Goal: Task Accomplishment & Management: Use online tool/utility

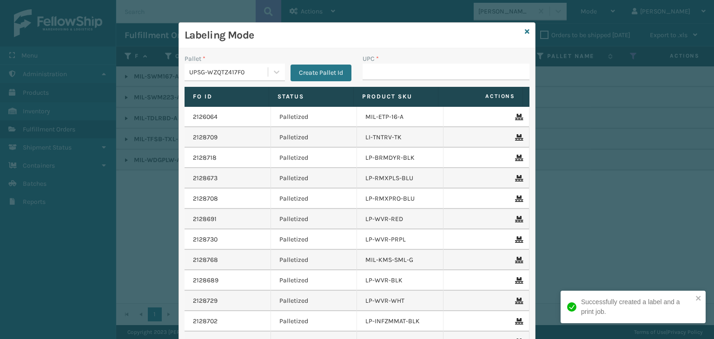
click at [233, 76] on div "UPSG-WZQTZ417F0" at bounding box center [228, 72] width 79 height 10
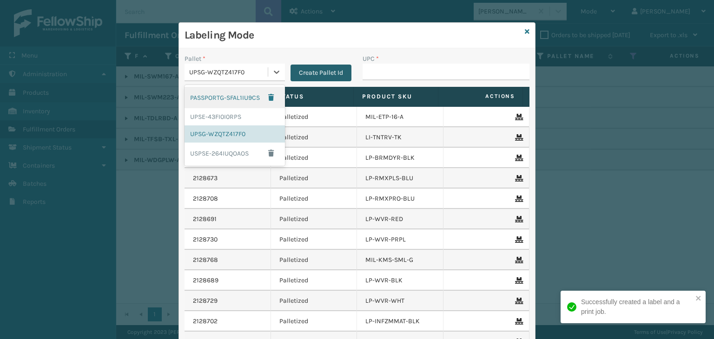
click at [331, 70] on button "Create Pallet Id" at bounding box center [320, 73] width 61 height 17
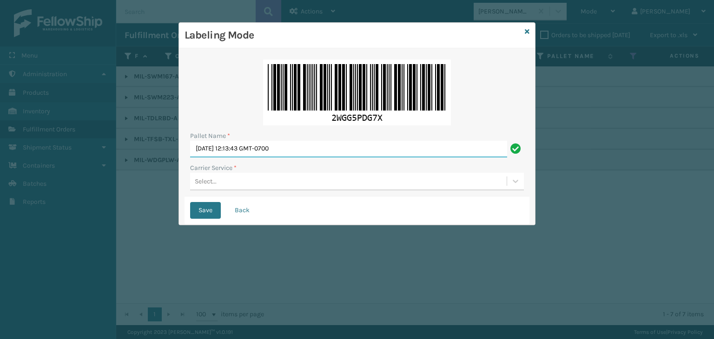
drag, startPoint x: 311, startPoint y: 153, endPoint x: 37, endPoint y: 105, distance: 277.8
click at [37, 105] on div "Labeling Mode Pallet Name * [DATE] 12:13:43 GMT-0700 Carrier Service * Select..…" at bounding box center [357, 169] width 714 height 339
paste input "FEDZ564945"
type input "FEDZ564945"
click at [526, 30] on icon at bounding box center [527, 31] width 5 height 7
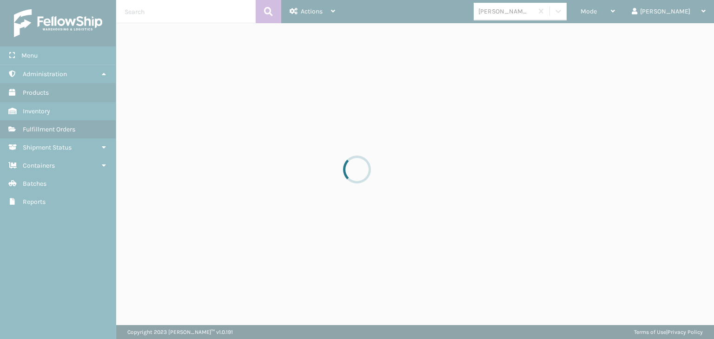
click at [632, 14] on div at bounding box center [357, 169] width 714 height 339
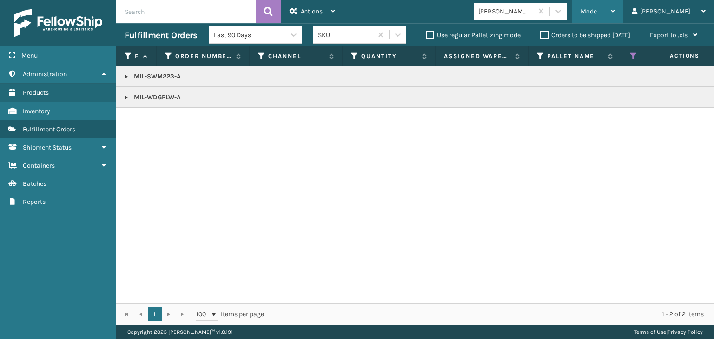
click at [615, 16] on div "Mode" at bounding box center [597, 11] width 34 height 23
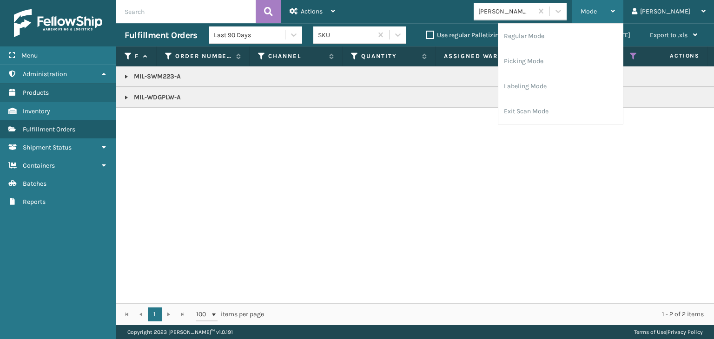
click at [615, 16] on div "Mode" at bounding box center [597, 11] width 34 height 23
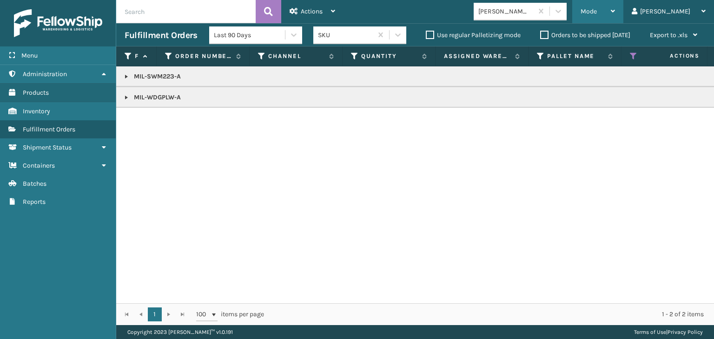
click at [615, 16] on div "Mode" at bounding box center [597, 11] width 34 height 23
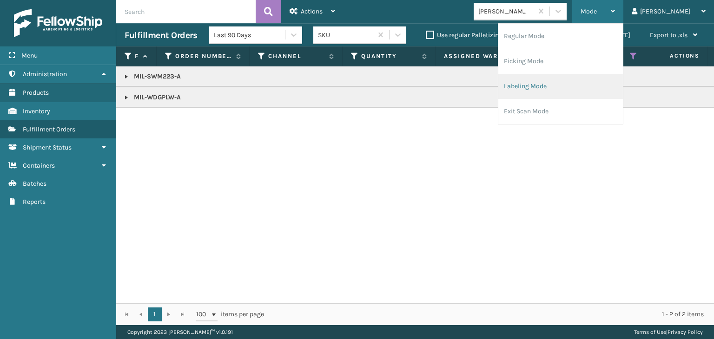
click at [609, 88] on li "Labeling Mode" at bounding box center [560, 86] width 125 height 25
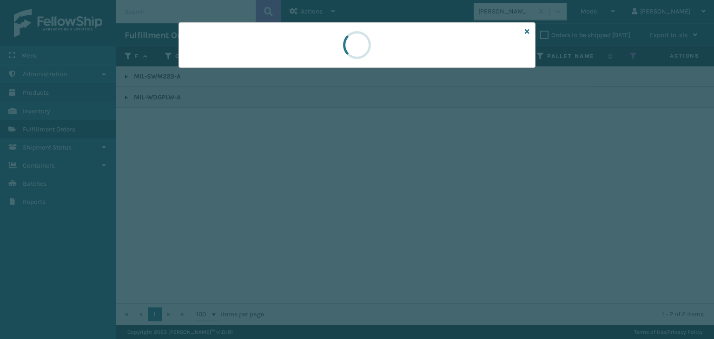
click at [209, 75] on div at bounding box center [357, 169] width 714 height 339
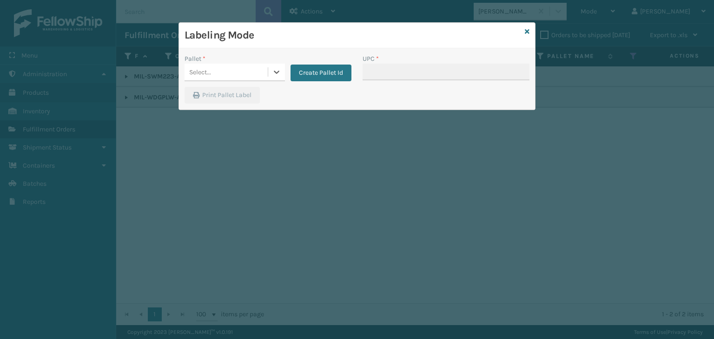
click at [208, 71] on div "Select..." at bounding box center [200, 72] width 22 height 10
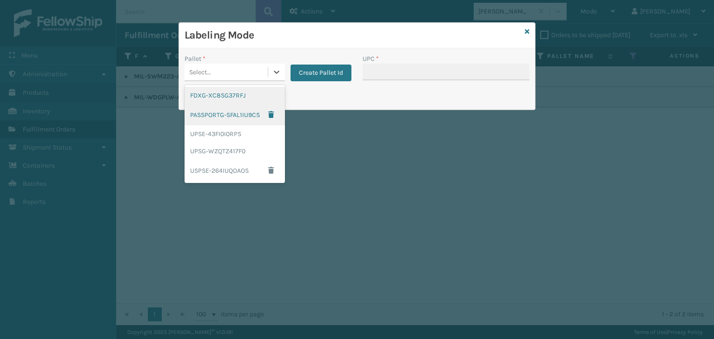
click at [217, 98] on div "FDXG-XC8SG37RFJ" at bounding box center [234, 95] width 100 height 17
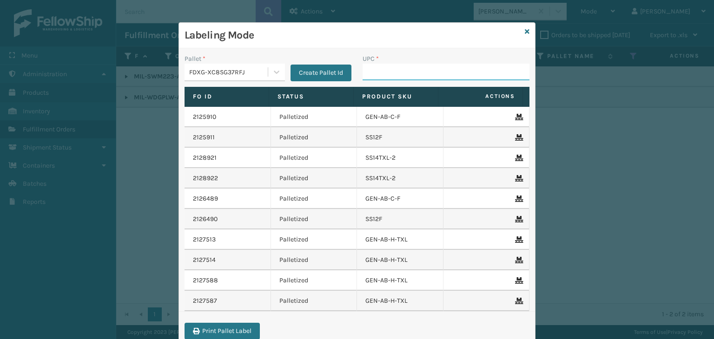
click at [382, 68] on input "UPC *" at bounding box center [445, 72] width 167 height 17
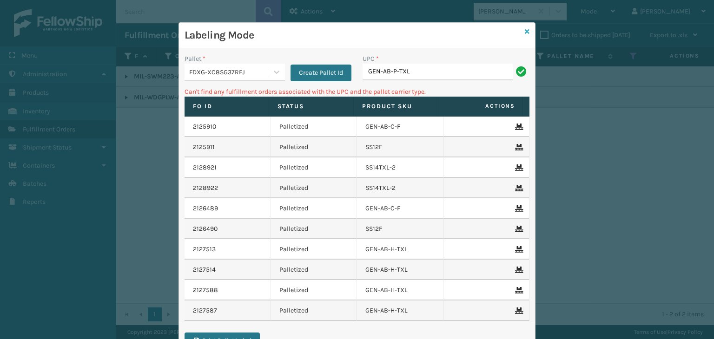
click at [525, 33] on icon at bounding box center [527, 31] width 5 height 7
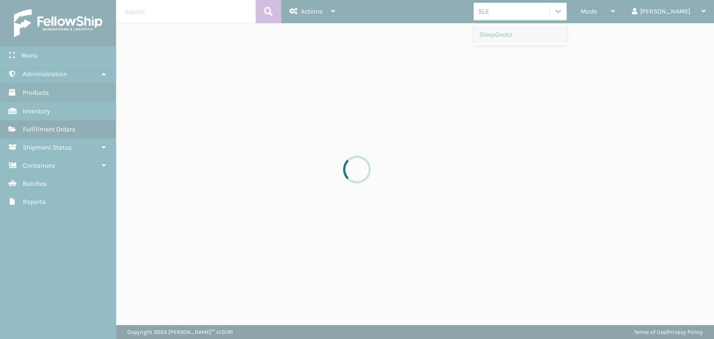
type input "SLE"
click at [527, 32] on div at bounding box center [357, 169] width 714 height 339
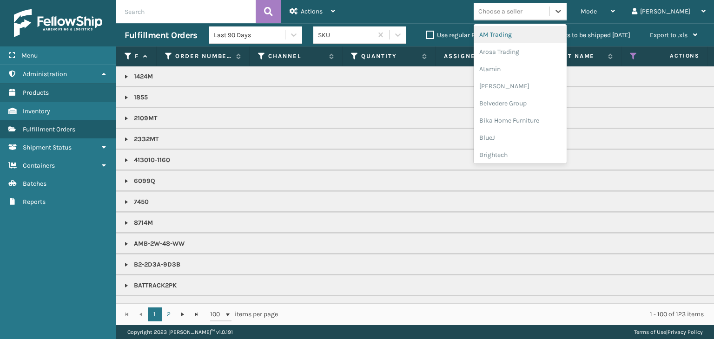
click at [522, 16] on div "Choose a seller" at bounding box center [500, 12] width 44 height 10
type input "SLE"
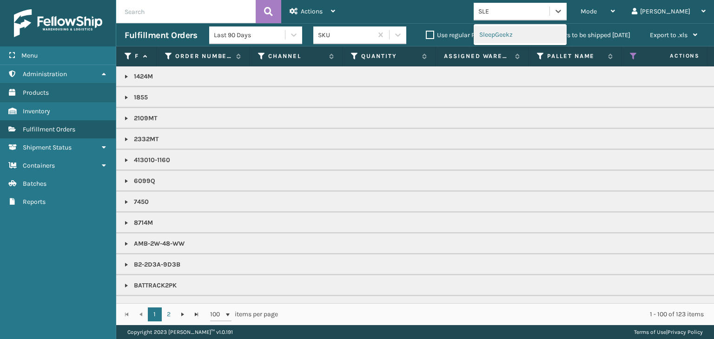
click at [523, 36] on div "SleepGeekz" at bounding box center [519, 34] width 93 height 17
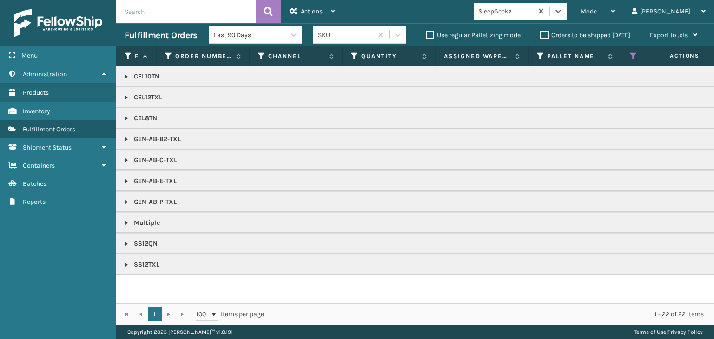
click at [129, 199] on link at bounding box center [126, 201] width 7 height 7
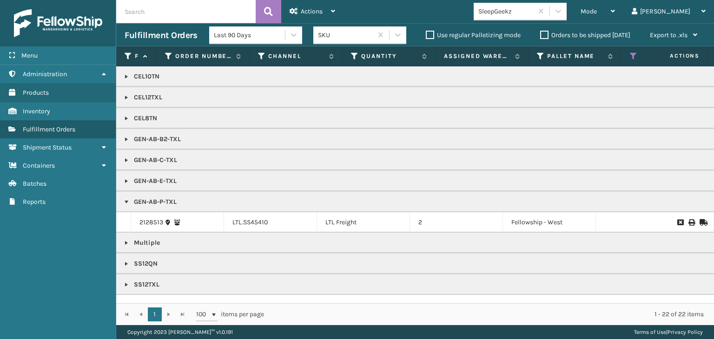
click at [124, 181] on link at bounding box center [126, 180] width 7 height 7
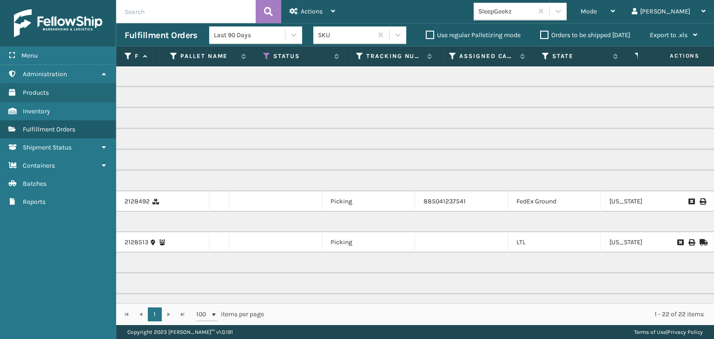
scroll to position [0, 371]
click at [446, 57] on icon at bounding box center [447, 56] width 7 height 8
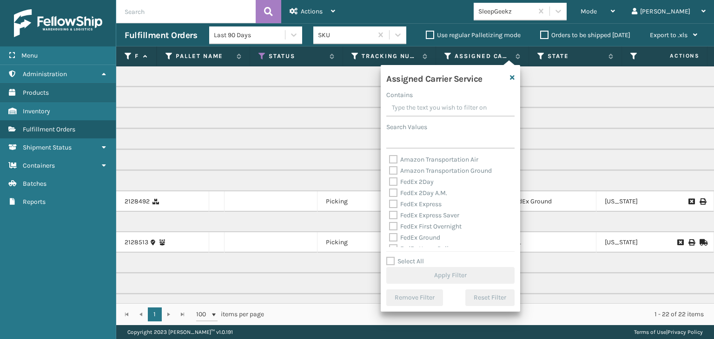
click at [409, 259] on label "Select All" at bounding box center [405, 261] width 38 height 8
click at [409, 257] on input "Select All" at bounding box center [455, 256] width 139 height 1
checkbox input "true"
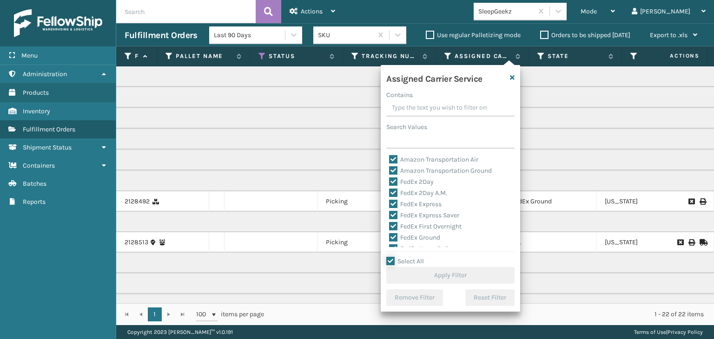
checkbox input "true"
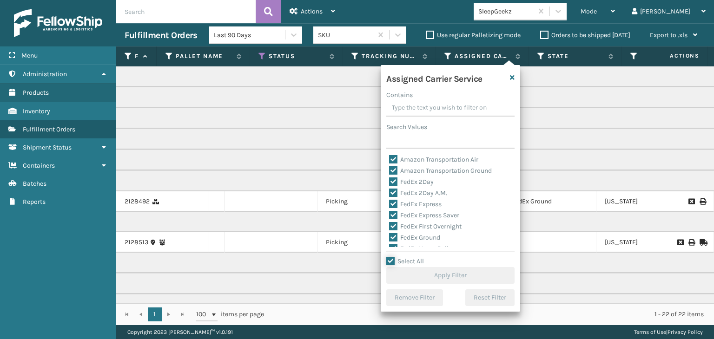
checkbox input "true"
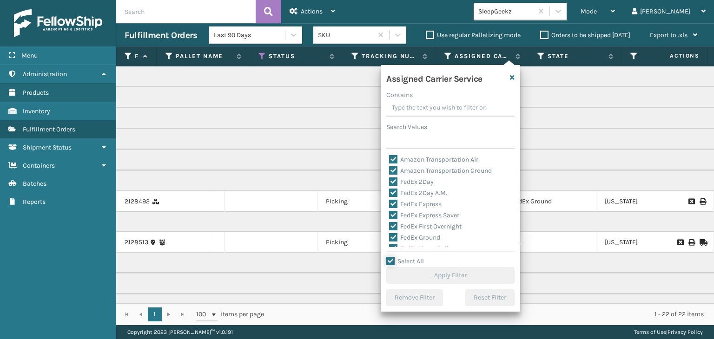
checkbox input "true"
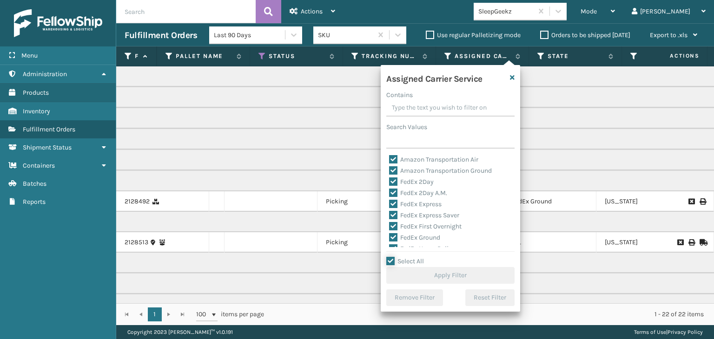
checkbox input "true"
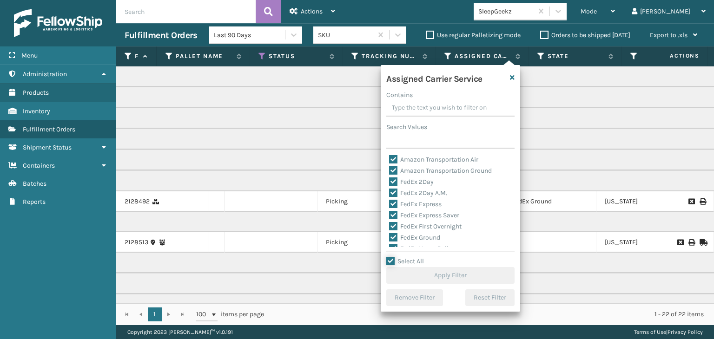
checkbox input "true"
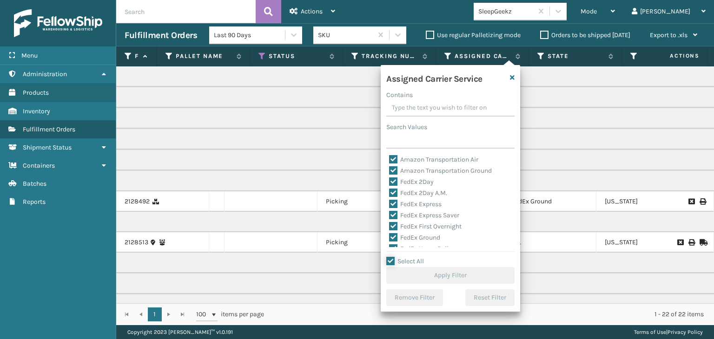
checkbox input "true"
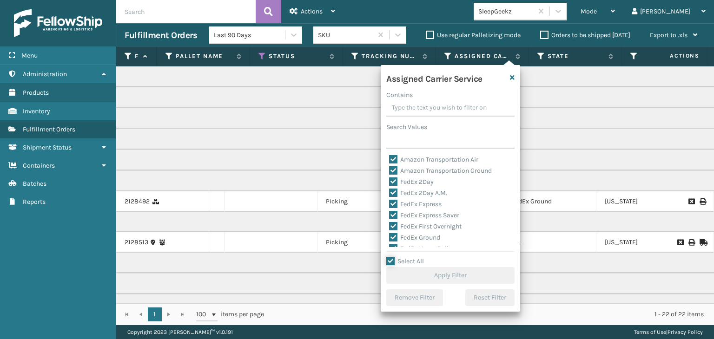
checkbox input "true"
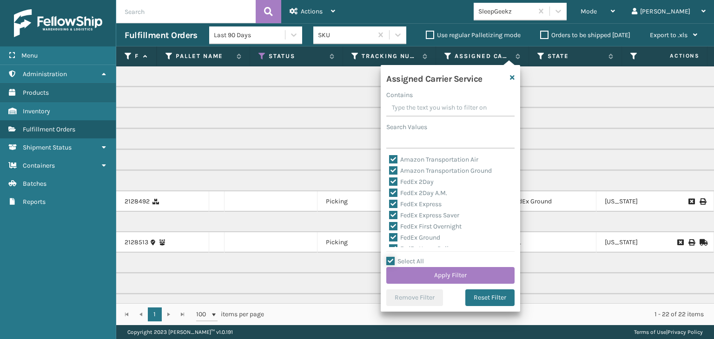
scroll to position [93, 0]
click at [396, 201] on label "LTL" at bounding box center [399, 201] width 20 height 8
click at [389, 201] on input "LTL" at bounding box center [389, 198] width 0 height 6
checkbox input "false"
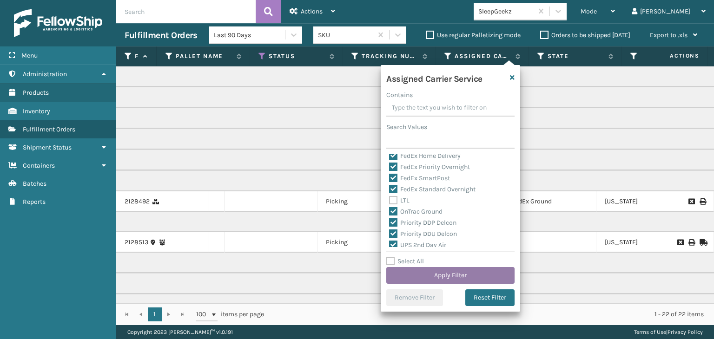
click at [436, 280] on button "Apply Filter" at bounding box center [450, 275] width 128 height 17
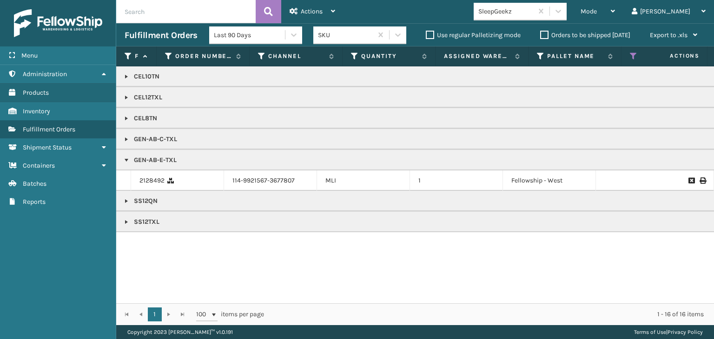
drag, startPoint x: 399, startPoint y: 294, endPoint x: 405, endPoint y: 289, distance: 7.3
click at [430, 291] on div "CEL10TN CEL12TXL CEL8TN GEN-AB-C-TXL GEN-AB-E-TXL 2128492 114-9921567-3677807 M…" at bounding box center [415, 184] width 598 height 237
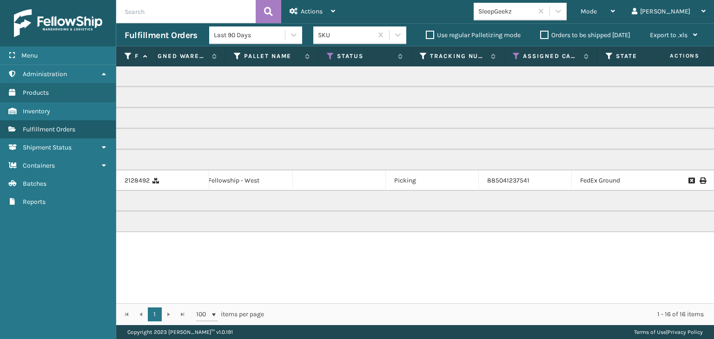
scroll to position [0, 312]
click at [519, 17] on div "SleepGeekz" at bounding box center [502, 11] width 59 height 15
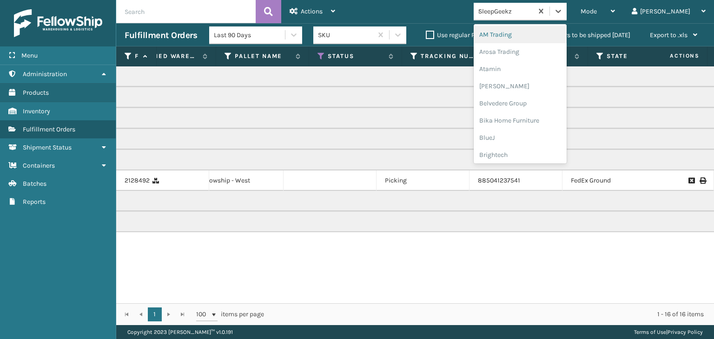
type input "KO"
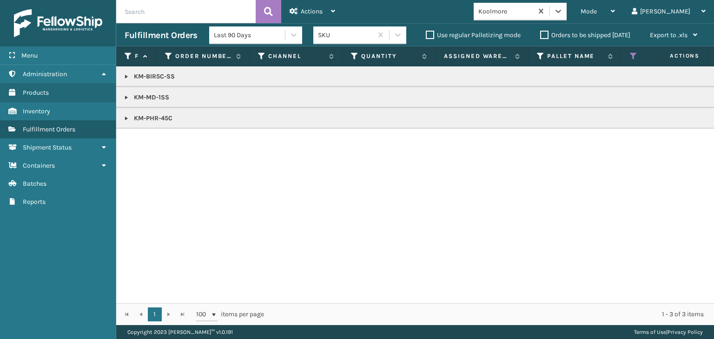
drag, startPoint x: 127, startPoint y: 119, endPoint x: 125, endPoint y: 114, distance: 5.3
click at [127, 119] on link at bounding box center [126, 118] width 7 height 7
click at [127, 99] on link at bounding box center [126, 97] width 7 height 7
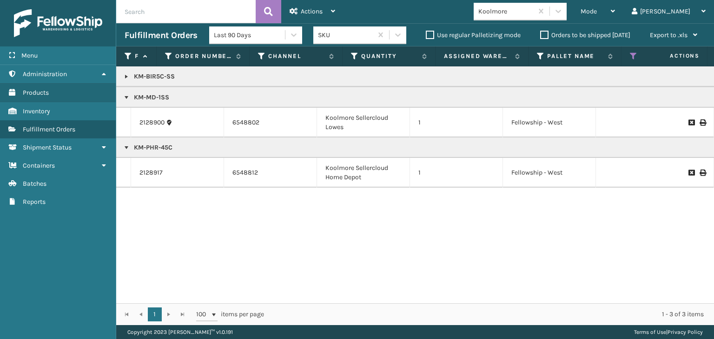
click at [128, 73] on link at bounding box center [126, 76] width 7 height 7
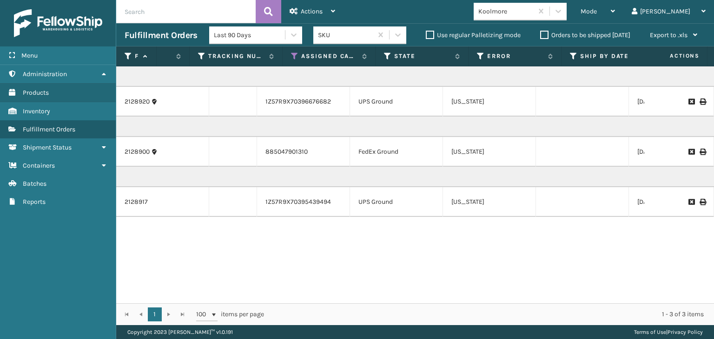
scroll to position [0, 0]
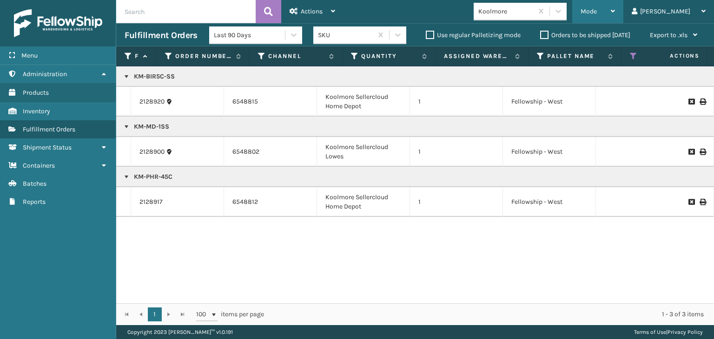
click at [613, 14] on div "Mode Regular Mode Picking Mode Labeling Mode Exit Scan Mode" at bounding box center [597, 11] width 51 height 23
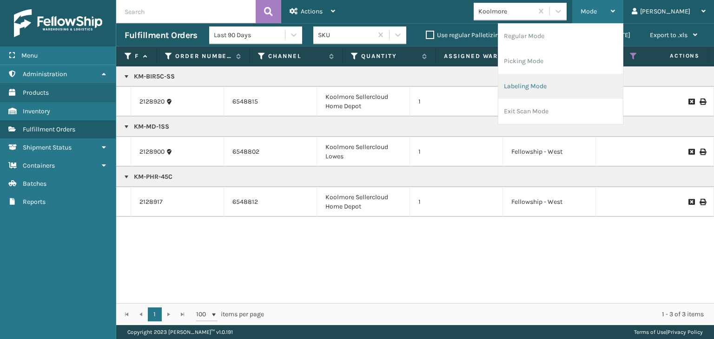
click at [591, 89] on li "Labeling Mode" at bounding box center [560, 86] width 125 height 25
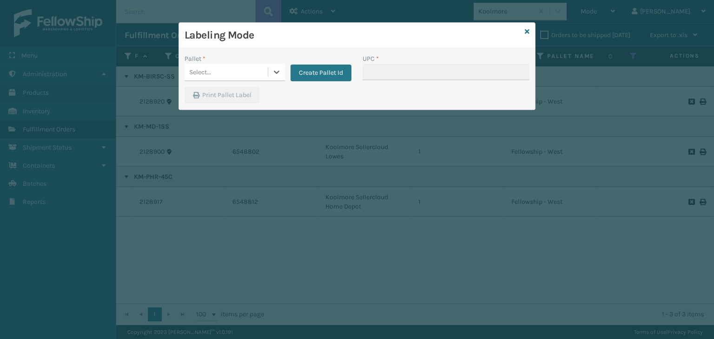
click at [225, 71] on div "Select..." at bounding box center [225, 72] width 83 height 15
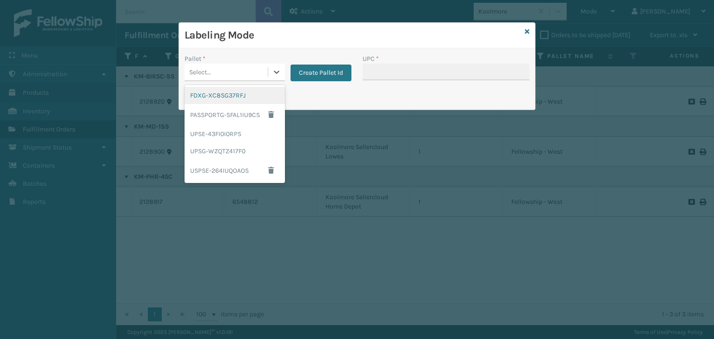
click at [232, 93] on div "FDXG-XC8SG37RFJ" at bounding box center [234, 95] width 100 height 17
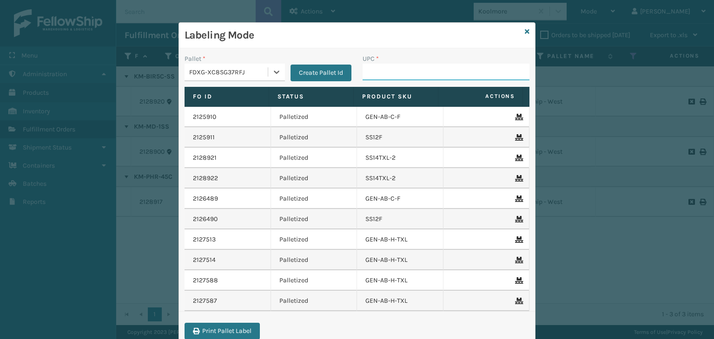
click at [381, 66] on input "UPC *" at bounding box center [445, 72] width 167 height 17
type input "KM-BIR5C-SS"
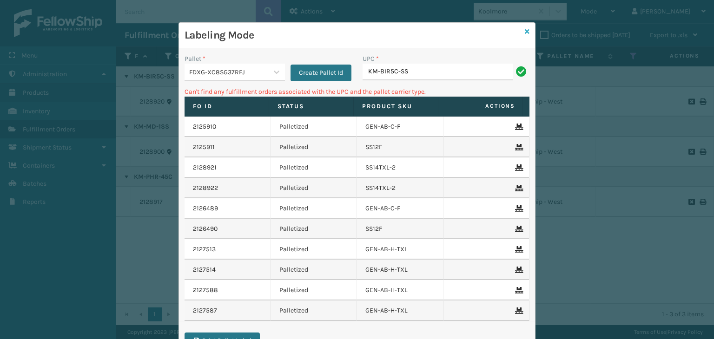
click at [525, 33] on icon at bounding box center [527, 31] width 5 height 7
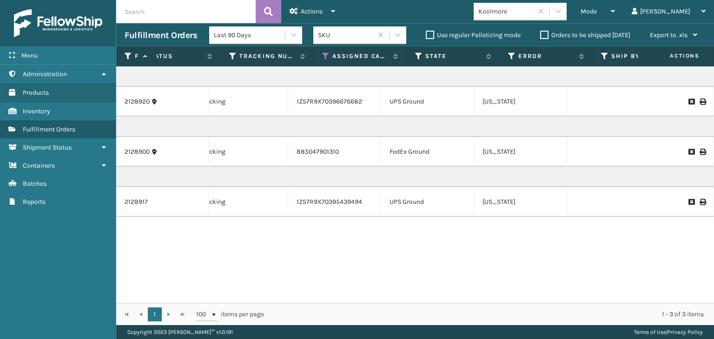
scroll to position [0, 495]
click at [597, 12] on span "Mode" at bounding box center [588, 11] width 16 height 8
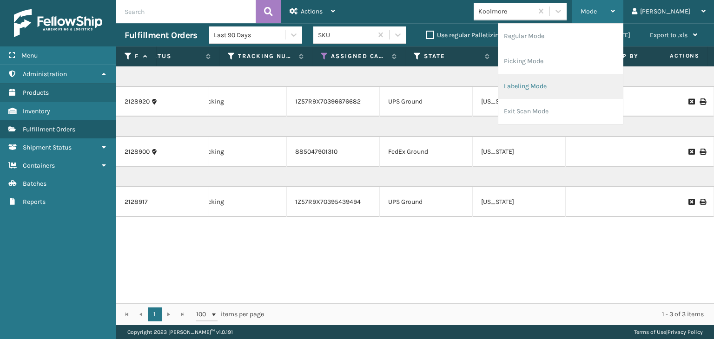
click at [605, 82] on li "Labeling Mode" at bounding box center [560, 86] width 125 height 25
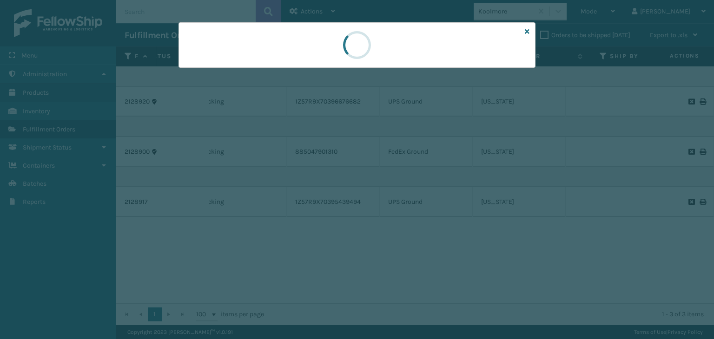
click at [218, 77] on div at bounding box center [357, 169] width 714 height 339
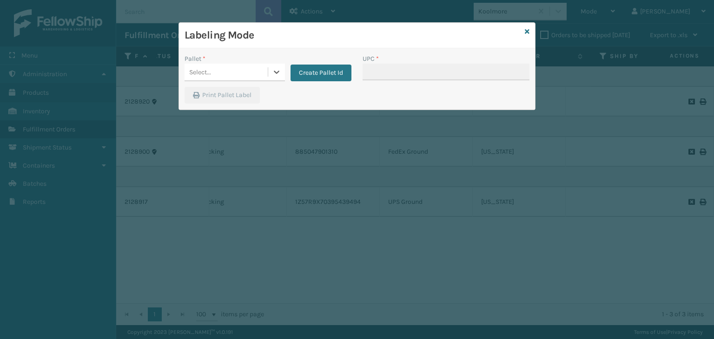
click at [217, 74] on div "Select..." at bounding box center [225, 72] width 83 height 15
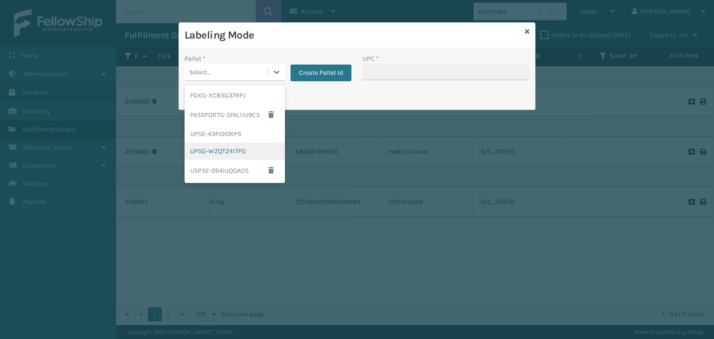
drag, startPoint x: 228, startPoint y: 155, endPoint x: 408, endPoint y: 73, distance: 197.5
click at [229, 153] on div "UPSG-WZQTZ417F0" at bounding box center [234, 151] width 100 height 17
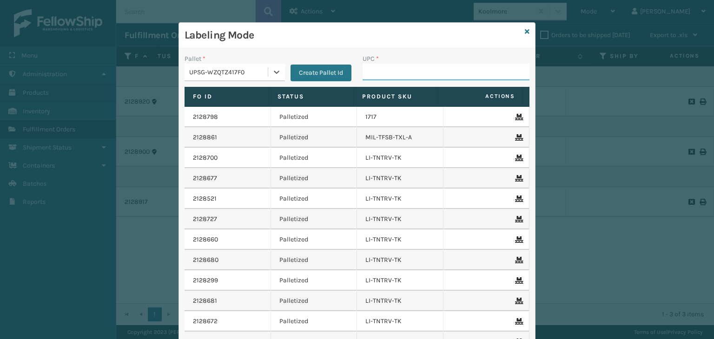
click at [408, 73] on input "UPC *" at bounding box center [445, 72] width 167 height 17
type input "KM-BIR5C-SS"
click at [258, 77] on div "UPSG-WZQTZ417F0" at bounding box center [225, 72] width 83 height 15
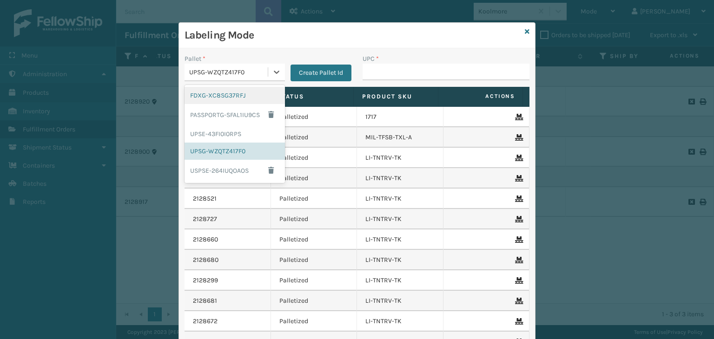
click at [228, 95] on div "FDXG-XC8SG37RFJ" at bounding box center [234, 95] width 100 height 17
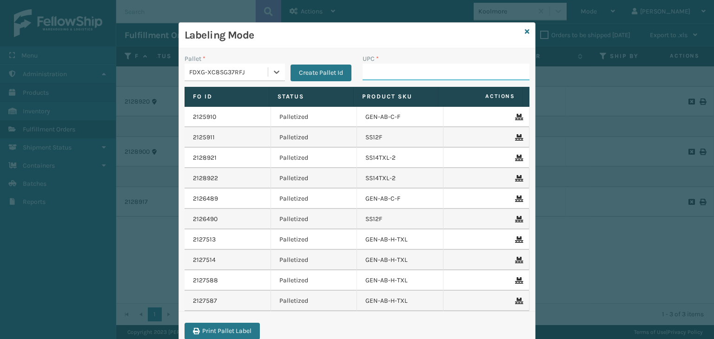
click at [383, 72] on input "UPC *" at bounding box center [445, 72] width 167 height 17
type input "KM-PHR-45C"
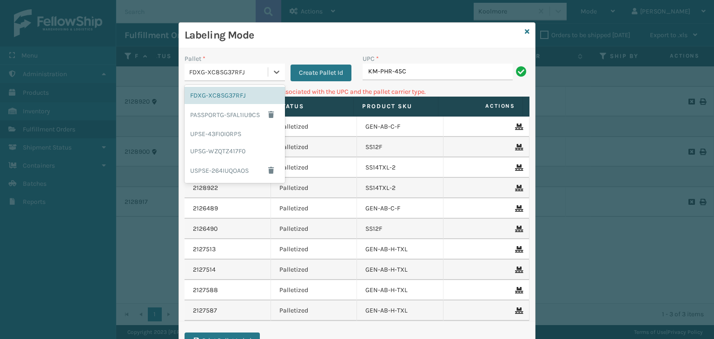
click at [233, 78] on div "FDXG-XC8SG37RFJ" at bounding box center [225, 72] width 83 height 15
click at [240, 150] on div "UPSG-WZQTZ417F0" at bounding box center [234, 151] width 100 height 17
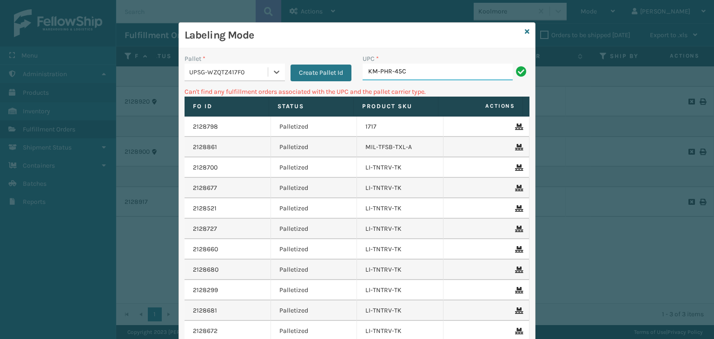
click at [423, 74] on input "KM-PHR-45C" at bounding box center [437, 72] width 150 height 17
click at [217, 74] on div "UPSG-WZQTZ417F0" at bounding box center [228, 72] width 79 height 10
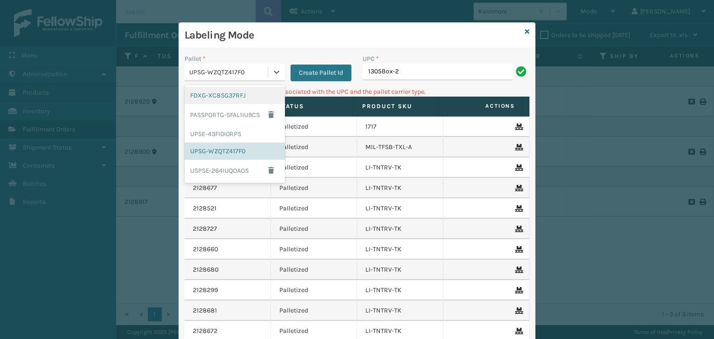
click at [219, 99] on div "FDXG-XC8SG37RFJ" at bounding box center [234, 95] width 100 height 17
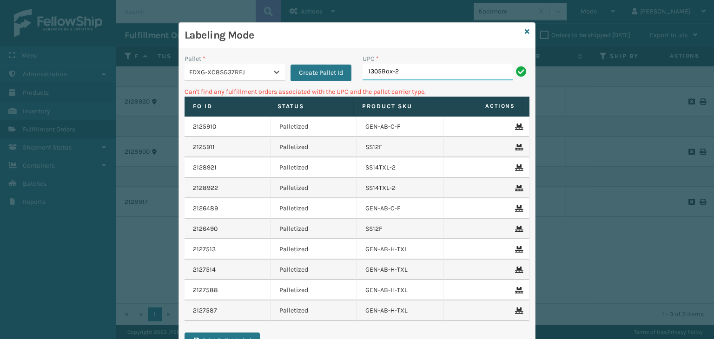
click at [414, 74] on input "1305Box-2" at bounding box center [437, 72] width 150 height 17
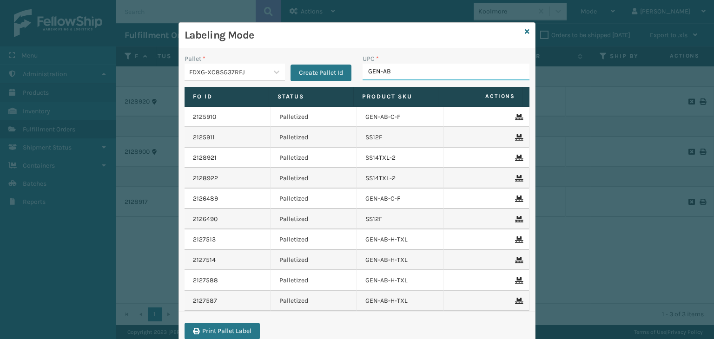
type input "GEN-AB-"
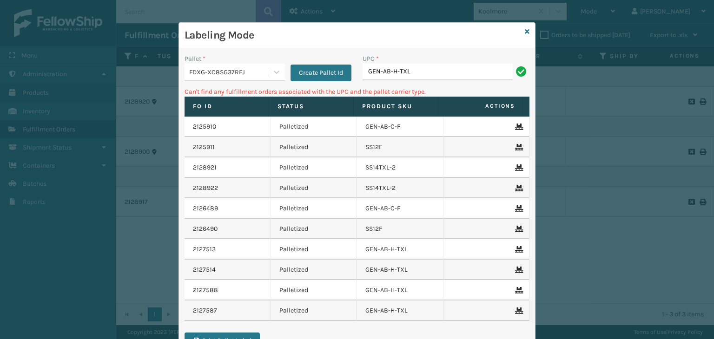
drag, startPoint x: 436, startPoint y: 69, endPoint x: 80, endPoint y: 92, distance: 357.1
click at [80, 92] on div "Labeling Mode Pallet * FDXG-XC8SG37RFJ Create Pallet Id UPC * GEN-AB-H-TXL Can'…" at bounding box center [357, 169] width 714 height 339
type input "GEN-AB-C-TXL"
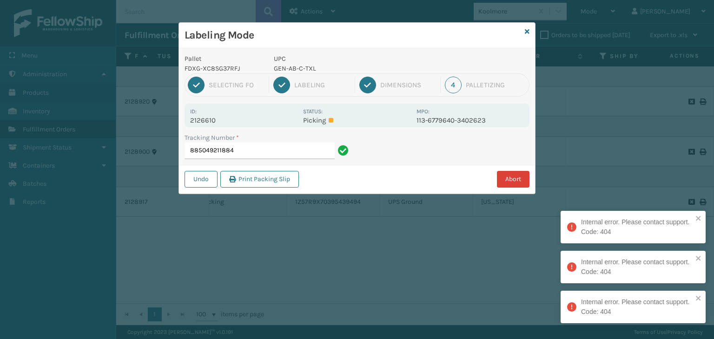
click at [513, 182] on button "Abort" at bounding box center [513, 179] width 33 height 17
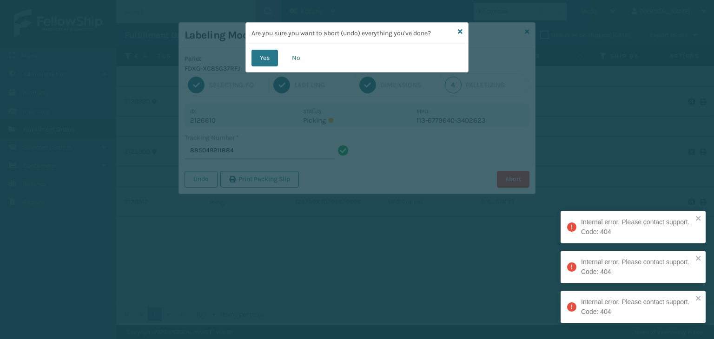
click at [268, 59] on button "Yes" at bounding box center [264, 58] width 26 height 17
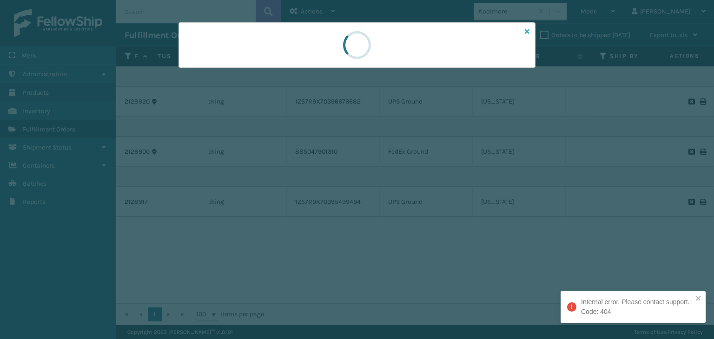
click at [525, 33] on icon at bounding box center [527, 31] width 5 height 7
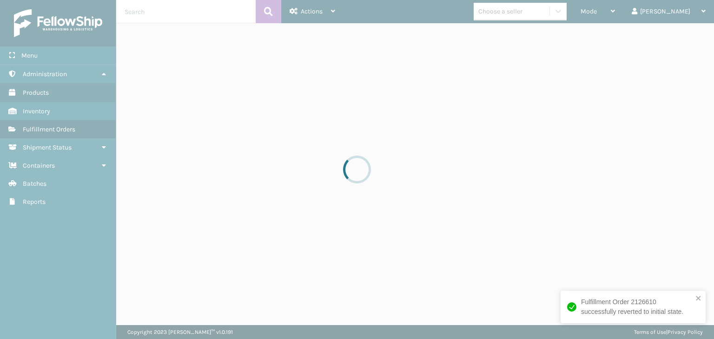
click at [543, 13] on div at bounding box center [357, 169] width 714 height 339
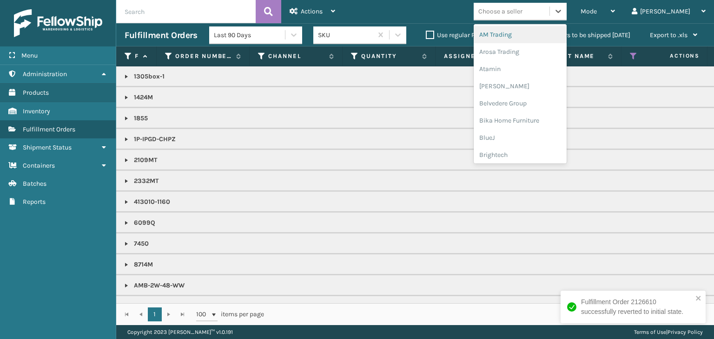
click at [522, 13] on div "Choose a seller" at bounding box center [500, 12] width 44 height 10
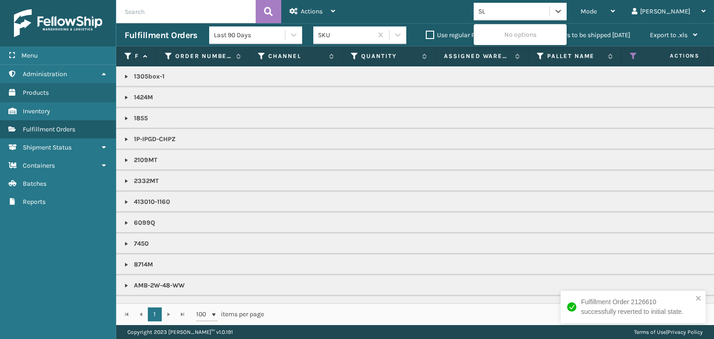
type input "SLE"
click at [519, 37] on div "SleepGeekz" at bounding box center [519, 34] width 93 height 17
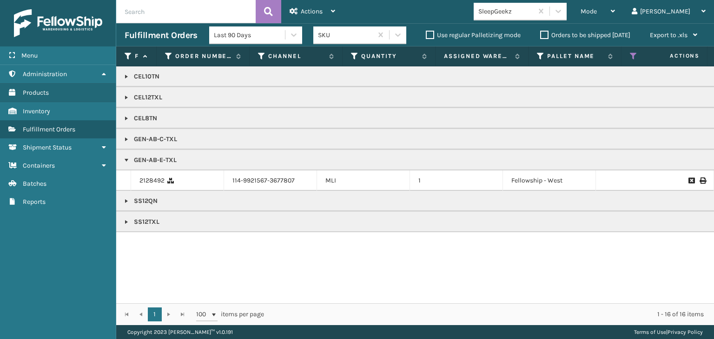
click at [123, 142] on link at bounding box center [126, 139] width 7 height 7
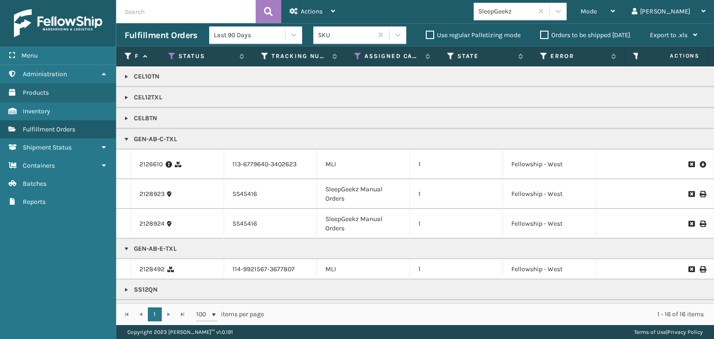
scroll to position [0, 0]
click at [615, 7] on div "Mode" at bounding box center [597, 11] width 34 height 23
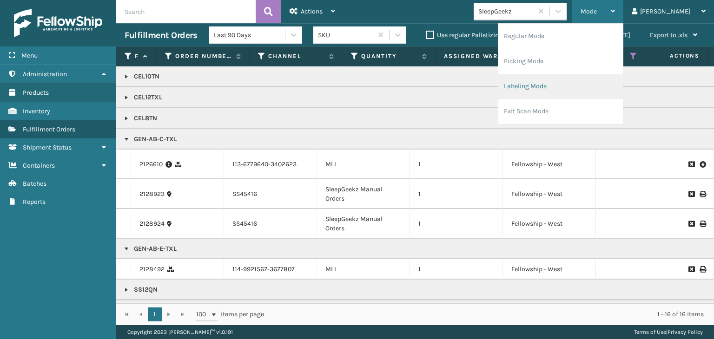
click at [584, 83] on li "Labeling Mode" at bounding box center [560, 86] width 125 height 25
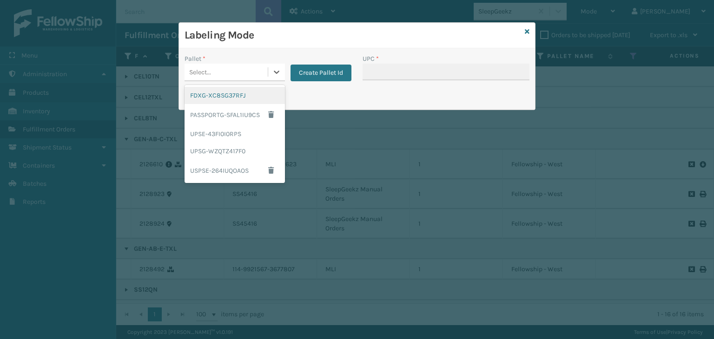
click at [247, 71] on div "Select..." at bounding box center [225, 72] width 83 height 15
click at [244, 88] on div "FDXG-XC8SG37RFJ" at bounding box center [234, 95] width 100 height 17
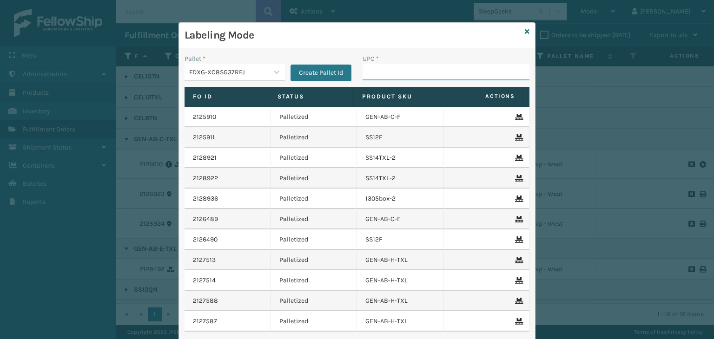
click at [505, 64] on input "UPC *" at bounding box center [445, 72] width 167 height 17
type input "KM-MD-1SS"
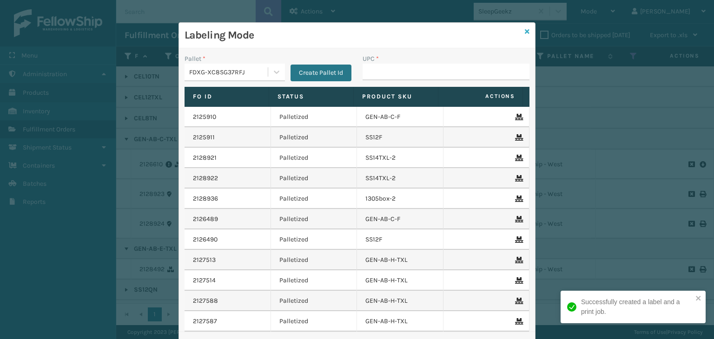
click at [525, 32] on icon at bounding box center [527, 31] width 5 height 7
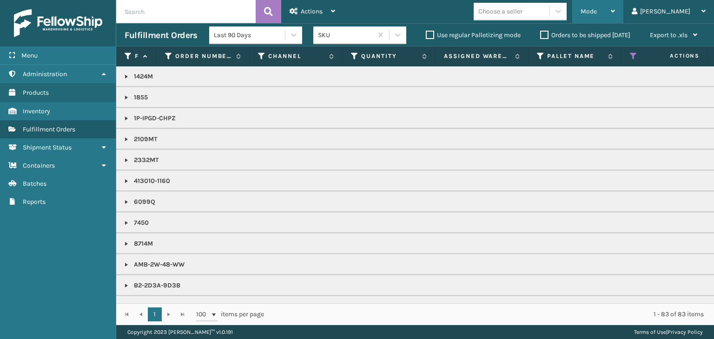
click at [615, 15] on div "Mode" at bounding box center [597, 11] width 34 height 23
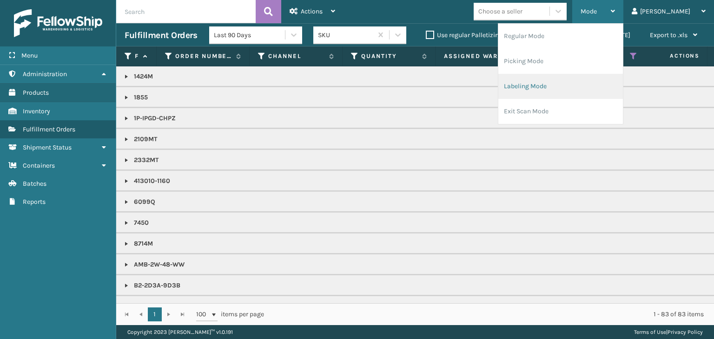
click at [586, 90] on li "Labeling Mode" at bounding box center [560, 86] width 125 height 25
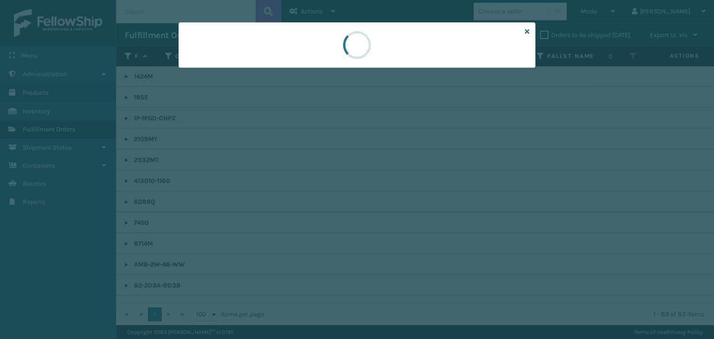
click at [203, 77] on div at bounding box center [357, 169] width 714 height 339
click at [203, 75] on div at bounding box center [357, 169] width 714 height 339
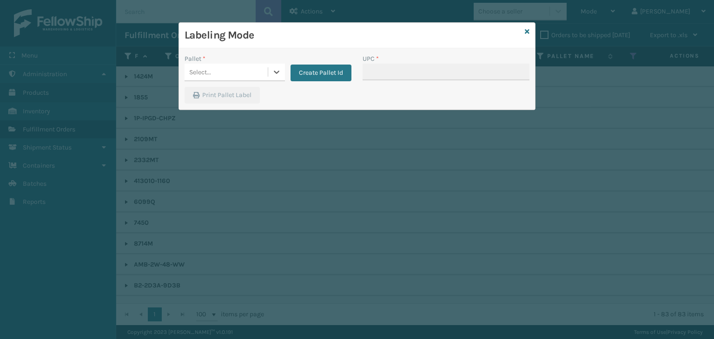
click at [203, 73] on div "Select..." at bounding box center [200, 72] width 22 height 10
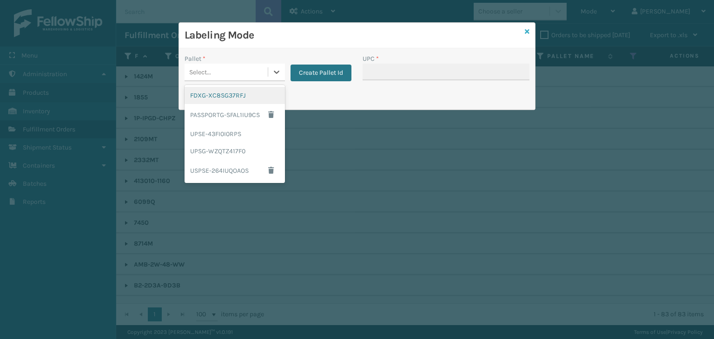
click at [526, 31] on icon at bounding box center [527, 31] width 5 height 7
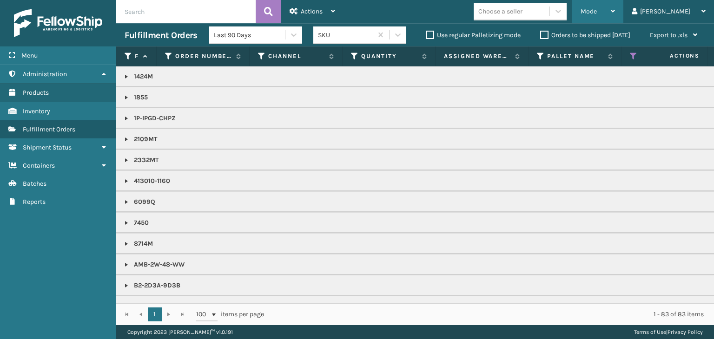
click at [615, 15] on div "Mode" at bounding box center [597, 11] width 34 height 23
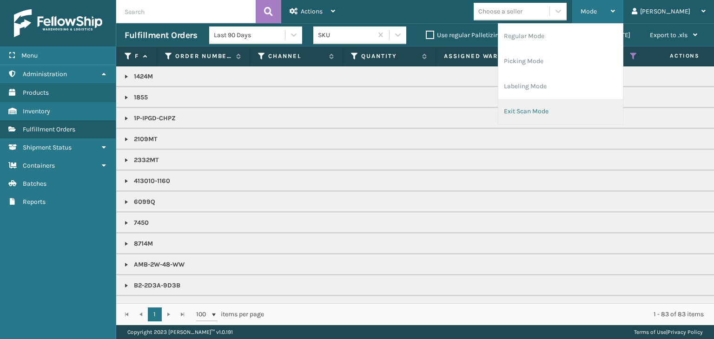
click at [611, 112] on li "Exit Scan Mode" at bounding box center [560, 111] width 125 height 25
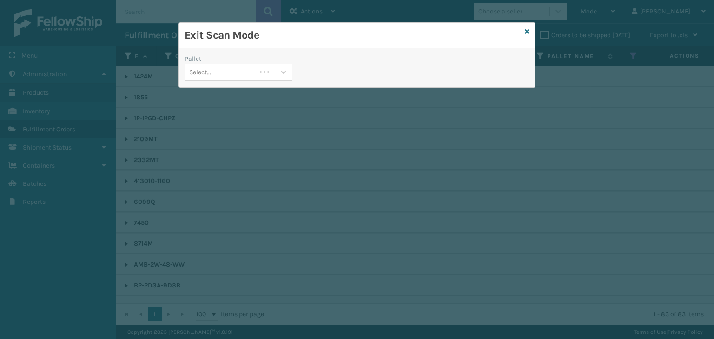
click at [233, 71] on div "Select..." at bounding box center [220, 72] width 72 height 15
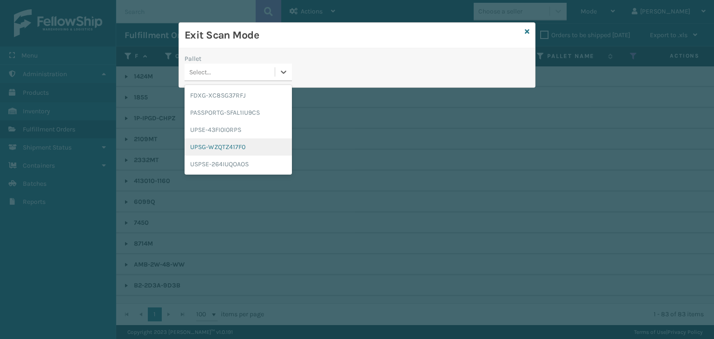
click at [230, 142] on div "UPSG-WZQTZ417F0" at bounding box center [237, 146] width 107 height 17
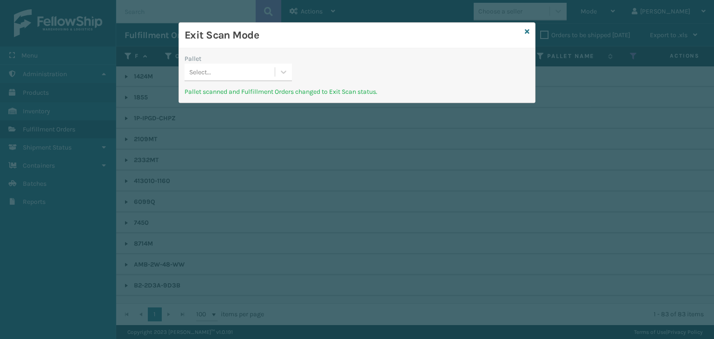
click at [524, 33] on div "Exit Scan Mode" at bounding box center [357, 36] width 356 height 26
click at [527, 32] on icon at bounding box center [527, 31] width 5 height 7
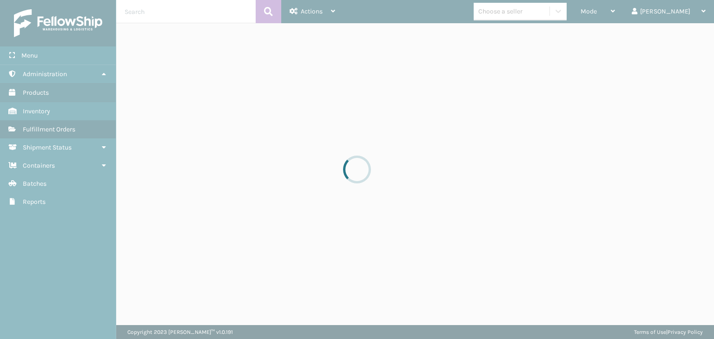
click at [625, 19] on div at bounding box center [357, 169] width 714 height 339
click at [624, 16] on div at bounding box center [357, 169] width 714 height 339
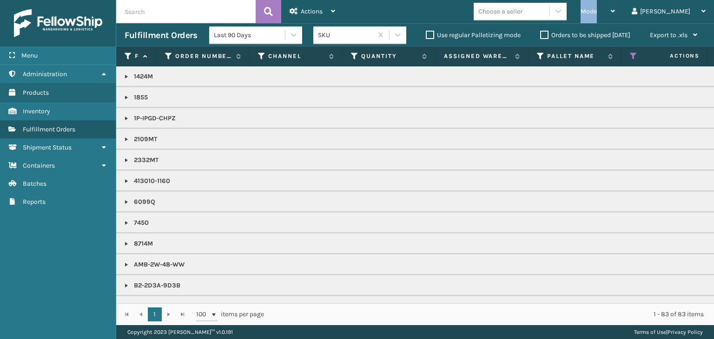
click at [597, 14] on span "Mode" at bounding box center [588, 11] width 16 height 8
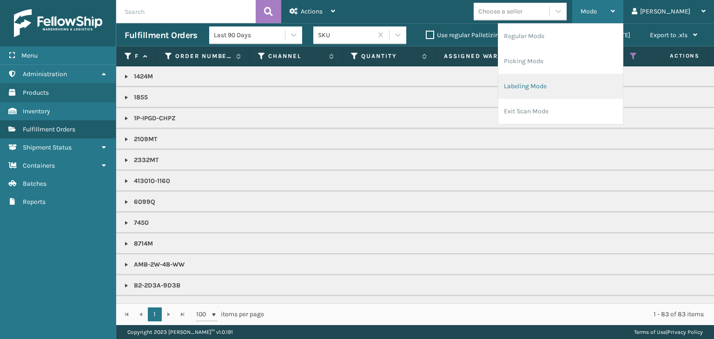
click at [603, 93] on li "Labeling Mode" at bounding box center [560, 86] width 125 height 25
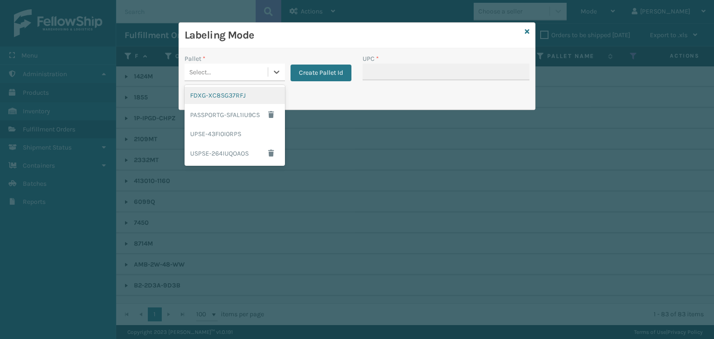
click at [188, 73] on div "Select..." at bounding box center [225, 72] width 83 height 15
click at [322, 72] on button "Create Pallet Id" at bounding box center [320, 73] width 61 height 17
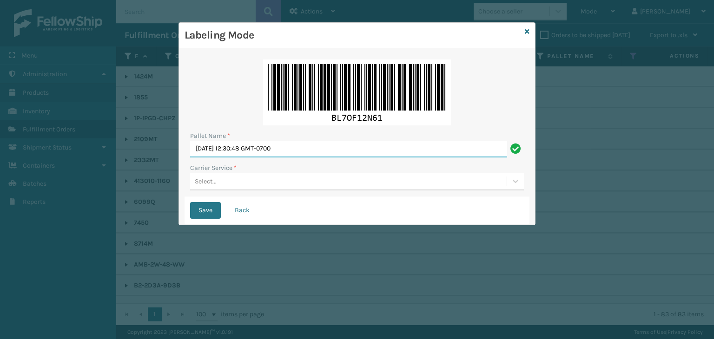
drag, startPoint x: 305, startPoint y: 146, endPoint x: 0, endPoint y: 103, distance: 307.9
click at [0, 103] on div "Labeling Mode Pallet Name * [DATE] 12:30:48 GMT-0700 Carrier Service * Select..…" at bounding box center [357, 169] width 714 height 339
paste input "UPST8709862"
type input "UPST8709862"
click at [233, 191] on div "Pallet Name * UPST8709862 Carrier Service * Select..." at bounding box center [356, 125] width 345 height 143
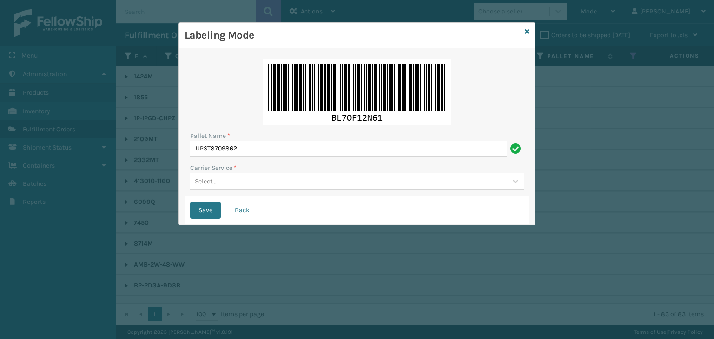
click at [233, 191] on div "Pallet Name * UPST8709862 Carrier Service * Select..." at bounding box center [356, 125] width 345 height 143
click at [236, 180] on div "Select..." at bounding box center [348, 181] width 316 height 15
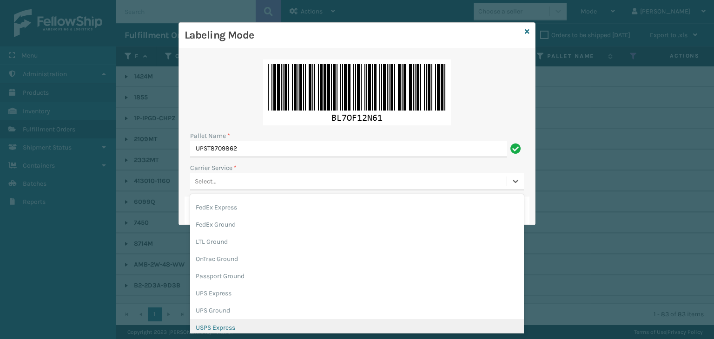
scroll to position [46, 0]
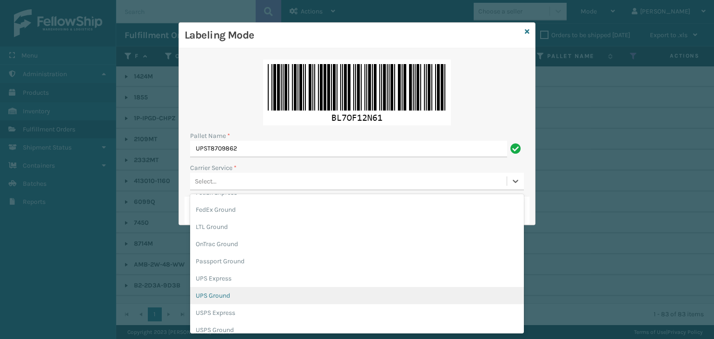
click at [236, 296] on div "UPS Ground" at bounding box center [357, 295] width 334 height 17
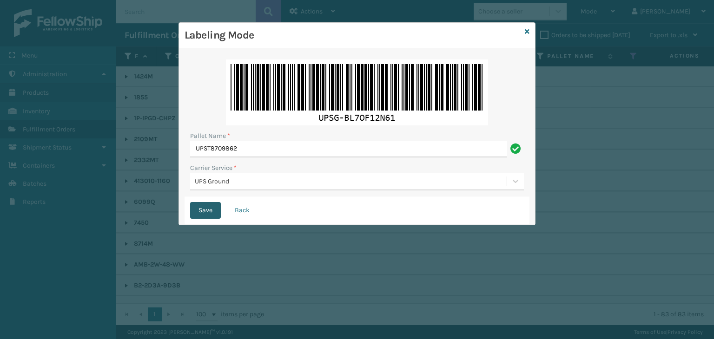
click at [210, 213] on button "Save" at bounding box center [205, 210] width 31 height 17
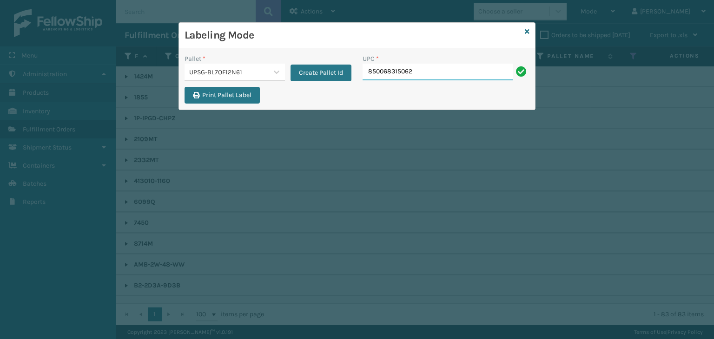
type input "850068315062"
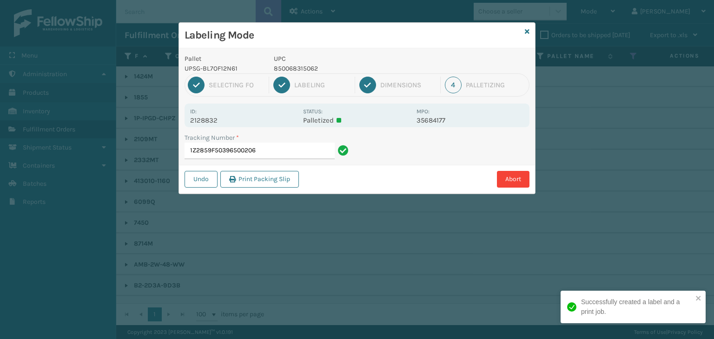
click at [296, 66] on p "850068315062" at bounding box center [342, 69] width 137 height 10
copy p "850068315062"
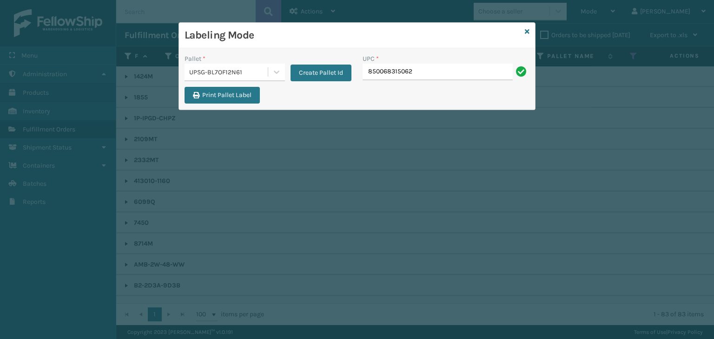
type input "850068315062"
type input "8500124"
type input "8500044568"
type input "850012486626"
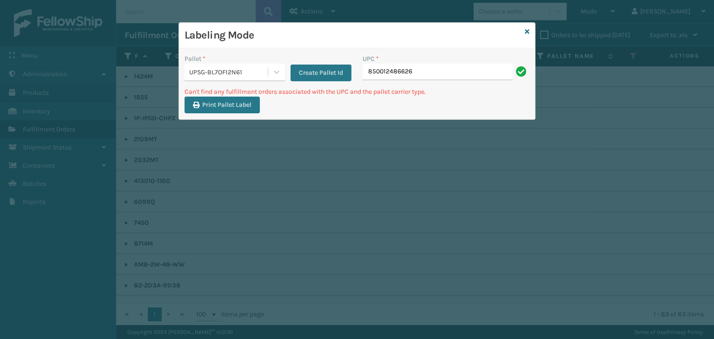
drag, startPoint x: 416, startPoint y: 70, endPoint x: 209, endPoint y: 76, distance: 207.3
click at [218, 75] on div "Pallet * UPSG-BL7OF12N61 Create Pallet Id UPC * 850012486626" at bounding box center [357, 70] width 356 height 33
type input "850012486626"
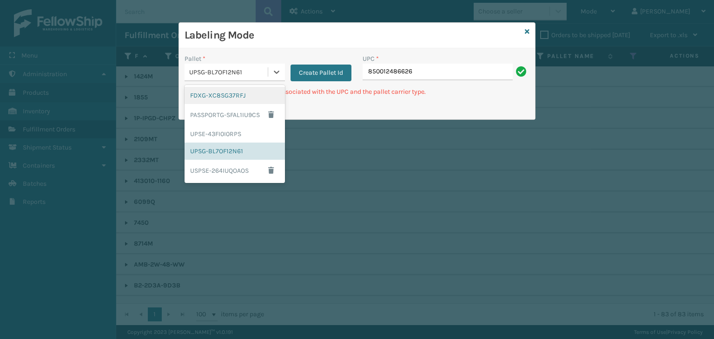
click at [242, 71] on div "UPSG-BL7OF12N61" at bounding box center [228, 72] width 79 height 10
click at [242, 94] on div "FDXG-XC8SG37RFJ" at bounding box center [234, 95] width 100 height 17
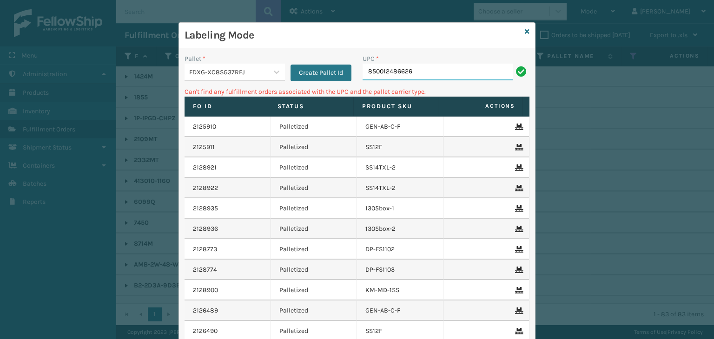
click at [424, 75] on input "850012486626" at bounding box center [437, 72] width 150 height 17
click at [525, 31] on icon at bounding box center [527, 31] width 5 height 7
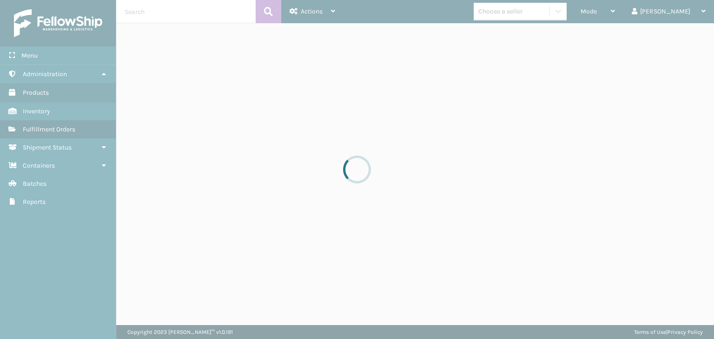
click at [521, 15] on div at bounding box center [357, 169] width 714 height 339
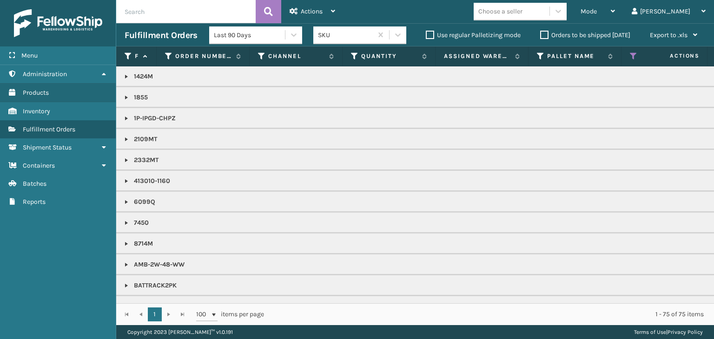
click at [521, 15] on div "Choose a seller" at bounding box center [500, 12] width 44 height 10
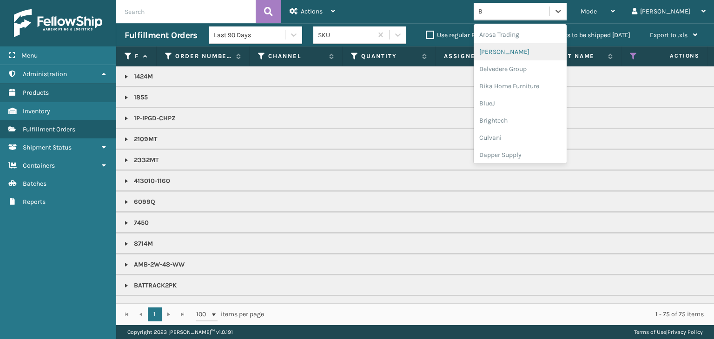
type input "BR"
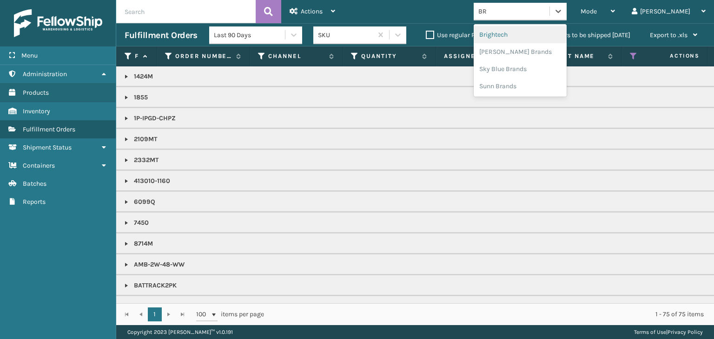
click at [539, 30] on div "Brightech" at bounding box center [519, 34] width 93 height 17
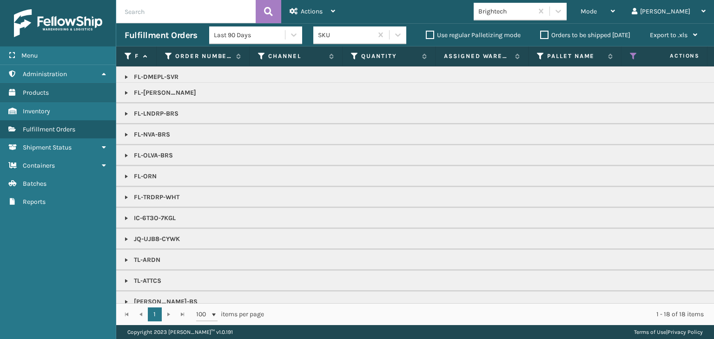
drag, startPoint x: 126, startPoint y: 259, endPoint x: 130, endPoint y: 252, distance: 7.9
click at [126, 259] on link at bounding box center [126, 259] width 7 height 7
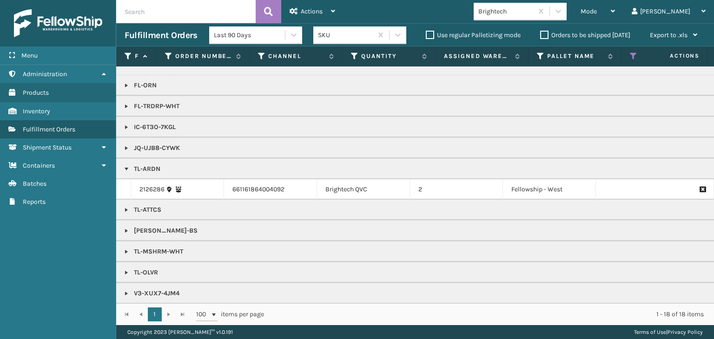
scroll to position [143, 0]
click at [159, 184] on link "2126286" at bounding box center [151, 188] width 25 height 9
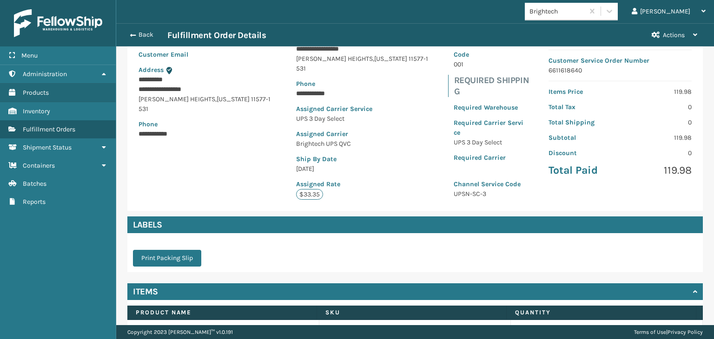
scroll to position [148, 0]
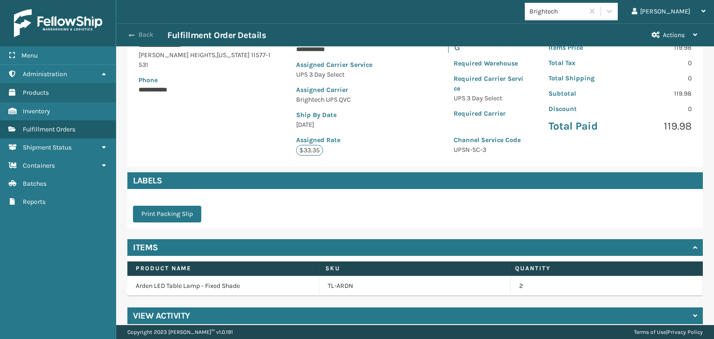
click at [145, 36] on button "Back" at bounding box center [146, 35] width 43 height 8
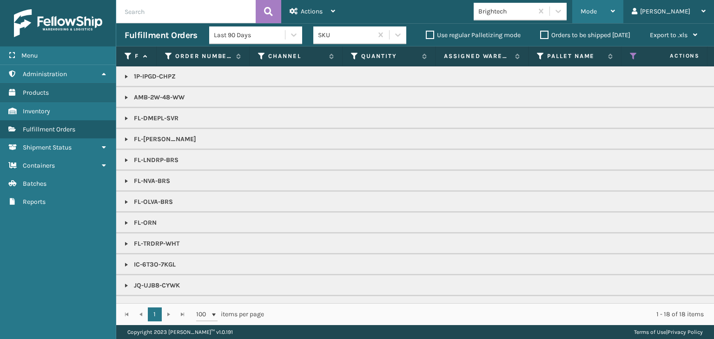
click at [597, 15] on span "Mode" at bounding box center [588, 11] width 16 height 8
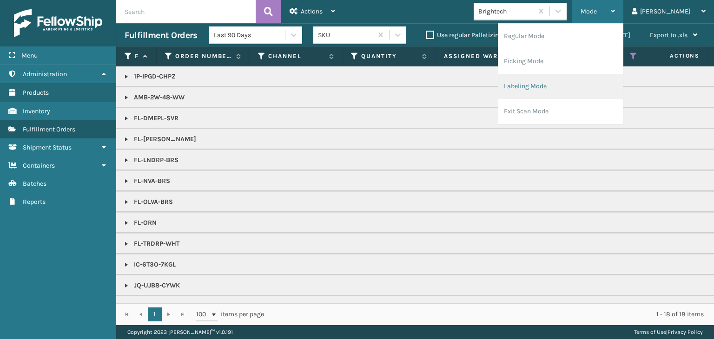
click at [575, 88] on li "Labeling Mode" at bounding box center [560, 86] width 125 height 25
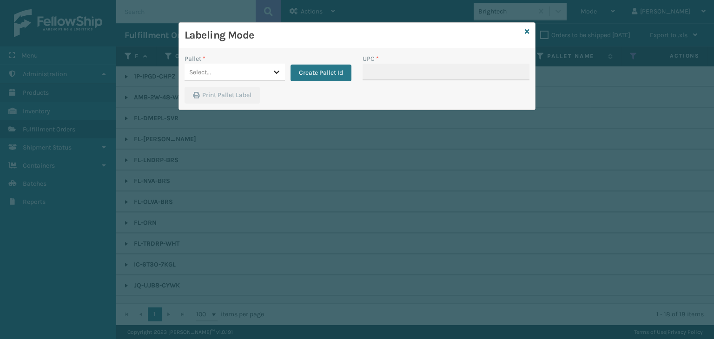
click at [272, 69] on icon at bounding box center [276, 71] width 9 height 9
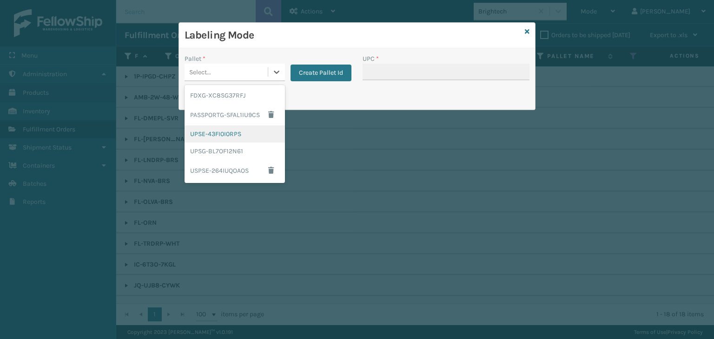
click at [225, 138] on div "UPSE-43FI0I0RPS" at bounding box center [234, 133] width 100 height 17
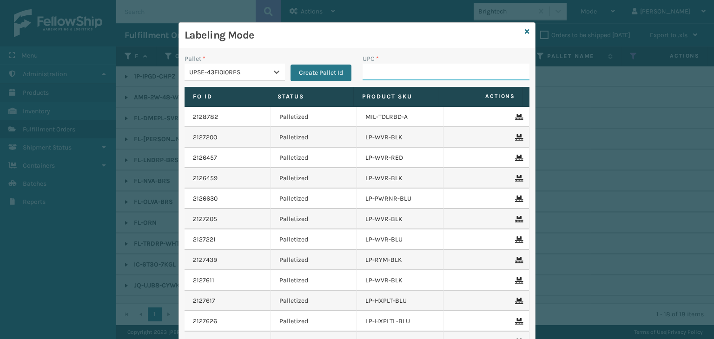
click at [425, 64] on input "UPC *" at bounding box center [445, 72] width 167 height 17
type input "850012486626"
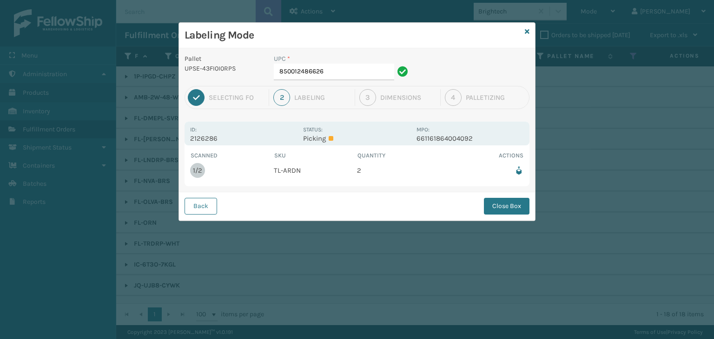
click at [501, 199] on button "Close Box" at bounding box center [507, 206] width 46 height 17
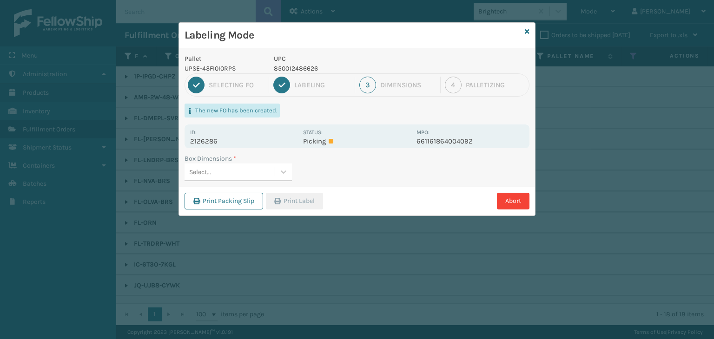
click at [243, 173] on div "Select..." at bounding box center [229, 171] width 90 height 15
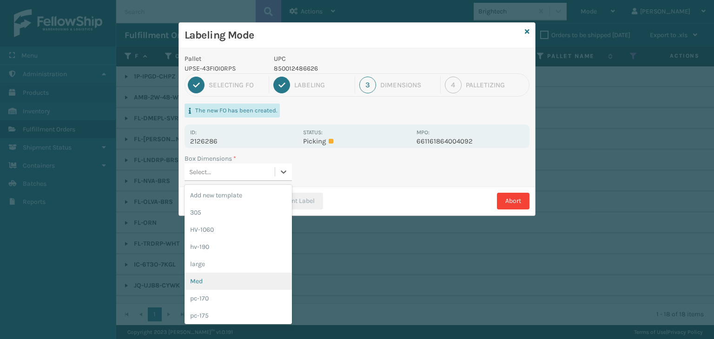
click at [223, 278] on div "Med" at bounding box center [237, 281] width 107 height 17
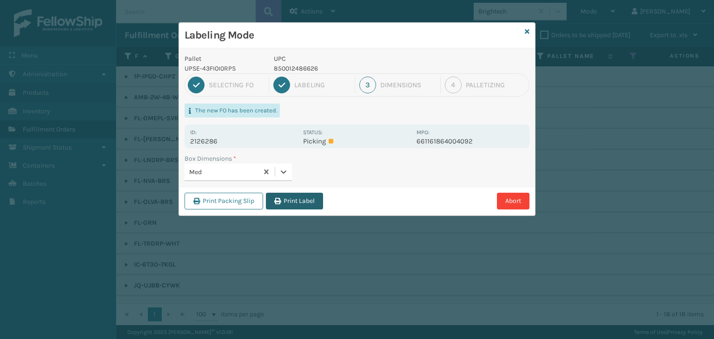
click at [279, 197] on button "Print Label" at bounding box center [294, 201] width 57 height 17
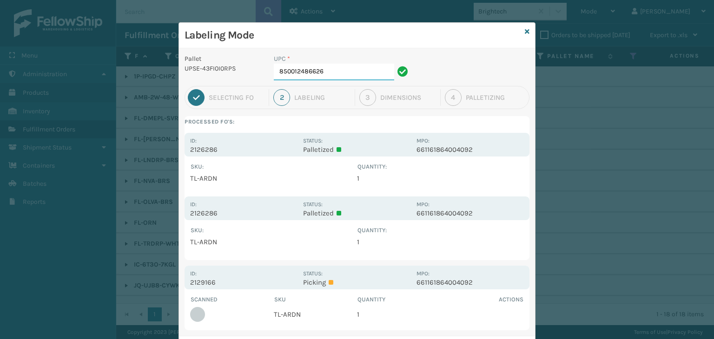
click at [372, 67] on input "850012486626" at bounding box center [334, 72] width 120 height 17
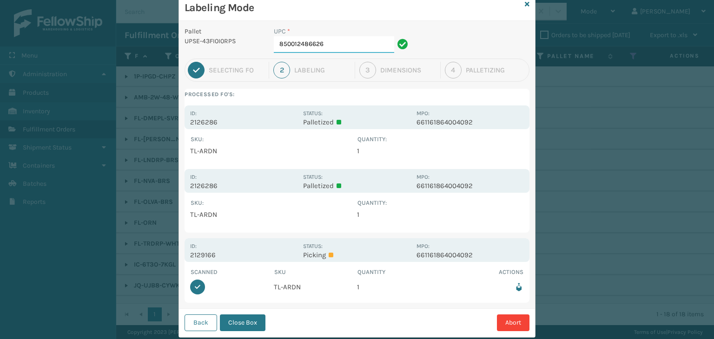
scroll to position [48, 0]
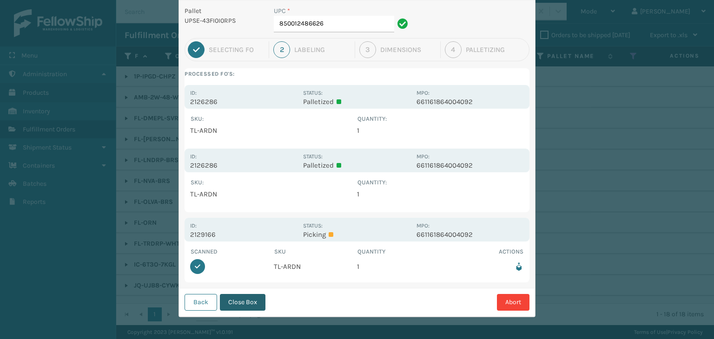
click at [255, 302] on button "Close Box" at bounding box center [243, 302] width 46 height 17
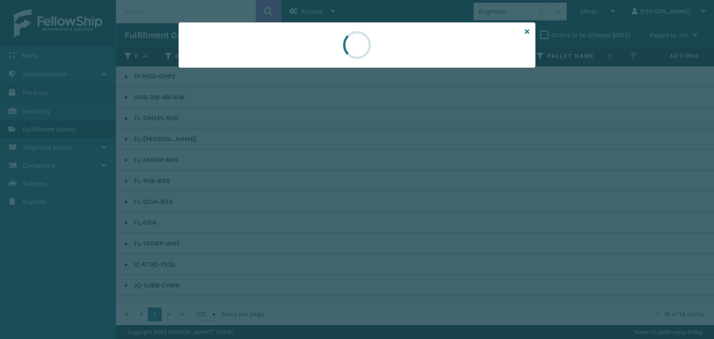
scroll to position [0, 0]
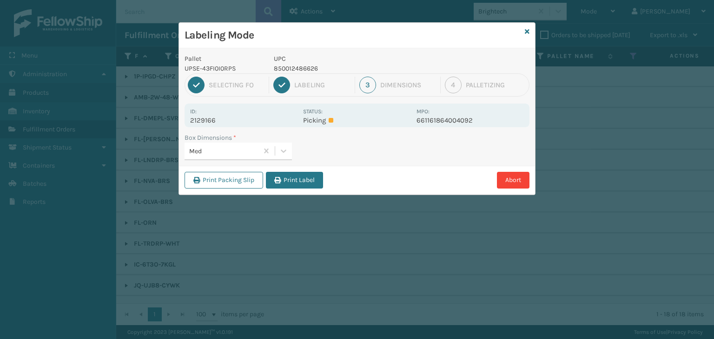
click at [291, 183] on button "Print Label" at bounding box center [294, 180] width 57 height 17
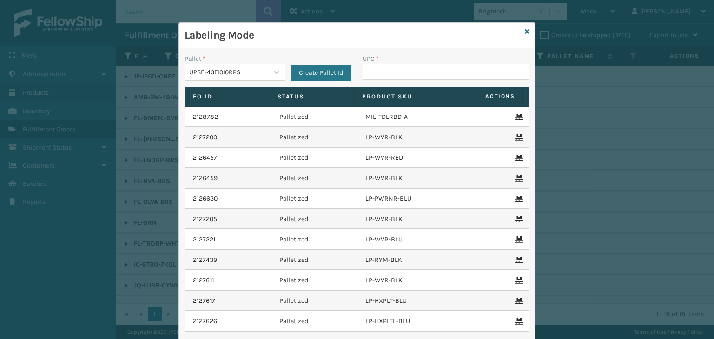
click at [235, 76] on div "UPSE-43FI0I0RPS" at bounding box center [228, 72] width 79 height 10
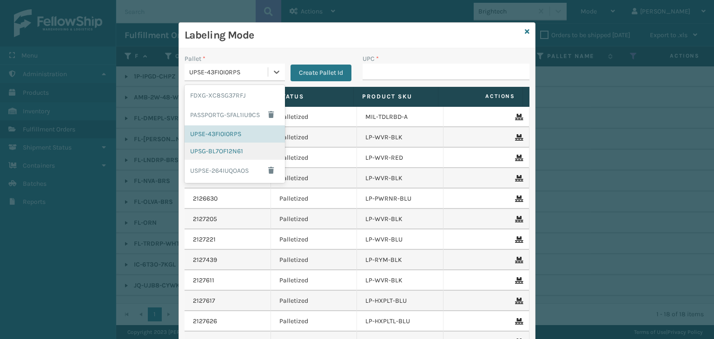
click at [233, 148] on div "UPSG-BL7OF12N61" at bounding box center [234, 151] width 100 height 17
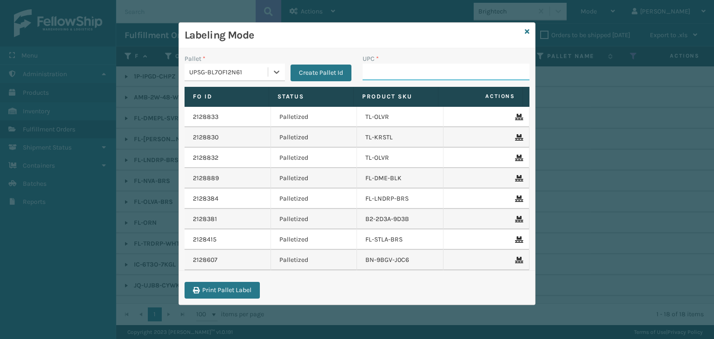
drag, startPoint x: 390, startPoint y: 69, endPoint x: 381, endPoint y: 62, distance: 11.2
click at [390, 69] on input "UPC *" at bounding box center [445, 72] width 167 height 17
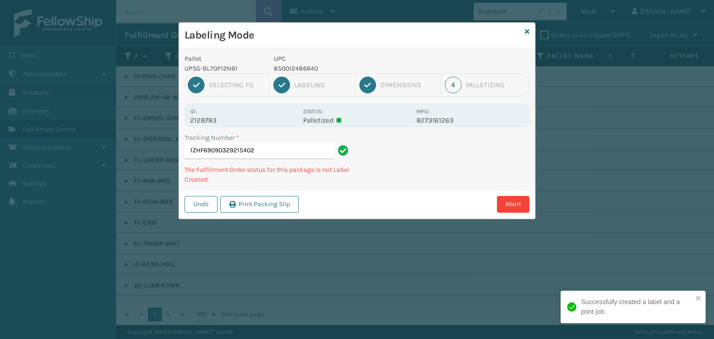
click at [281, 74] on div "1 Selecting FO 2 Labeling 3 Dimensions 4 Palletizing" at bounding box center [356, 84] width 345 height 23
click at [284, 69] on p "850012486640" at bounding box center [342, 69] width 137 height 10
copy p "850012486640"
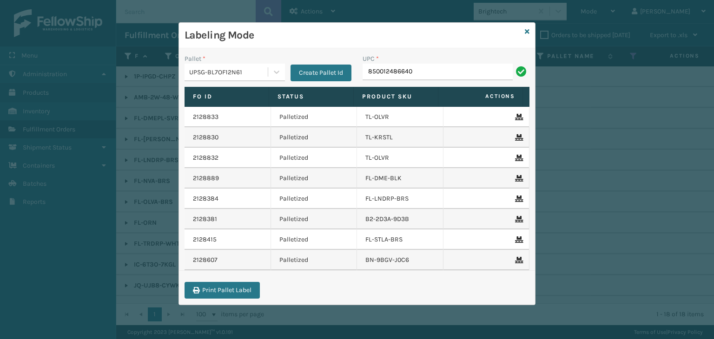
type input "850012486640"
click at [258, 71] on div "UPSG-BL7OF12N61" at bounding box center [228, 72] width 79 height 10
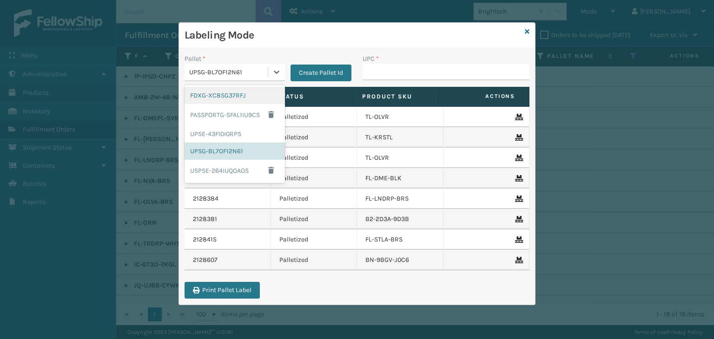
drag, startPoint x: 242, startPoint y: 92, endPoint x: 269, endPoint y: 86, distance: 28.5
click at [241, 92] on div "FDXG-XC8SG37RFJ" at bounding box center [234, 95] width 100 height 17
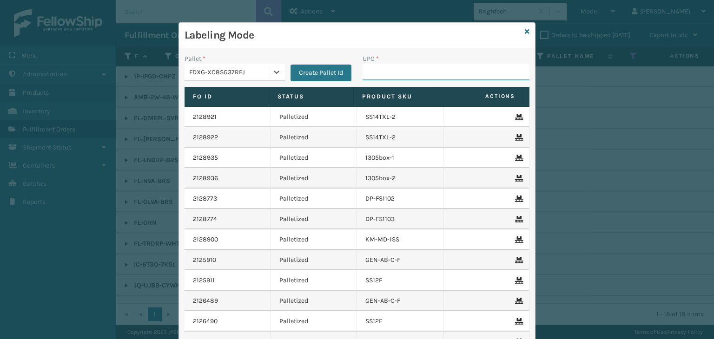
click at [375, 77] on input "UPC *" at bounding box center [445, 72] width 167 height 17
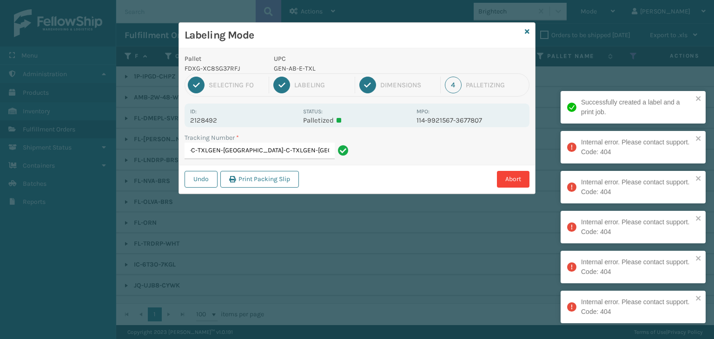
type input "885041237541GEN-AB-C-TXLGEN-AB-C-[GEOGRAPHIC_DATA]-[GEOGRAPHIC_DATA]-C-TXLGEN-[…"
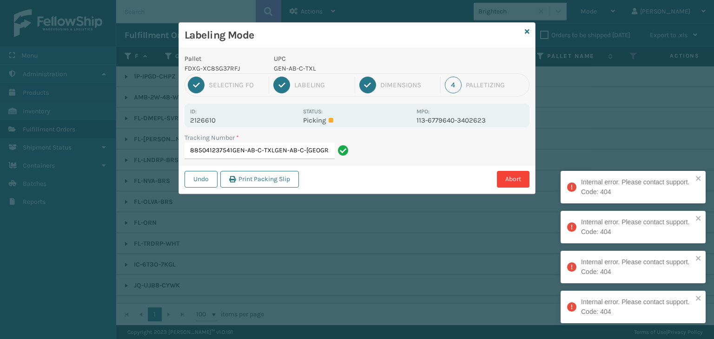
scroll to position [0, 150]
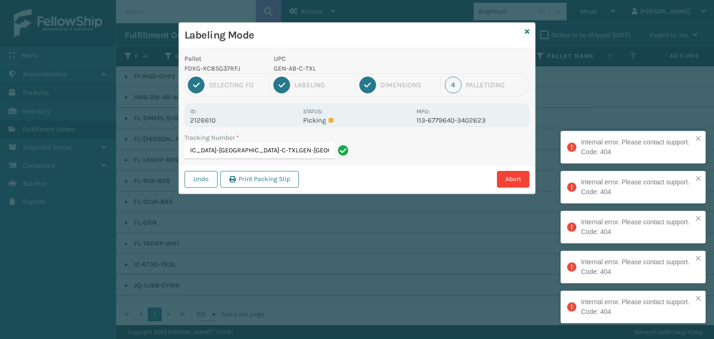
click at [303, 152] on input "885041237541GEN-AB-C-TXLGEN-AB-C-[GEOGRAPHIC_DATA]-[GEOGRAPHIC_DATA]-C-TXLGEN-[…" at bounding box center [259, 151] width 150 height 17
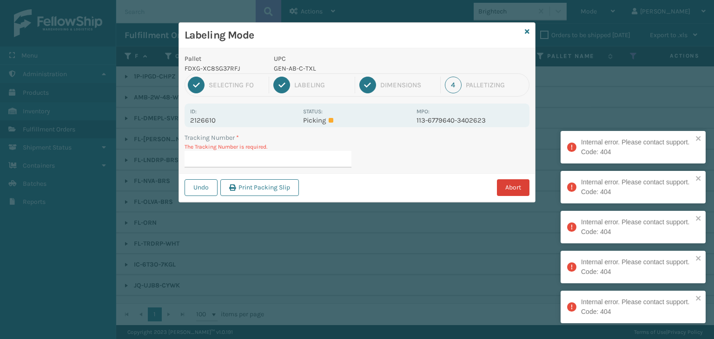
click at [516, 186] on button "Abort" at bounding box center [513, 187] width 33 height 17
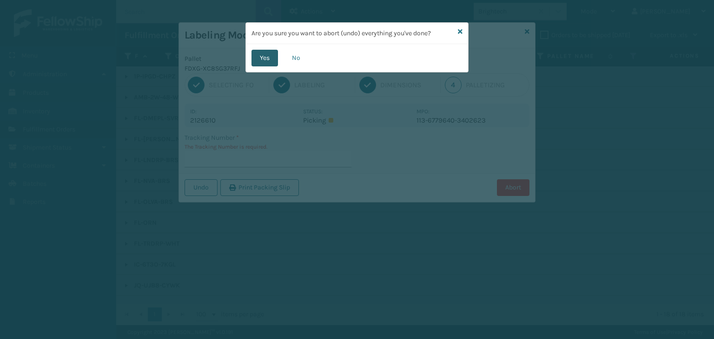
click at [267, 60] on button "Yes" at bounding box center [264, 58] width 26 height 17
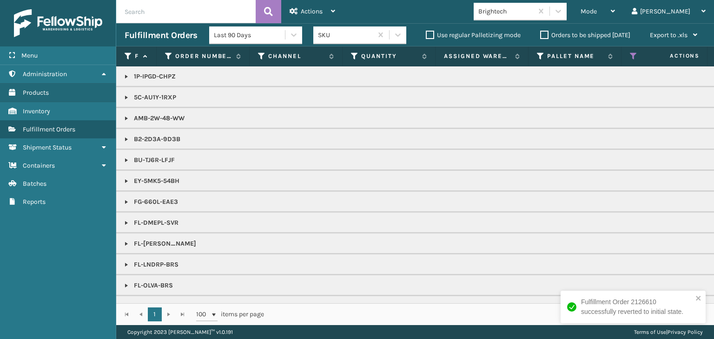
click at [532, 17] on div "Brightech" at bounding box center [502, 11] width 59 height 15
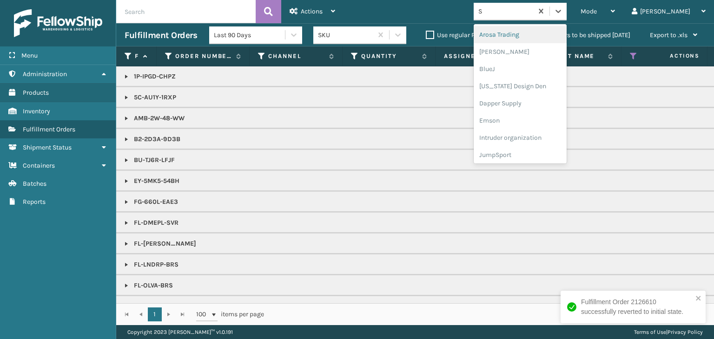
type input "SL"
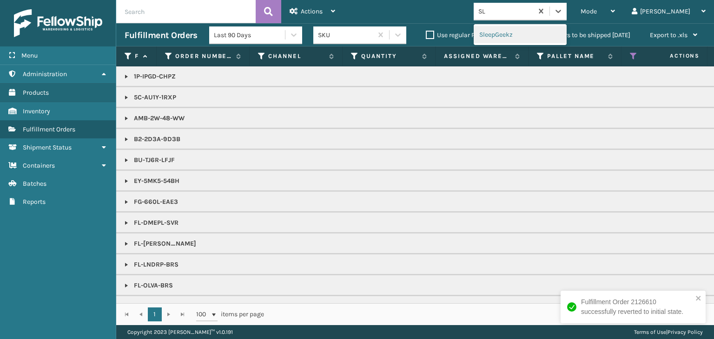
click at [520, 32] on div "SleepGeekz" at bounding box center [519, 34] width 93 height 17
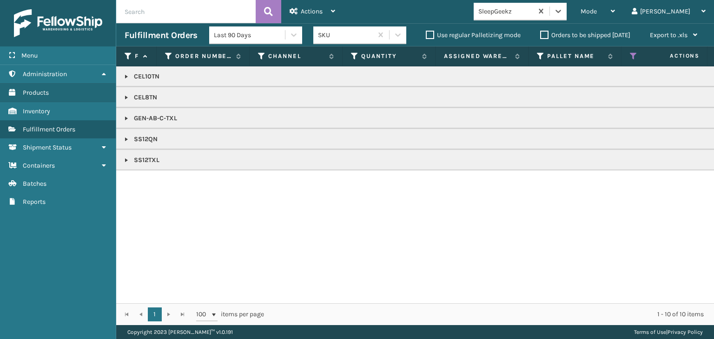
click at [125, 115] on link at bounding box center [126, 118] width 7 height 7
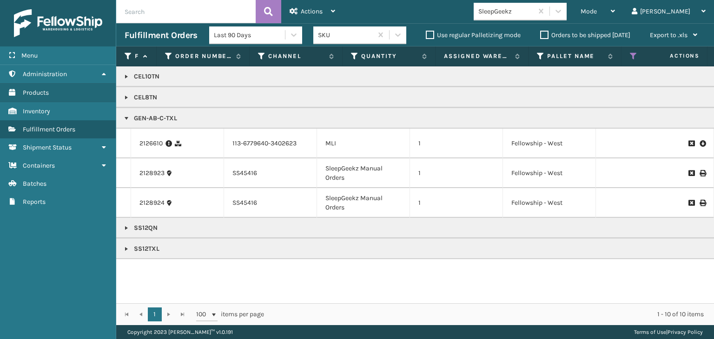
click at [699, 139] on icon at bounding box center [702, 143] width 6 height 9
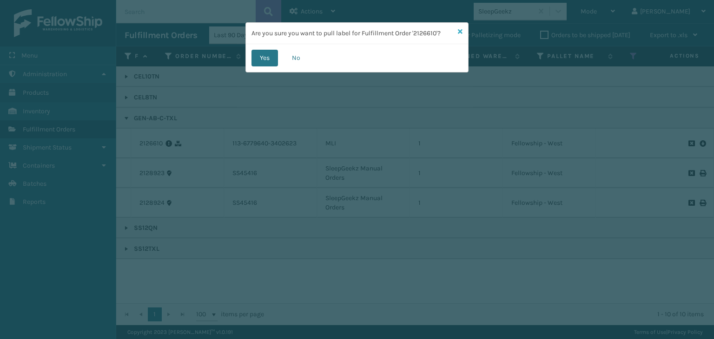
click at [462, 31] on icon at bounding box center [460, 31] width 5 height 7
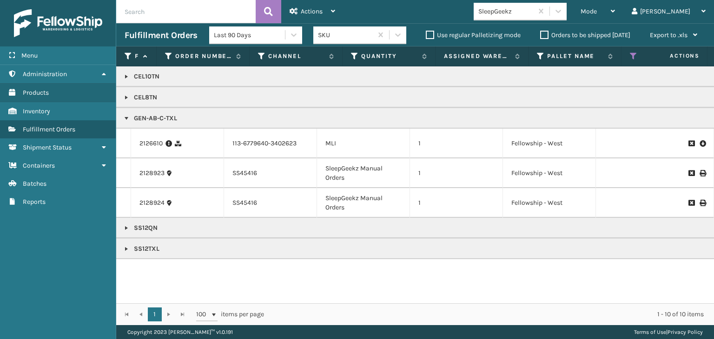
click at [630, 57] on icon at bounding box center [633, 56] width 7 height 8
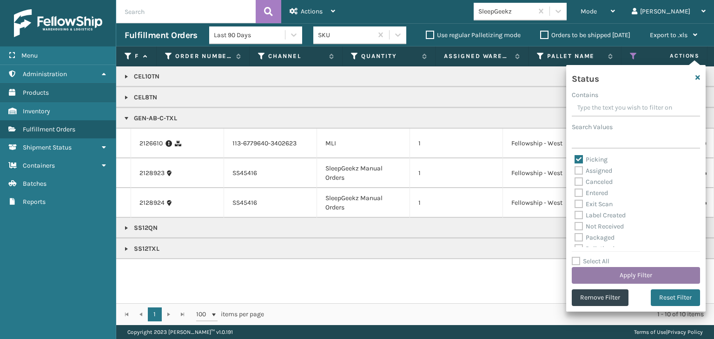
click at [652, 268] on button "Apply Filter" at bounding box center [636, 275] width 128 height 17
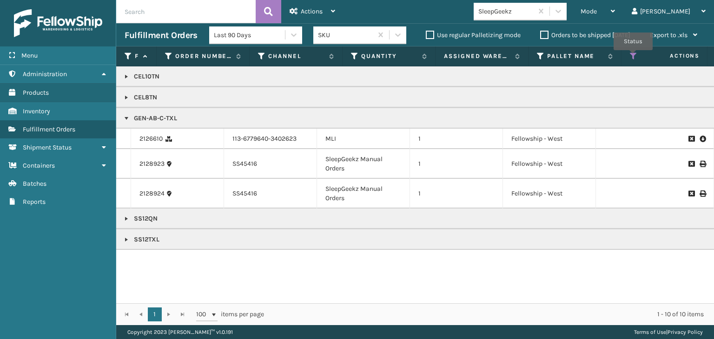
click at [633, 57] on icon at bounding box center [633, 56] width 7 height 8
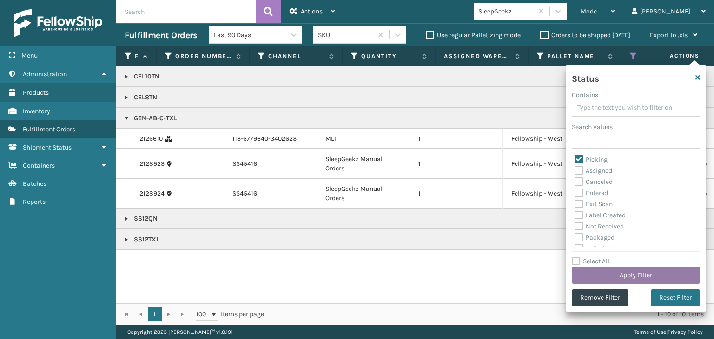
click at [642, 271] on button "Apply Filter" at bounding box center [636, 275] width 128 height 17
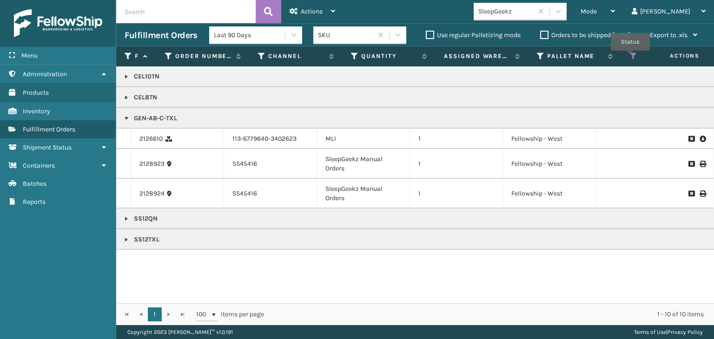
click at [630, 57] on icon at bounding box center [633, 56] width 7 height 8
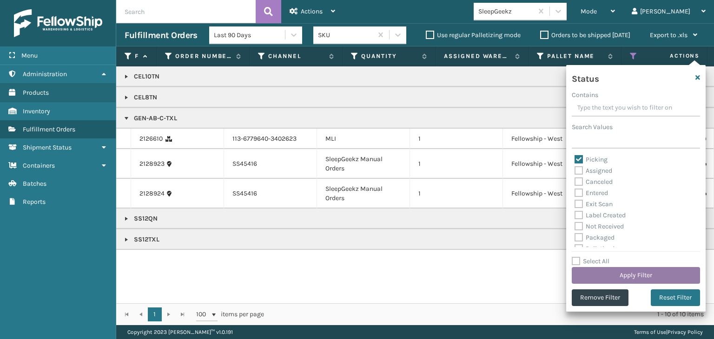
click at [641, 272] on button "Apply Filter" at bounding box center [636, 275] width 128 height 17
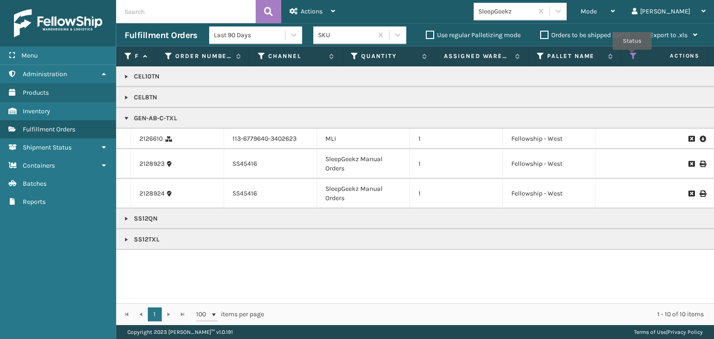
click at [633, 58] on icon at bounding box center [633, 56] width 7 height 8
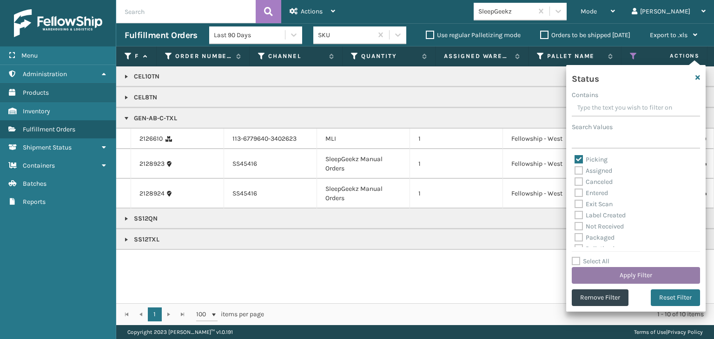
click at [631, 279] on button "Apply Filter" at bounding box center [636, 275] width 128 height 17
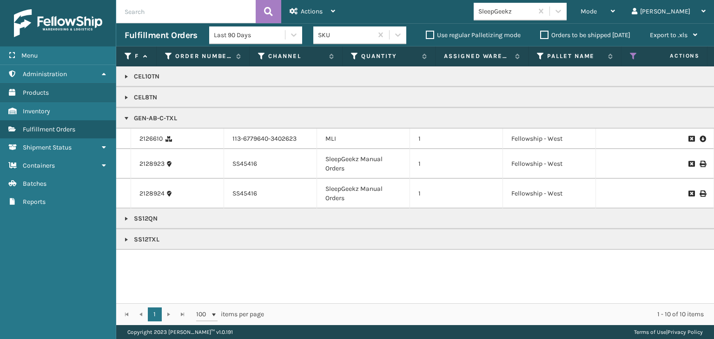
drag, startPoint x: 271, startPoint y: 303, endPoint x: 82, endPoint y: 310, distance: 188.8
click at [82, 0] on div "Menu Administration Products Inventory Fulfillment Orders Shipment Status Conta…" at bounding box center [357, 0] width 714 height 0
click at [630, 56] on th "Status" at bounding box center [667, 56] width 93 height 20
click at [630, 56] on icon at bounding box center [633, 56] width 7 height 8
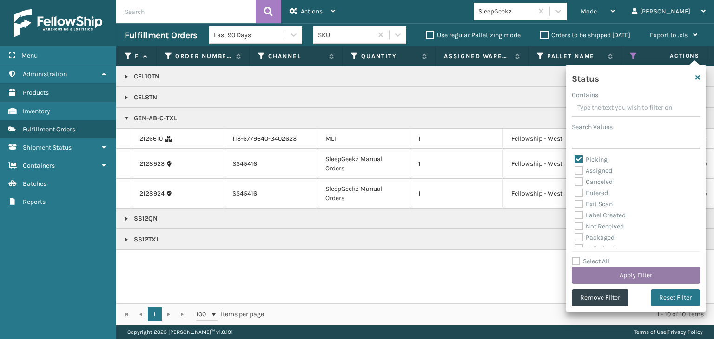
click at [626, 271] on button "Apply Filter" at bounding box center [636, 275] width 128 height 17
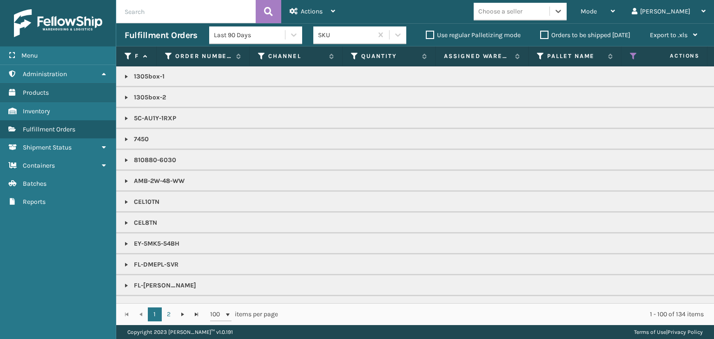
click at [522, 10] on div "Choose a seller" at bounding box center [500, 12] width 44 height 10
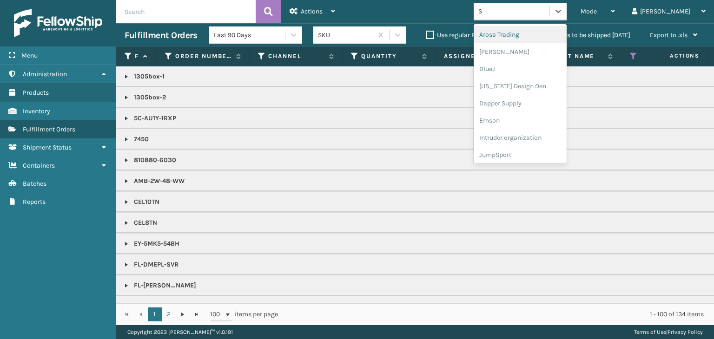
type input "SL"
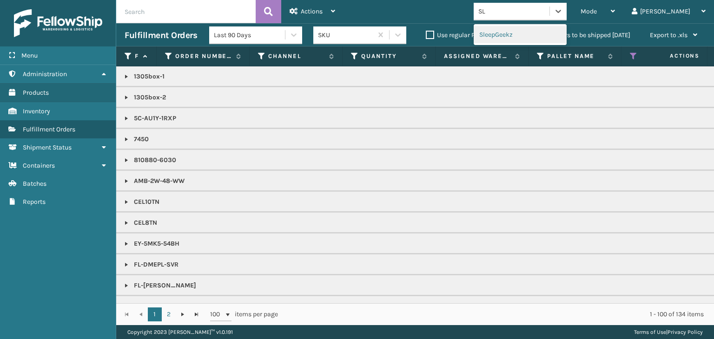
click at [522, 32] on div "SleepGeekz" at bounding box center [519, 34] width 93 height 17
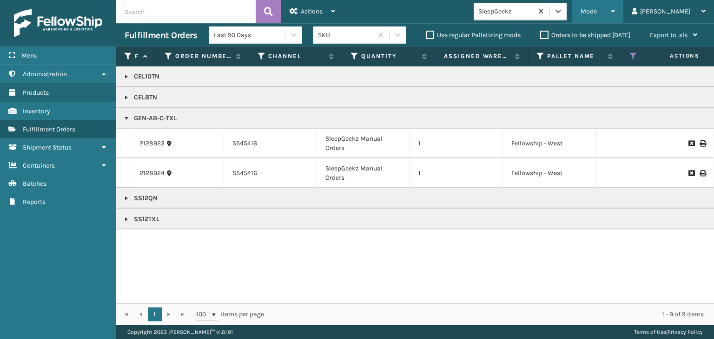
click at [615, 14] on div "Mode" at bounding box center [597, 11] width 34 height 23
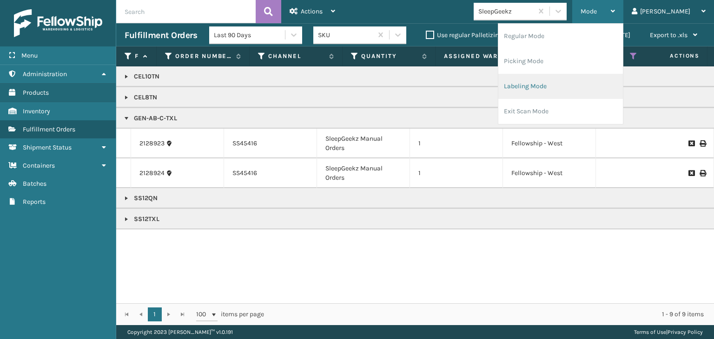
click at [597, 84] on li "Labeling Mode" at bounding box center [560, 86] width 125 height 25
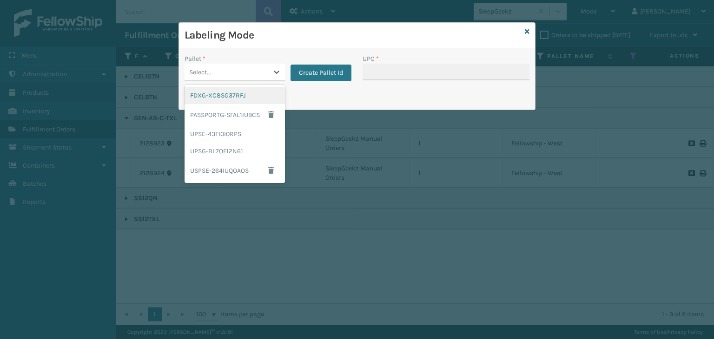
click at [252, 75] on div "Select..." at bounding box center [225, 72] width 83 height 15
click at [240, 95] on div "FDXG-XC8SG37RFJ" at bounding box center [234, 95] width 100 height 17
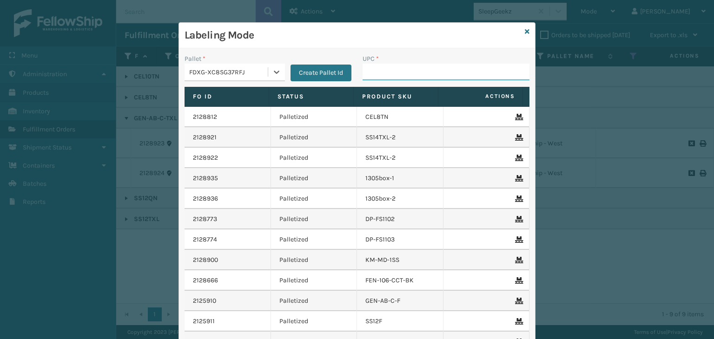
drag, startPoint x: 420, startPoint y: 65, endPoint x: 413, endPoint y: 60, distance: 8.5
click at [419, 65] on input "UPC *" at bounding box center [445, 72] width 167 height 17
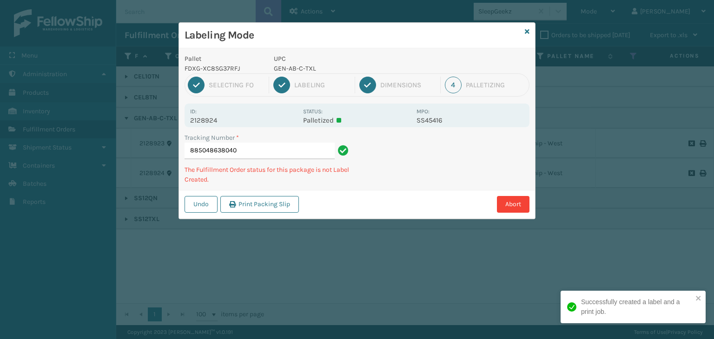
click at [299, 66] on p "GEN-AB-C-TXL" at bounding box center [342, 69] width 137 height 10
copy p "GEN-AB-C-TXL"
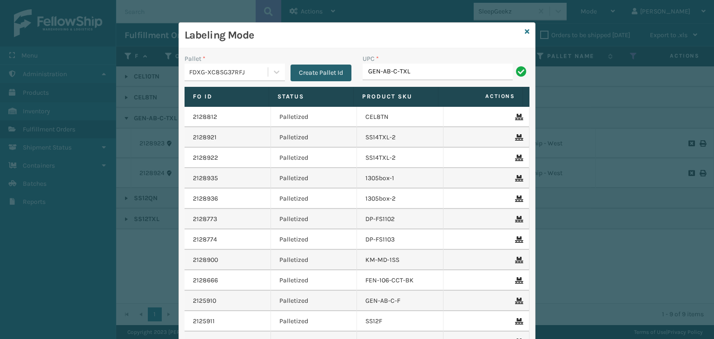
type input "GEN-AB-C-TXL"
type input "8500041"
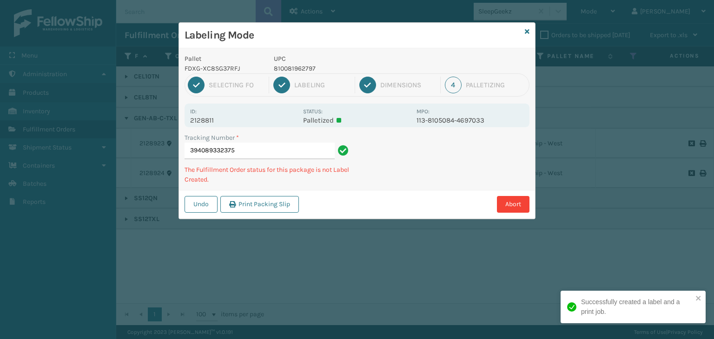
click at [294, 64] on p "810081962797" at bounding box center [342, 69] width 137 height 10
copy p "810081962797"
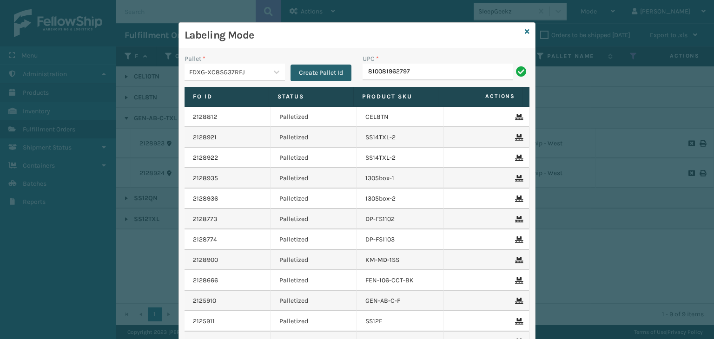
type input "810081962797"
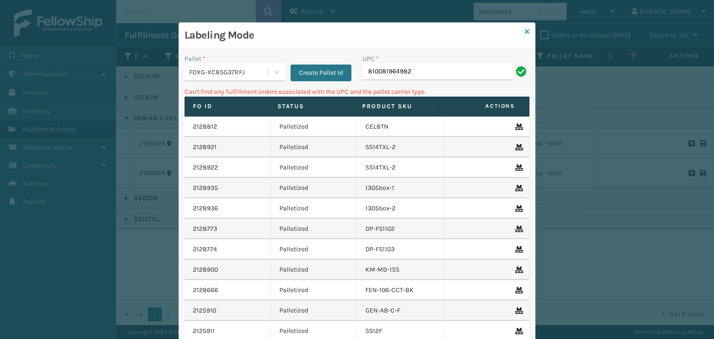
click at [525, 33] on icon at bounding box center [527, 31] width 5 height 7
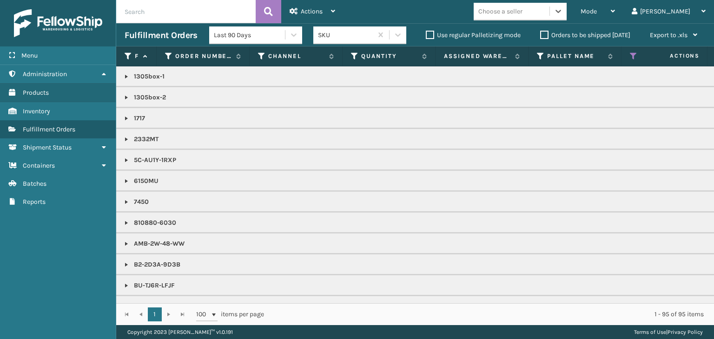
click at [522, 13] on div "Choose a seller" at bounding box center [500, 12] width 44 height 10
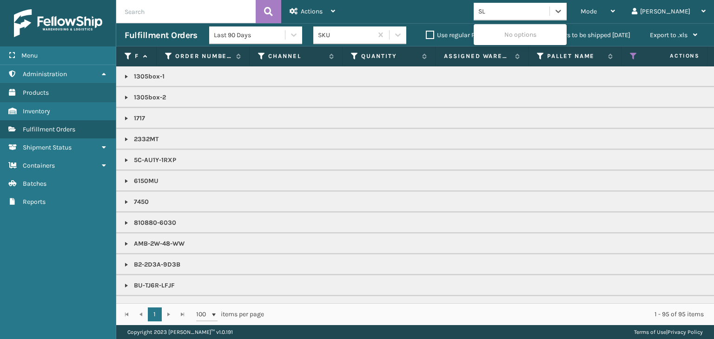
type input "SLE"
click at [541, 28] on div "SleepGeekz" at bounding box center [519, 34] width 93 height 17
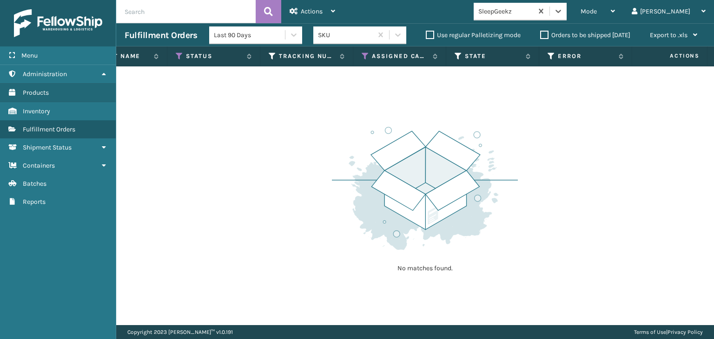
scroll to position [0, 362]
click at [361, 59] on icon at bounding box center [363, 56] width 7 height 8
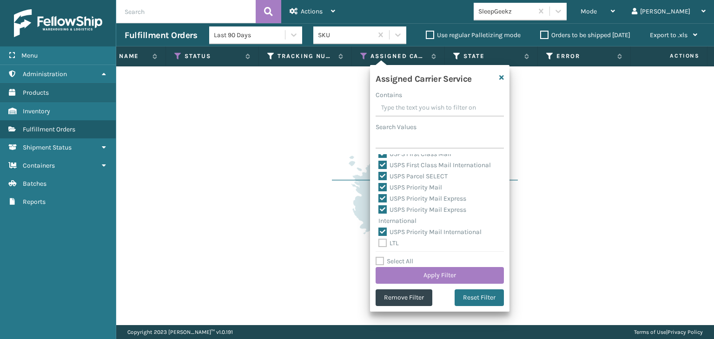
scroll to position [286, 0]
click at [396, 239] on label "LTL" at bounding box center [388, 241] width 20 height 8
click at [379, 239] on input "LTL" at bounding box center [378, 239] width 0 height 6
checkbox input "true"
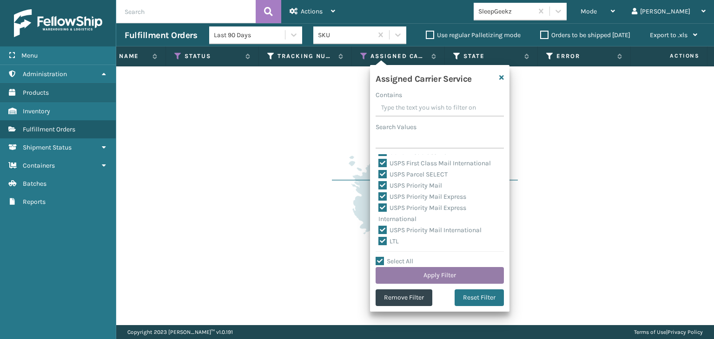
click at [412, 272] on button "Apply Filter" at bounding box center [439, 275] width 128 height 17
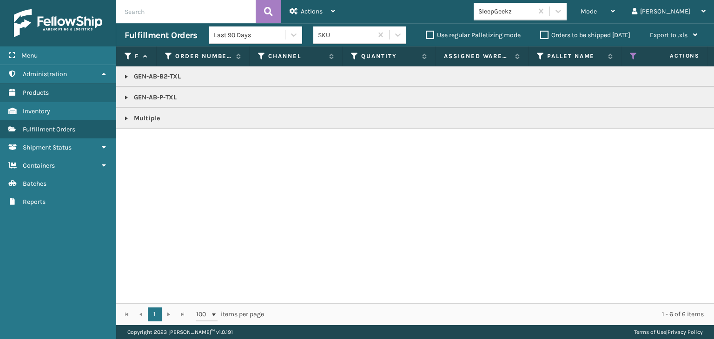
click at [128, 99] on link at bounding box center [126, 97] width 7 height 7
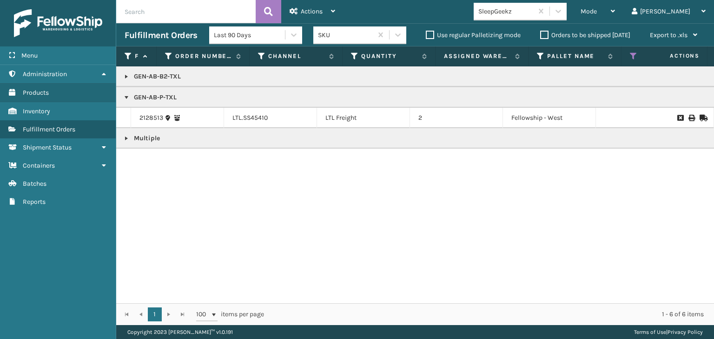
click at [126, 137] on link at bounding box center [126, 138] width 7 height 7
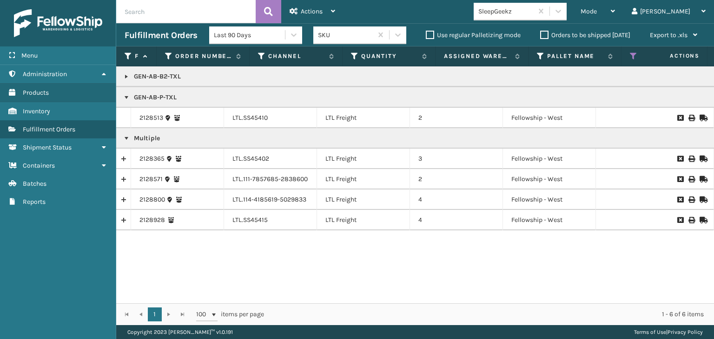
click at [122, 77] on td "GEN-AB-B2-TXL" at bounding box center [716, 76] width 1200 height 20
click at [162, 197] on link "2128800" at bounding box center [152, 199] width 26 height 9
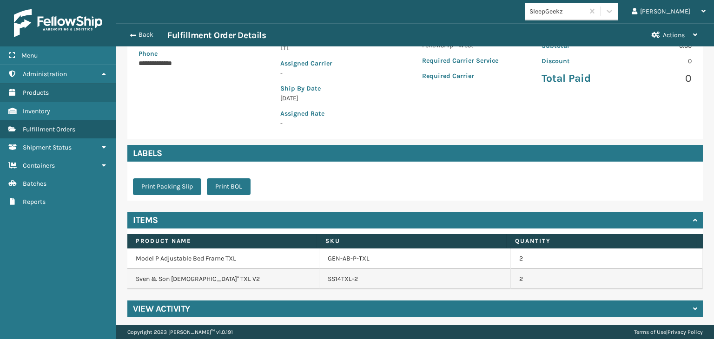
scroll to position [168, 0]
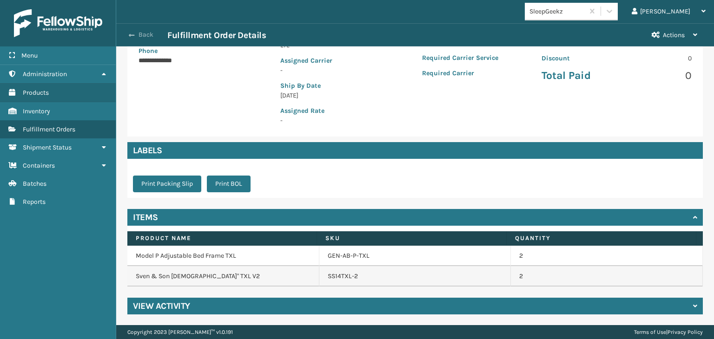
click at [150, 32] on button "Back" at bounding box center [146, 35] width 43 height 8
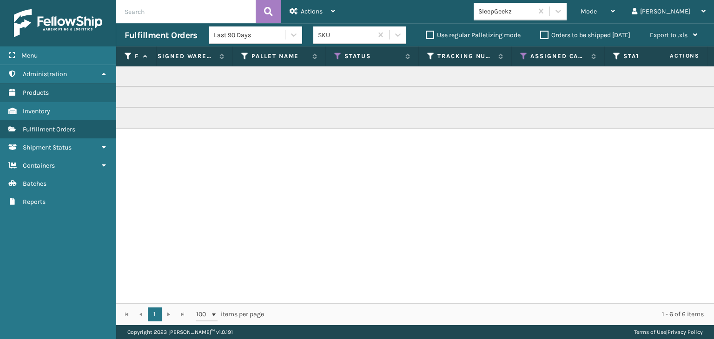
scroll to position [0, 300]
click at [522, 55] on div "Assigned Carrier Service" at bounding box center [553, 56] width 76 height 8
drag, startPoint x: 393, startPoint y: 296, endPoint x: 485, endPoint y: 302, distance: 92.7
click at [485, 302] on div "GEN-AB-B2-TXL GEN-AB-P-TXL Multiple" at bounding box center [415, 184] width 598 height 237
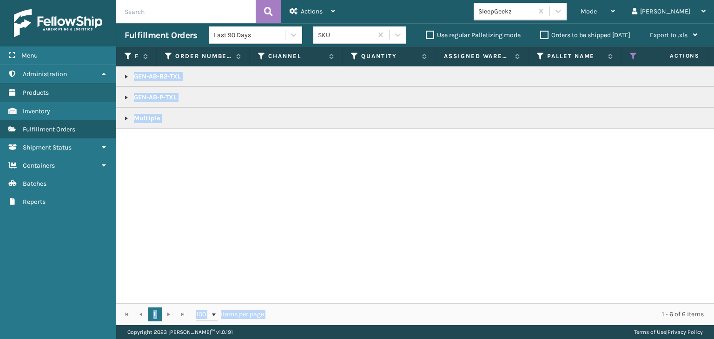
drag, startPoint x: 400, startPoint y: 296, endPoint x: 389, endPoint y: 289, distance: 13.4
click at [517, 303] on div "Fulfillment Order Id Order Number Channel Quantity Assigned Warehouse Pallet Na…" at bounding box center [415, 185] width 598 height 279
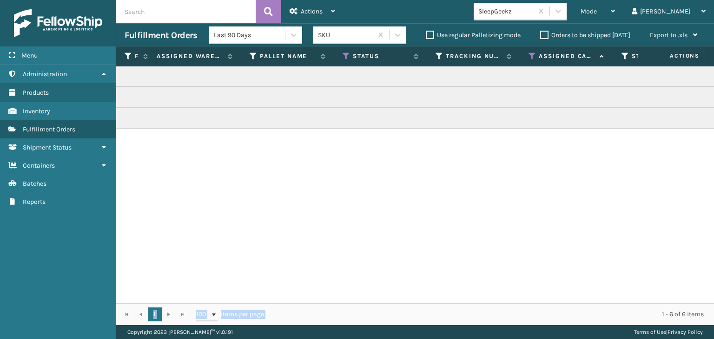
scroll to position [0, 310]
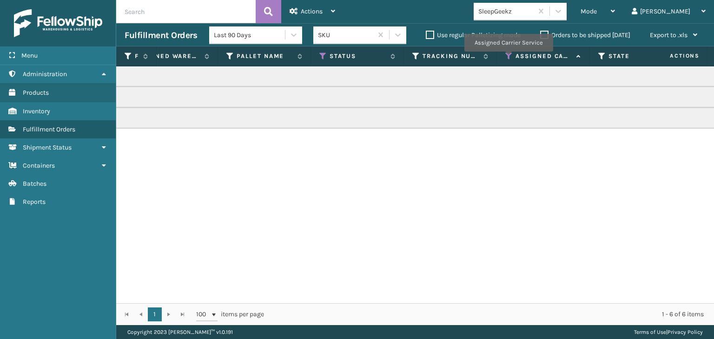
click at [508, 58] on icon at bounding box center [508, 56] width 7 height 8
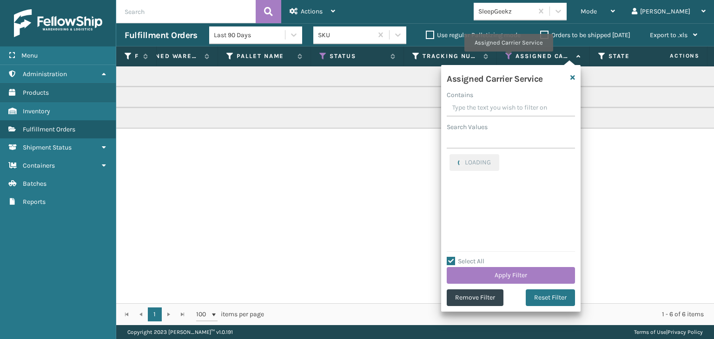
checkbox input "true"
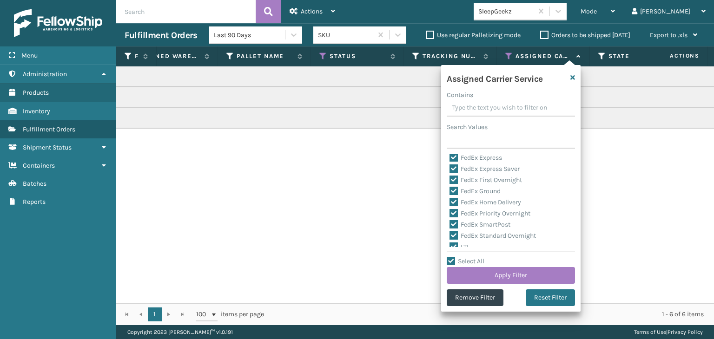
click at [464, 244] on label "LTL" at bounding box center [459, 247] width 20 height 8
click at [450, 244] on input "LTL" at bounding box center [449, 245] width 0 height 6
checkbox input "false"
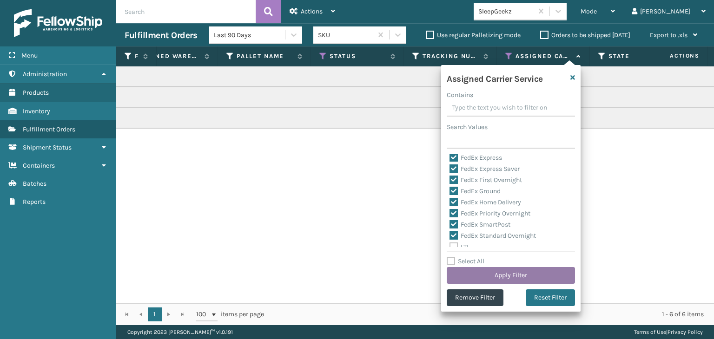
click at [496, 271] on button "Apply Filter" at bounding box center [511, 275] width 128 height 17
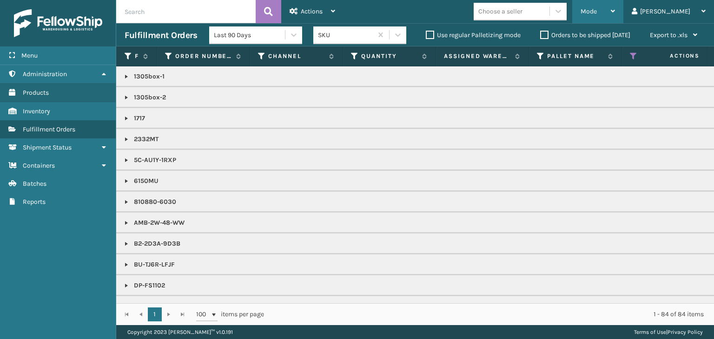
click at [615, 13] on icon at bounding box center [613, 11] width 4 height 7
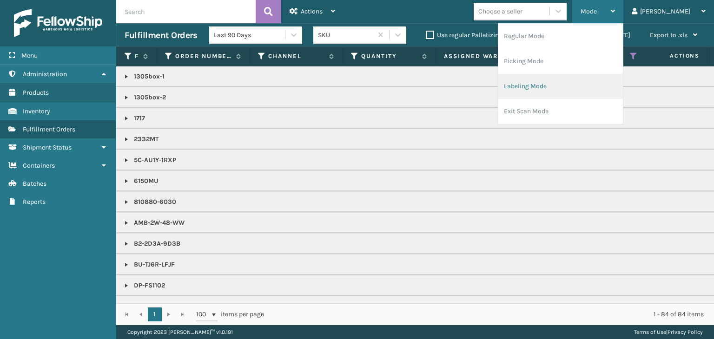
click at [582, 93] on li "Labeling Mode" at bounding box center [560, 86] width 125 height 25
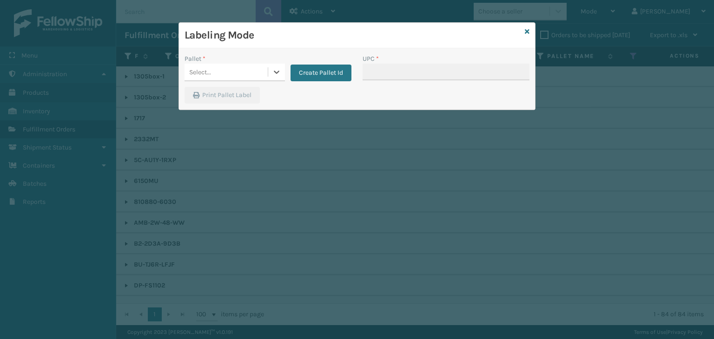
click at [219, 75] on div "Select..." at bounding box center [225, 72] width 83 height 15
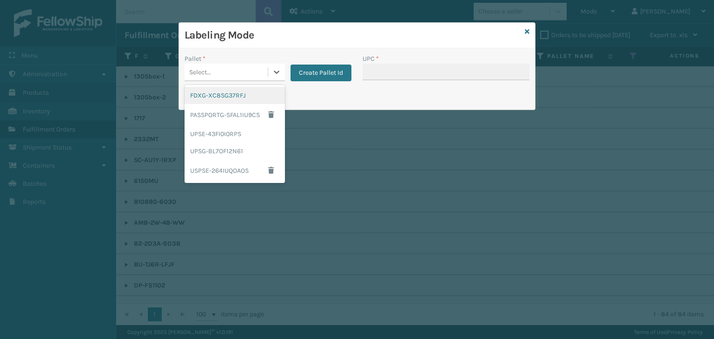
click at [208, 101] on div "FDXG-XC8SG37RFJ" at bounding box center [234, 95] width 100 height 17
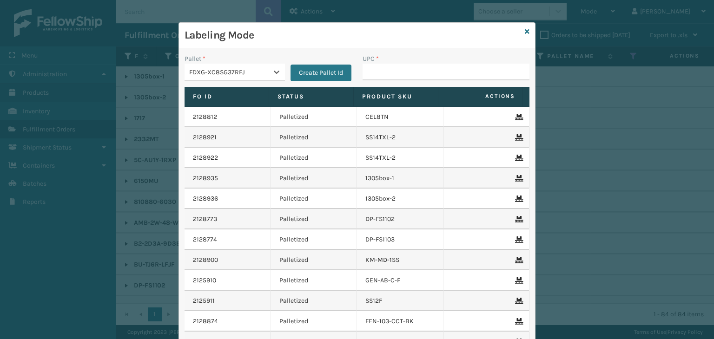
click at [451, 60] on div "UPC *" at bounding box center [445, 59] width 167 height 10
drag, startPoint x: 450, startPoint y: 70, endPoint x: 443, endPoint y: 71, distance: 6.7
click at [450, 70] on input "UPC *" at bounding box center [445, 72] width 167 height 17
type input "858100007623"
type input "850012486312"
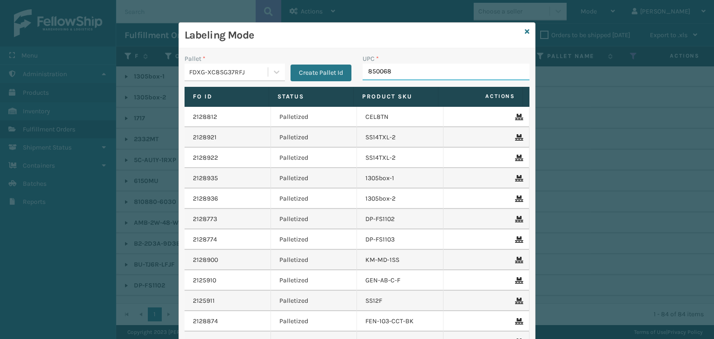
type input "8500683"
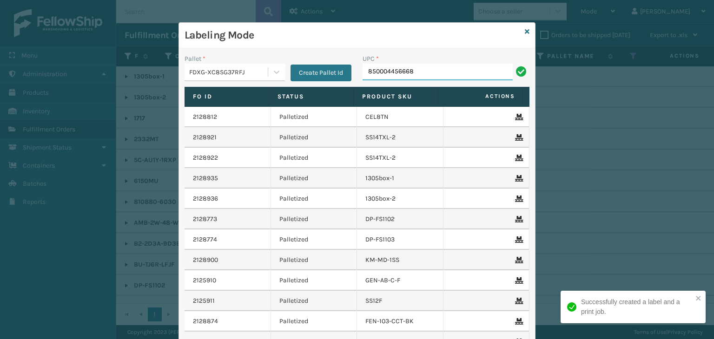
type input "850004456668"
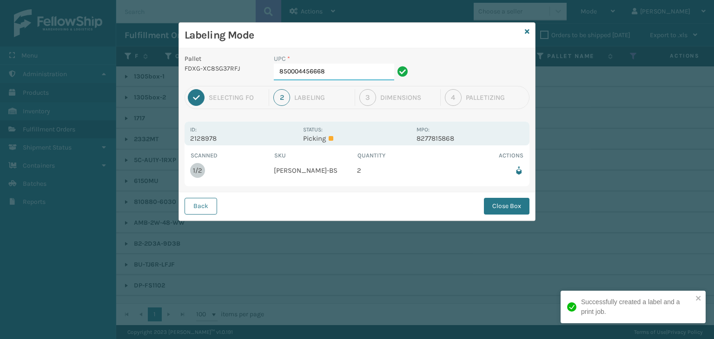
drag, startPoint x: 372, startPoint y: 73, endPoint x: 366, endPoint y: 73, distance: 5.6
click at [369, 73] on input "850004456668" at bounding box center [334, 72] width 120 height 17
click at [507, 212] on button "Close Box" at bounding box center [507, 206] width 46 height 17
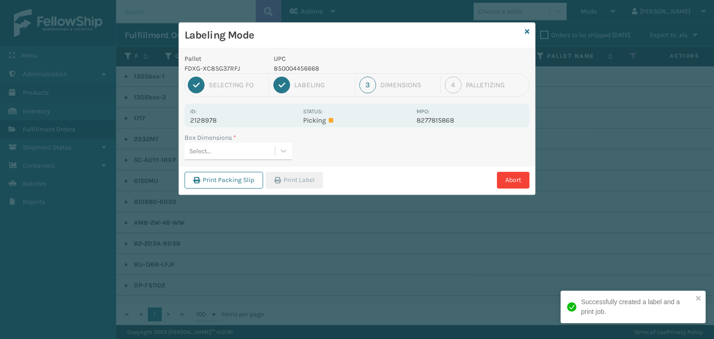
click at [260, 158] on div "Select..." at bounding box center [229, 151] width 90 height 15
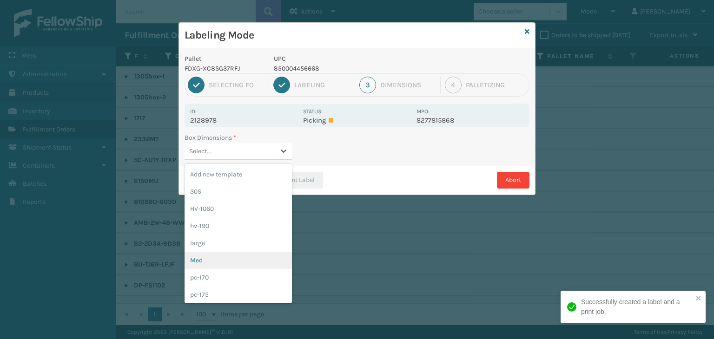
click at [229, 265] on div "Med" at bounding box center [237, 260] width 107 height 17
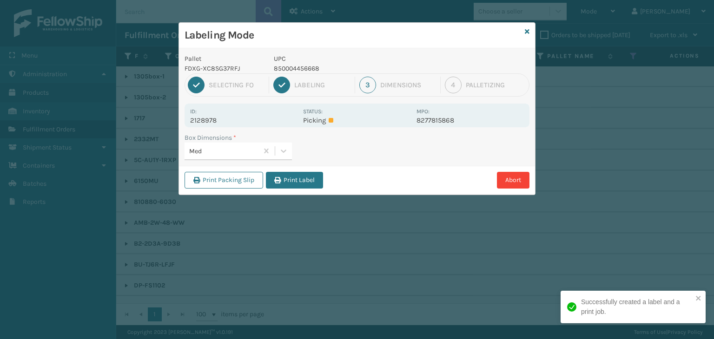
click at [294, 177] on button "Print Label" at bounding box center [294, 180] width 57 height 17
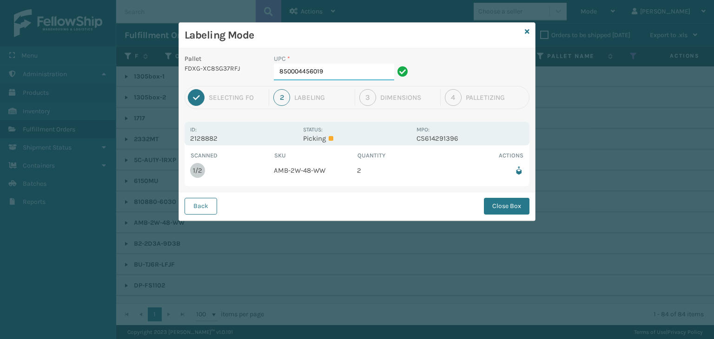
click at [357, 75] on input "850004456019" at bounding box center [334, 72] width 120 height 17
click at [495, 204] on button "Close Box" at bounding box center [507, 206] width 46 height 17
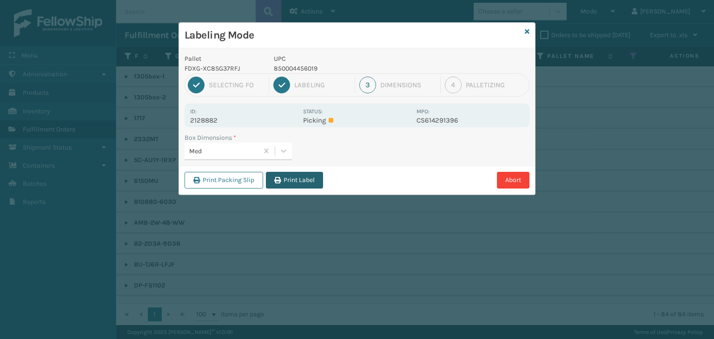
click at [307, 176] on button "Print Label" at bounding box center [294, 180] width 57 height 17
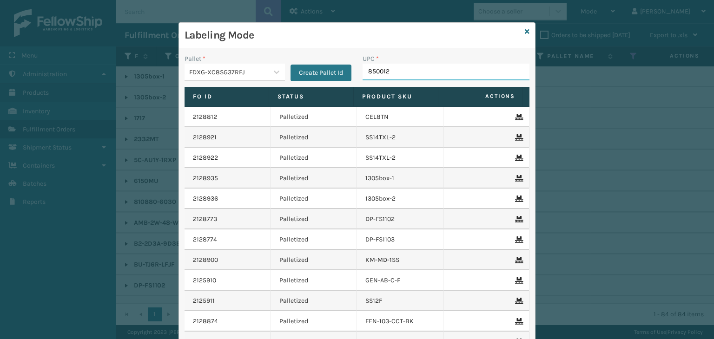
type input "8500124"
type input "8500683"
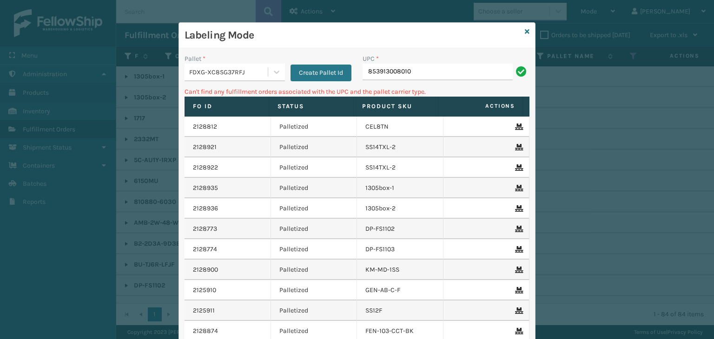
click at [224, 82] on div "Pallet * FDXG-XC8SG37RFJ Create Pallet Id" at bounding box center [268, 70] width 178 height 33
click at [224, 79] on div "FDXG-XC8SG37RFJ" at bounding box center [225, 72] width 83 height 15
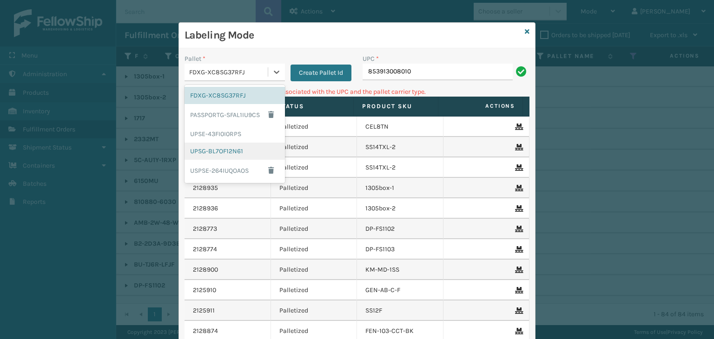
drag, startPoint x: 218, startPoint y: 145, endPoint x: 352, endPoint y: 103, distance: 140.1
click at [222, 145] on div "UPSG-BL7OF12N61" at bounding box center [234, 151] width 100 height 17
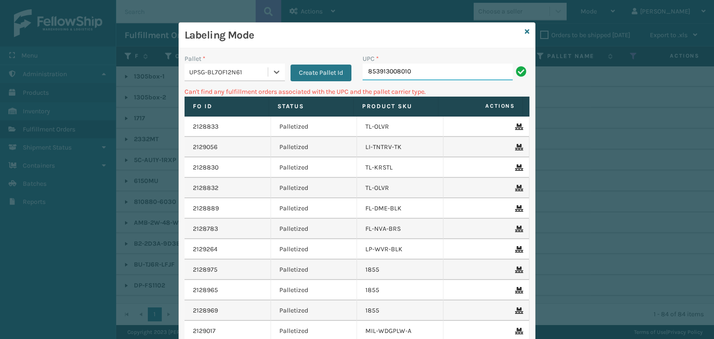
click at [432, 68] on input "853913008010" at bounding box center [437, 72] width 150 height 17
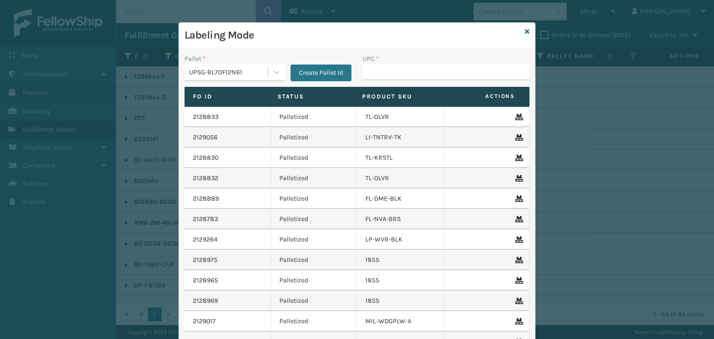
click at [226, 76] on div "UPSG-BL7OF12N61" at bounding box center [228, 72] width 79 height 10
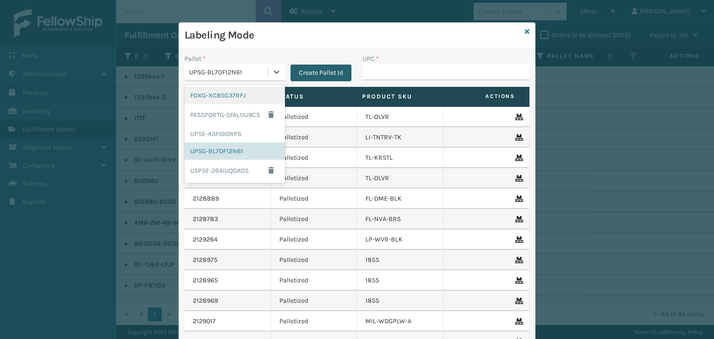
drag, startPoint x: 236, startPoint y: 91, endPoint x: 322, endPoint y: 77, distance: 86.7
click at [237, 91] on div "FDXG-XC8SG37RFJ" at bounding box center [234, 95] width 100 height 17
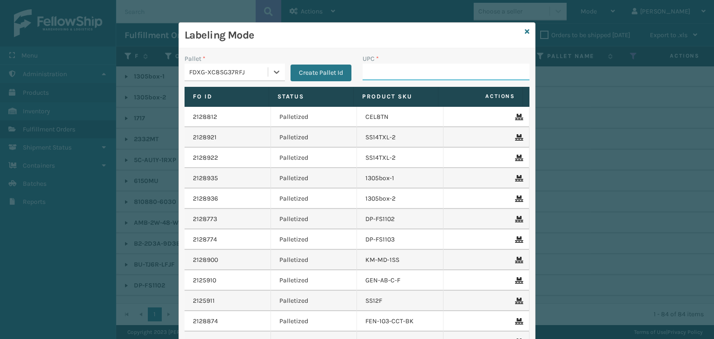
click at [378, 73] on input "UPC *" at bounding box center [445, 72] width 167 height 17
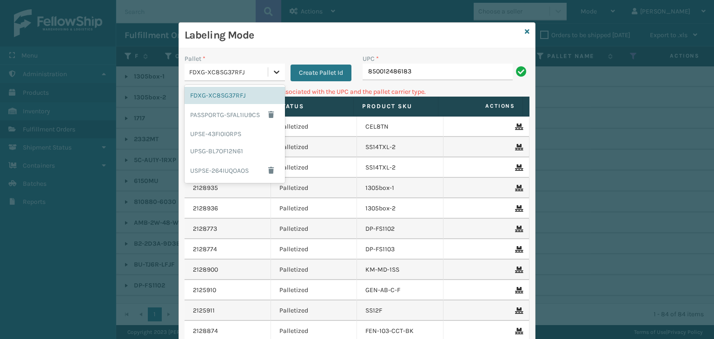
click at [272, 72] on icon at bounding box center [276, 71] width 9 height 9
click at [247, 146] on div "UPSG-BL7OF12N61" at bounding box center [234, 151] width 100 height 17
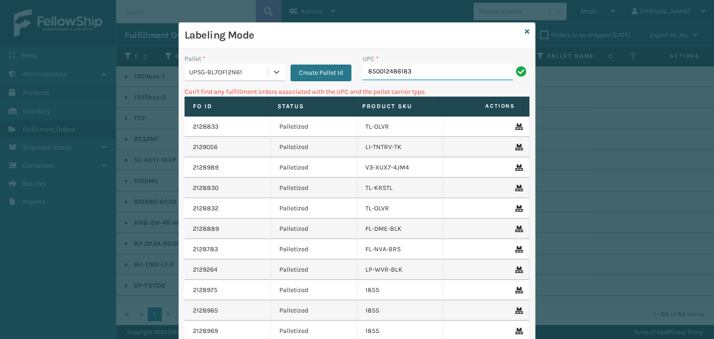
click at [428, 76] on input "850012486183" at bounding box center [437, 72] width 150 height 17
click at [230, 72] on div "UPSG-BL7OF12N61" at bounding box center [228, 72] width 79 height 10
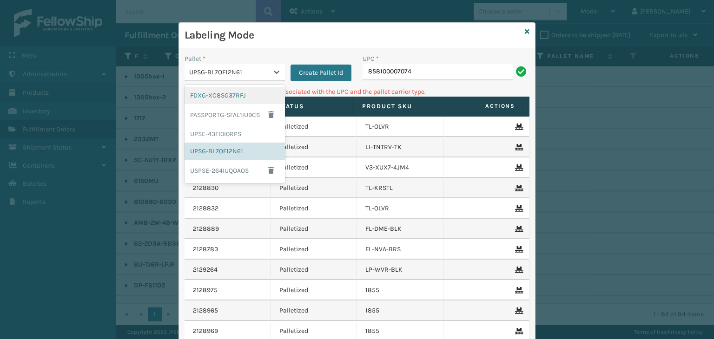
click at [228, 95] on div "FDXG-XC8SG37RFJ" at bounding box center [234, 95] width 100 height 17
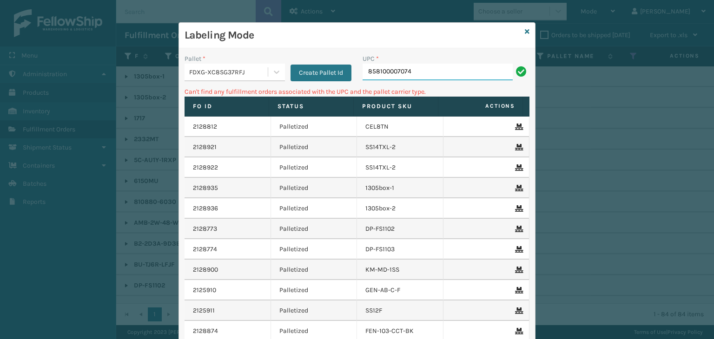
drag, startPoint x: 406, startPoint y: 69, endPoint x: 397, endPoint y: 66, distance: 9.0
click at [407, 69] on input "858100007074" at bounding box center [437, 72] width 150 height 17
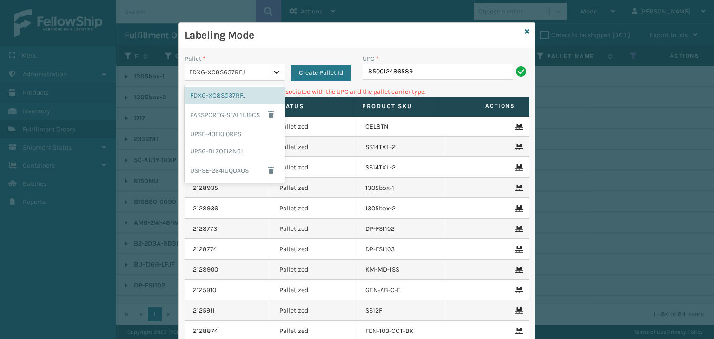
drag, startPoint x: 260, startPoint y: 64, endPoint x: 279, endPoint y: 75, distance: 21.7
click at [260, 65] on div "FDXG-XC8SG37RFJ" at bounding box center [225, 72] width 83 height 15
click at [250, 151] on div "UPSG-BL7OF12N61" at bounding box center [234, 151] width 100 height 17
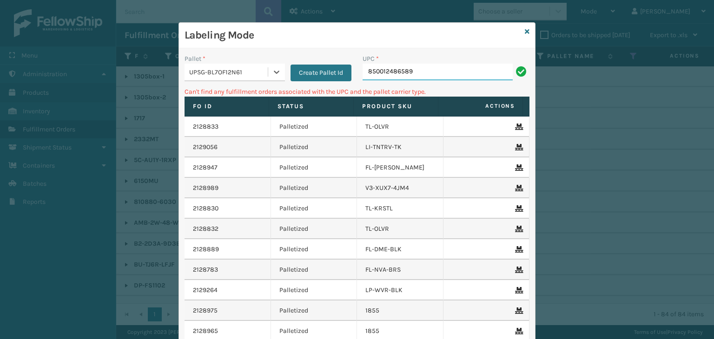
click at [468, 66] on input "850012486589" at bounding box center [437, 72] width 150 height 17
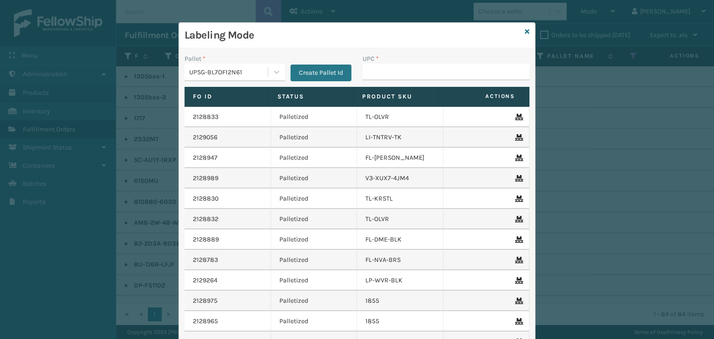
click at [226, 74] on div "UPSG-BL7OF12N61" at bounding box center [228, 72] width 79 height 10
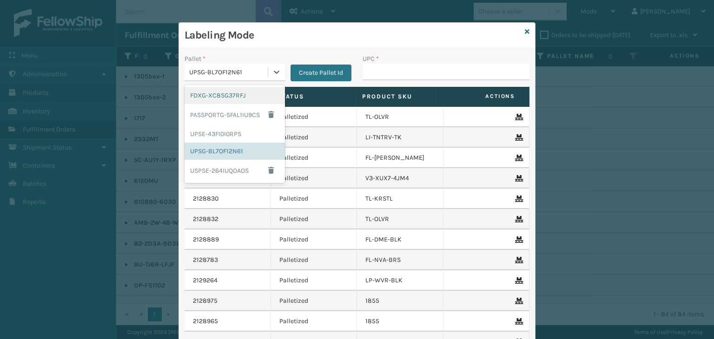
drag, startPoint x: 230, startPoint y: 100, endPoint x: 289, endPoint y: 84, distance: 60.2
click at [231, 100] on div "FDXG-XC8SG37RFJ" at bounding box center [234, 95] width 100 height 17
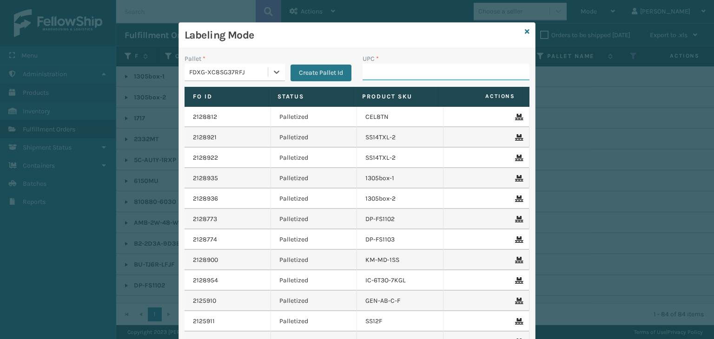
click at [400, 79] on input "UPC *" at bounding box center [445, 72] width 167 height 17
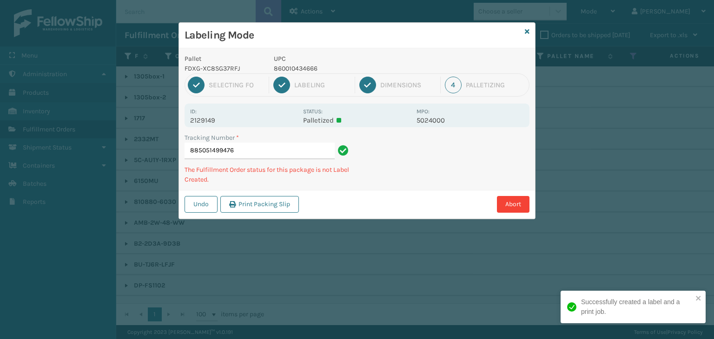
click at [304, 64] on p "860010434666" at bounding box center [342, 69] width 137 height 10
click at [304, 65] on p "860010434666" at bounding box center [342, 69] width 137 height 10
click at [210, 119] on p "2129149" at bounding box center [243, 120] width 107 height 8
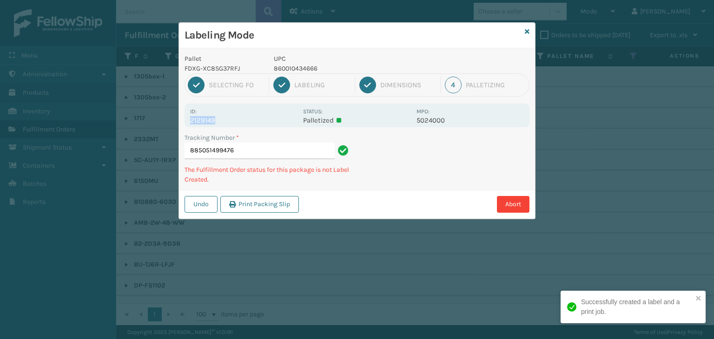
copy p "2129149"
click at [299, 64] on p "860010434666" at bounding box center [342, 69] width 137 height 10
copy p "860010434666"
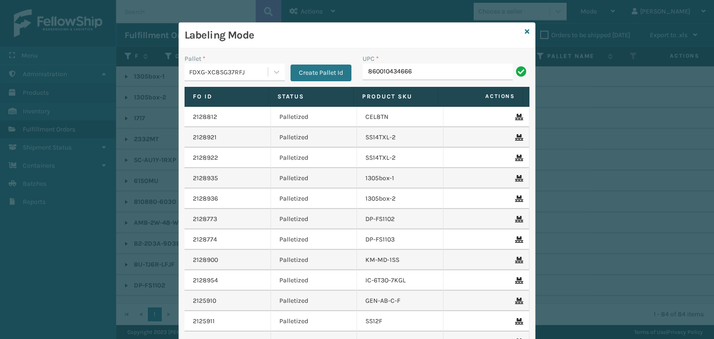
type input "860010434666"
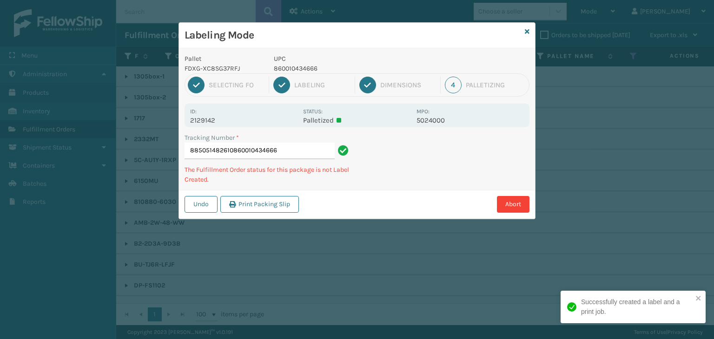
type input "885051482610860010434666860010434666"
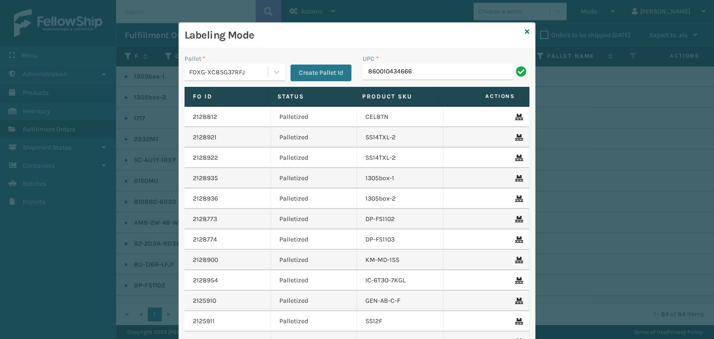
type input "860010434666"
click at [525, 27] on link at bounding box center [527, 32] width 5 height 10
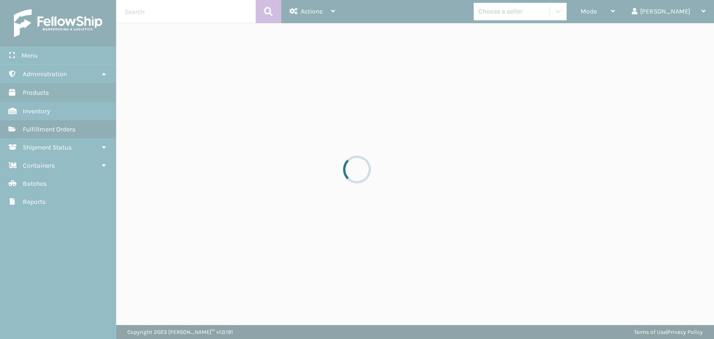
click at [530, 12] on div at bounding box center [357, 169] width 714 height 339
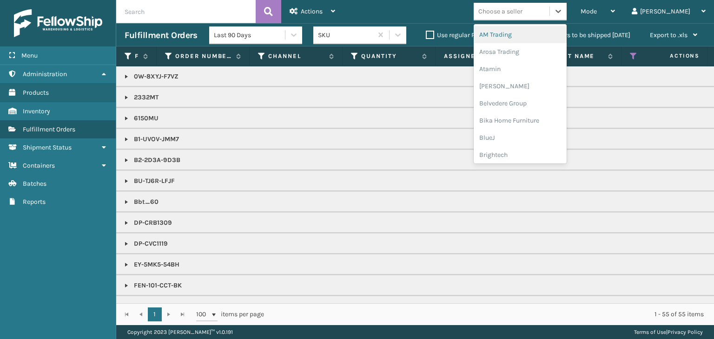
click at [522, 12] on div "Choose a seller" at bounding box center [500, 12] width 44 height 10
type input "PL"
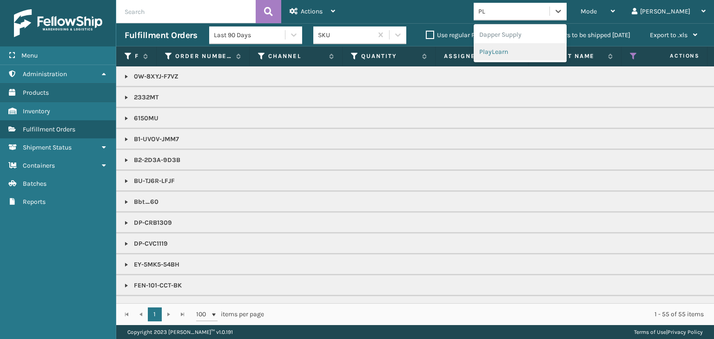
click at [520, 53] on div "PlayLearn" at bounding box center [519, 51] width 93 height 17
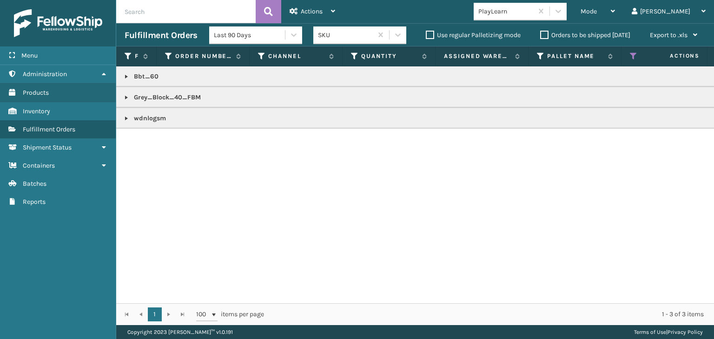
click at [125, 115] on link at bounding box center [126, 118] width 7 height 7
click at [597, 11] on span "Mode" at bounding box center [588, 11] width 16 height 8
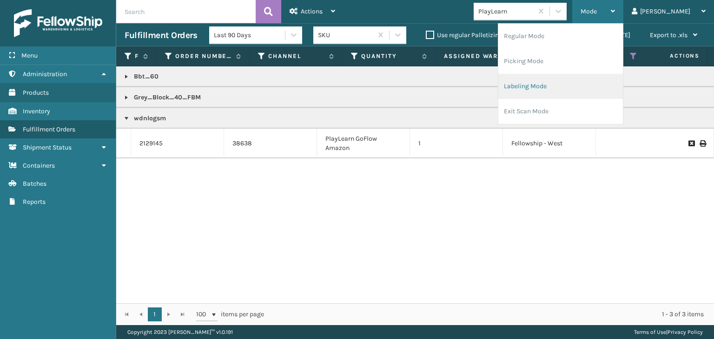
click at [570, 95] on li "Labeling Mode" at bounding box center [560, 86] width 125 height 25
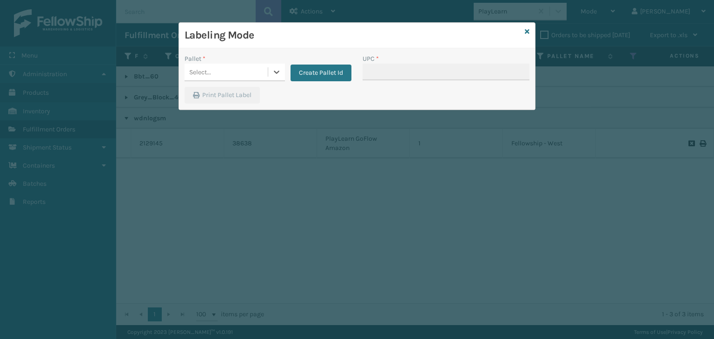
click at [217, 72] on div "Select..." at bounding box center [225, 72] width 83 height 15
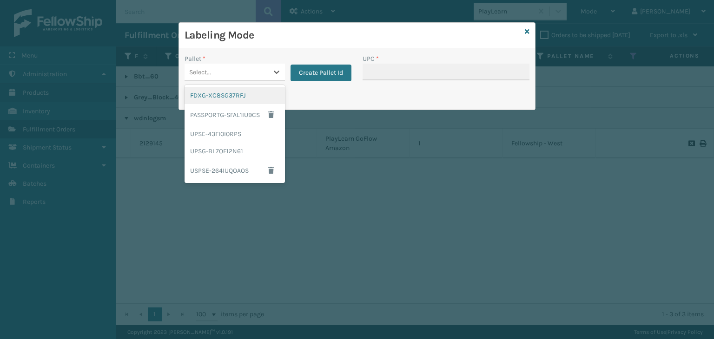
click at [220, 97] on div "FDXG-XC8SG37RFJ" at bounding box center [234, 95] width 100 height 17
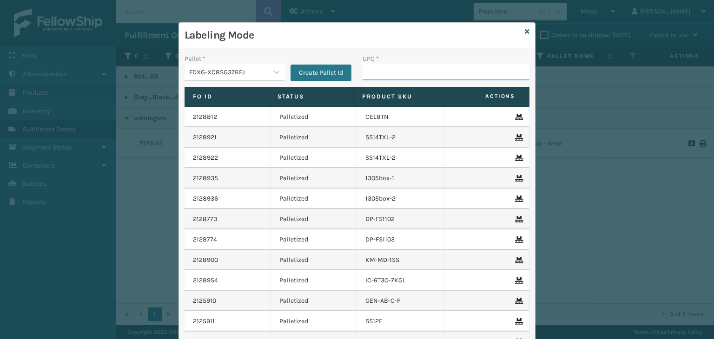
drag, startPoint x: 376, startPoint y: 68, endPoint x: 384, endPoint y: 22, distance: 47.1
click at [376, 67] on input "UPC *" at bounding box center [445, 72] width 167 height 17
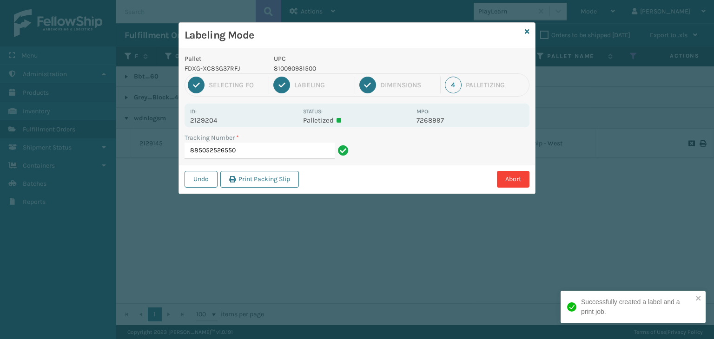
click at [204, 121] on p "2129204" at bounding box center [243, 120] width 107 height 8
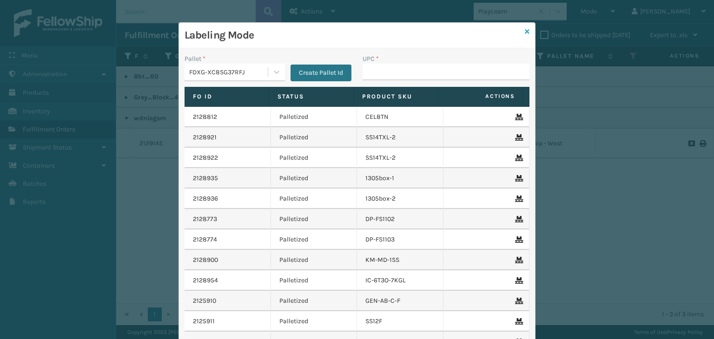
click at [526, 31] on icon at bounding box center [527, 31] width 5 height 7
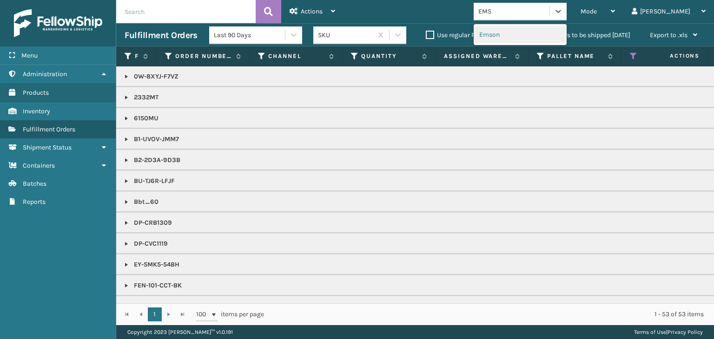
type input "EMSO"
click at [543, 35] on div "Emson" at bounding box center [519, 34] width 93 height 17
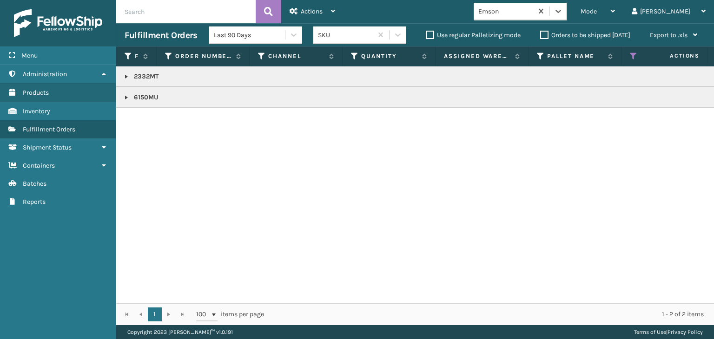
click at [128, 97] on link at bounding box center [126, 97] width 7 height 7
click at [126, 84] on td "2332MT" at bounding box center [716, 76] width 1200 height 20
click at [126, 78] on link at bounding box center [126, 76] width 7 height 7
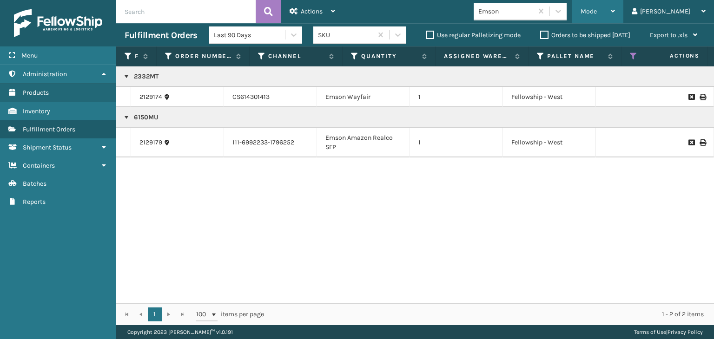
click at [615, 8] on div "Mode" at bounding box center [597, 11] width 34 height 23
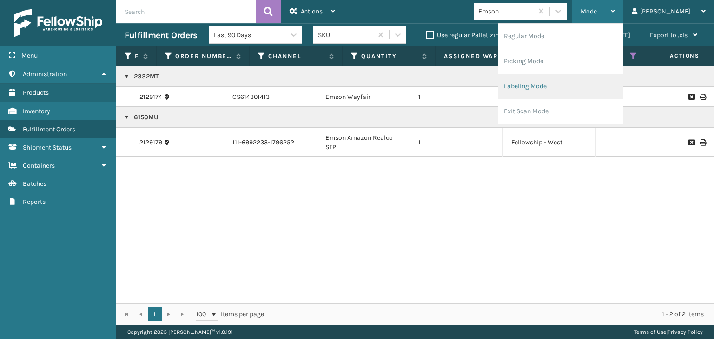
click at [609, 79] on li "Labeling Mode" at bounding box center [560, 86] width 125 height 25
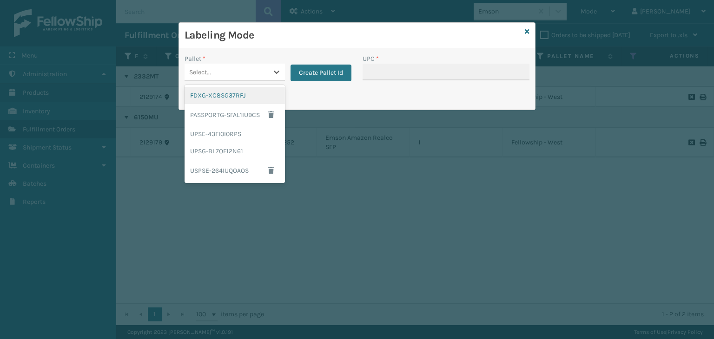
click at [233, 71] on div "Select..." at bounding box center [225, 72] width 83 height 15
click at [214, 96] on div "FDXG-XC8SG37RFJ" at bounding box center [234, 95] width 100 height 17
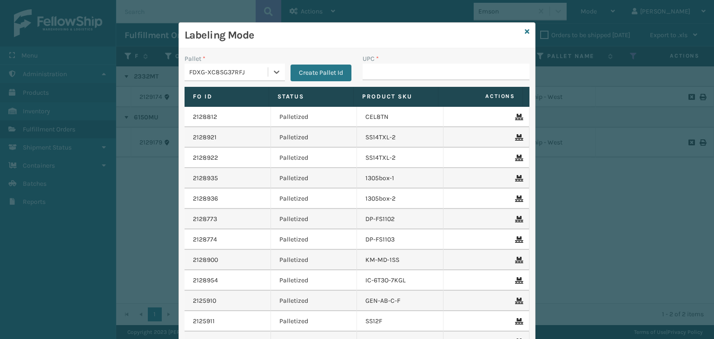
click at [421, 62] on div "UPC *" at bounding box center [445, 59] width 167 height 10
click at [427, 70] on input "UPC *" at bounding box center [445, 72] width 167 height 17
type input "10080313061506"
type input "GEN-AB-B2-TXL"
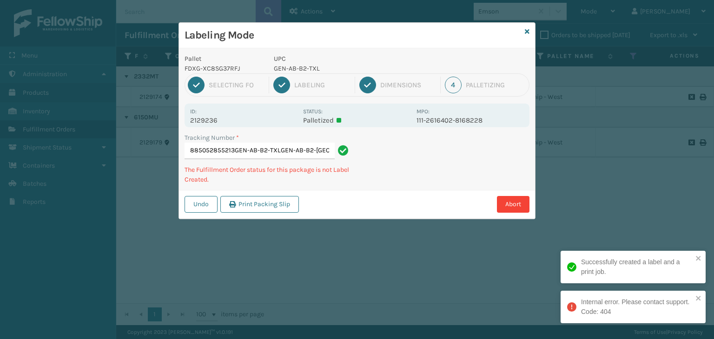
type input "885052855213GEN-AB-B2-TXLGEN-AB-B2-[GEOGRAPHIC_DATA]"
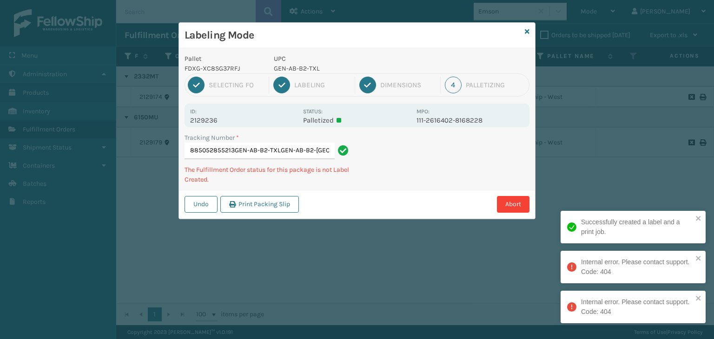
scroll to position [0, 0]
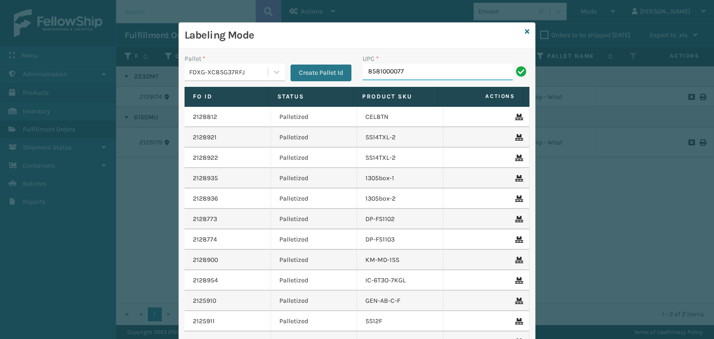
type input "85810000774"
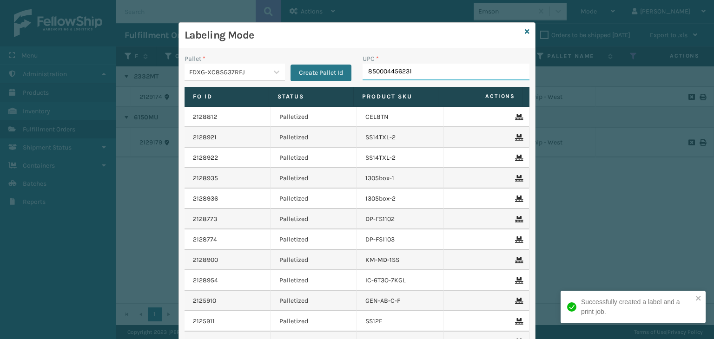
type input "850004456231"
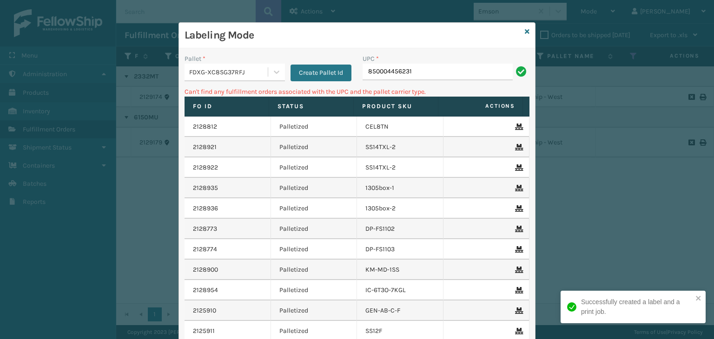
click at [240, 71] on div "FDXG-XC8SG37RFJ" at bounding box center [228, 72] width 79 height 10
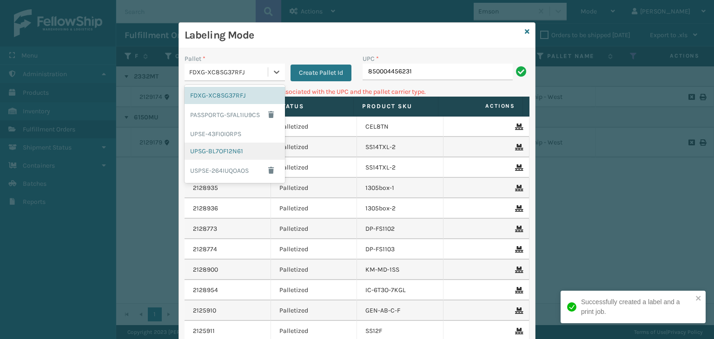
click at [230, 151] on div "UPSG-BL7OF12N61" at bounding box center [234, 151] width 100 height 17
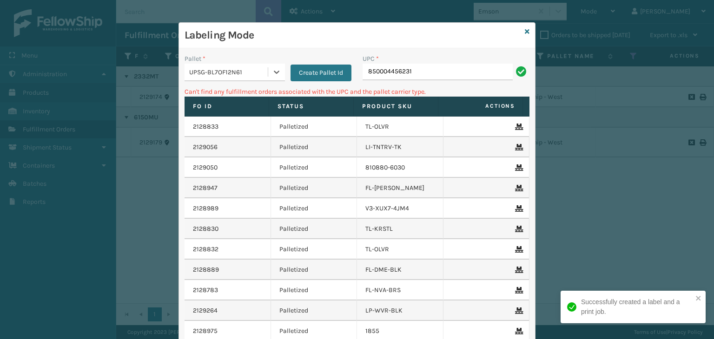
click at [421, 81] on div "UPC * 850004456231" at bounding box center [446, 70] width 178 height 33
click at [500, 76] on input "850004456231" at bounding box center [437, 72] width 150 height 17
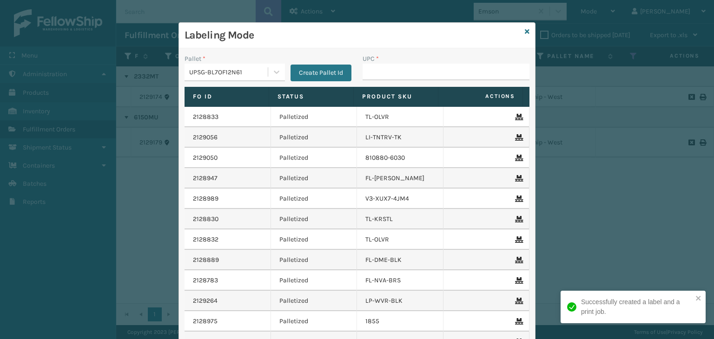
click at [527, 25] on div "Labeling Mode" at bounding box center [357, 36] width 356 height 26
click at [525, 31] on icon at bounding box center [527, 31] width 5 height 7
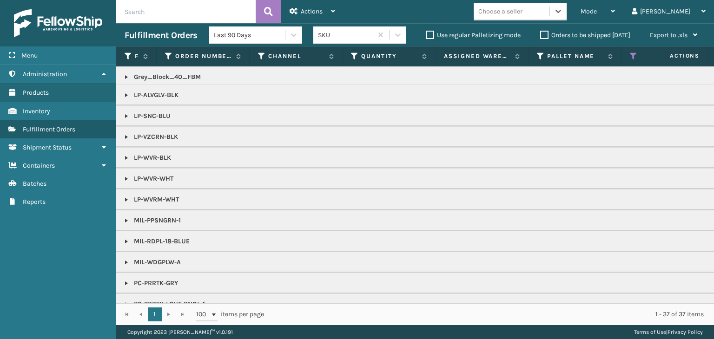
scroll to position [331, 0]
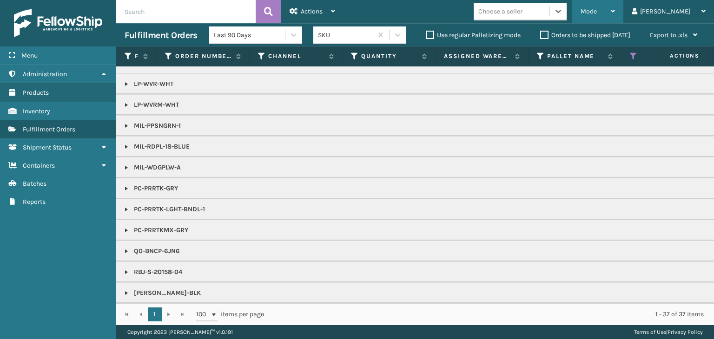
click at [615, 13] on div "Mode" at bounding box center [597, 11] width 34 height 23
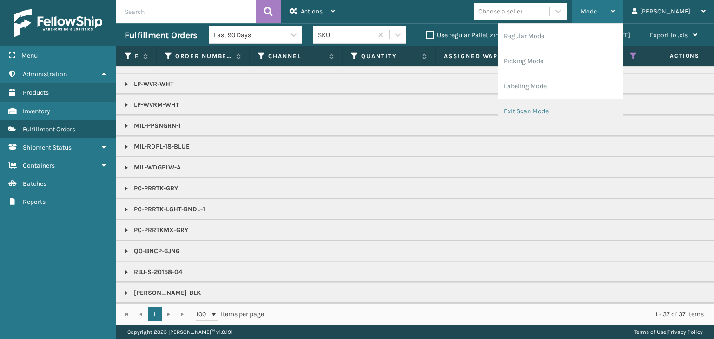
click at [592, 102] on li "Exit Scan Mode" at bounding box center [560, 111] width 125 height 25
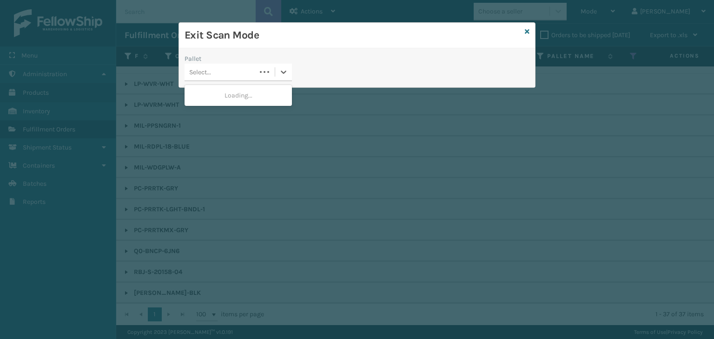
click at [217, 69] on div "Select..." at bounding box center [220, 72] width 72 height 15
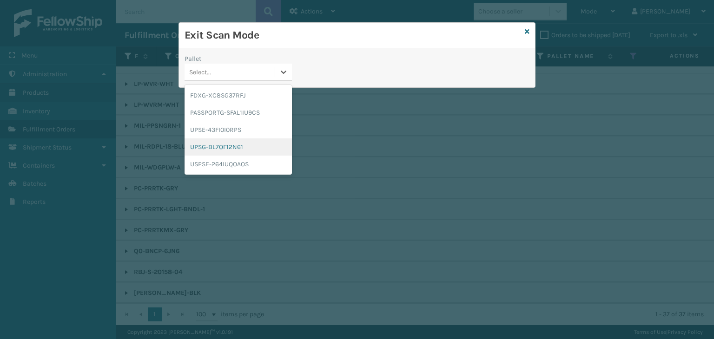
click at [231, 144] on div "UPSG-BL7OF12N61" at bounding box center [237, 146] width 107 height 17
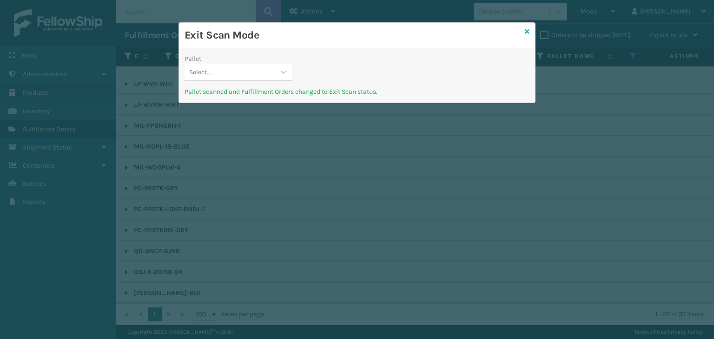
click at [528, 30] on icon at bounding box center [527, 31] width 5 height 7
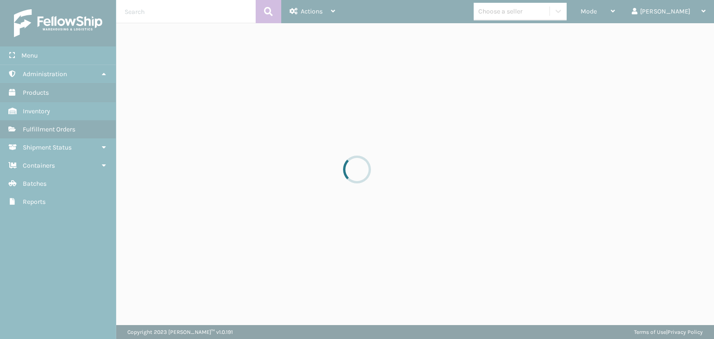
click at [615, 16] on div "Mode" at bounding box center [597, 11] width 34 height 23
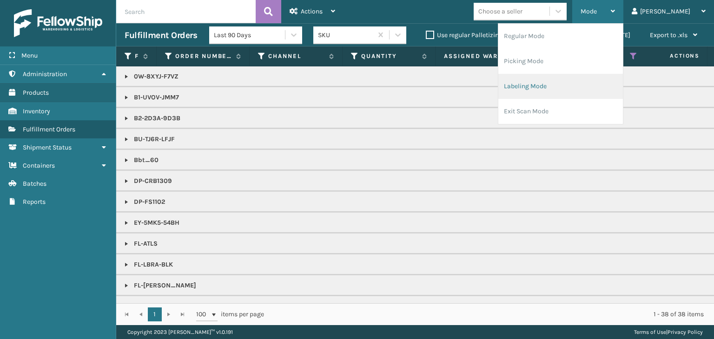
click at [586, 89] on li "Labeling Mode" at bounding box center [560, 86] width 125 height 25
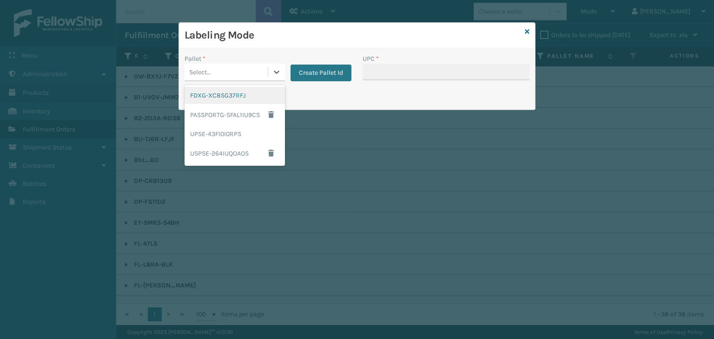
click at [220, 76] on div "Select..." at bounding box center [225, 72] width 83 height 15
click at [328, 75] on button "Create Pallet Id" at bounding box center [320, 73] width 61 height 17
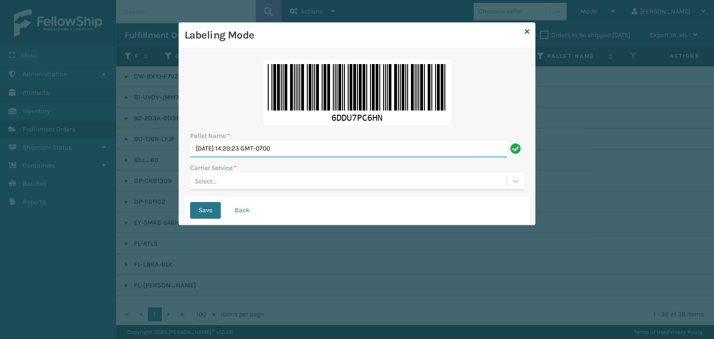
drag, startPoint x: 303, startPoint y: 151, endPoint x: 0, endPoint y: 164, distance: 303.2
click at [0, 164] on div "Labeling Mode Pallet Name * [DATE] 14:20:23 GMT-0700 Carrier Service * Select..…" at bounding box center [357, 169] width 714 height 339
paste input "UPSP001752791"
type input "UPSP001752791"
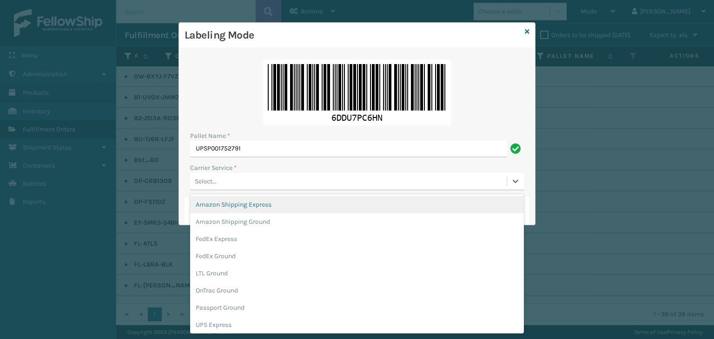
click at [225, 173] on div "Select..." at bounding box center [357, 182] width 334 height 18
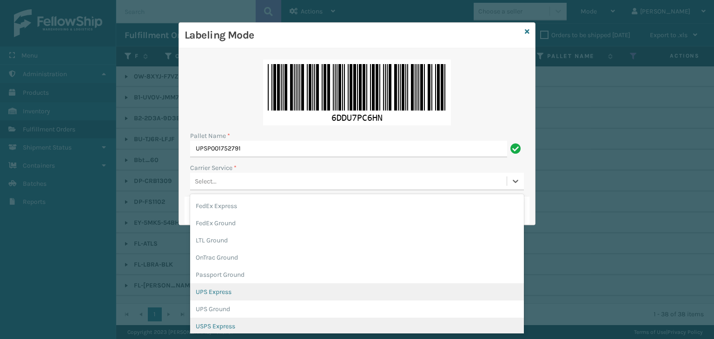
scroll to position [46, 0]
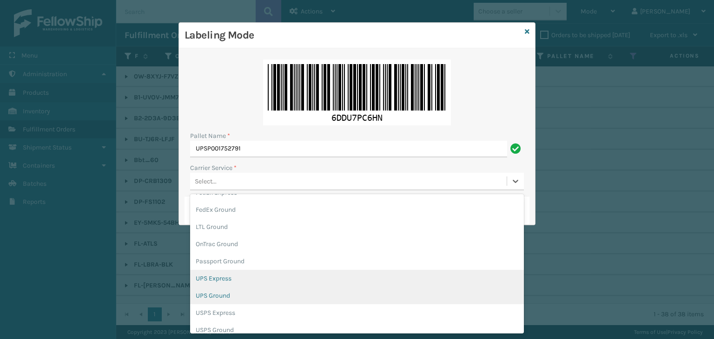
click at [235, 283] on div "UPS Express" at bounding box center [357, 278] width 334 height 17
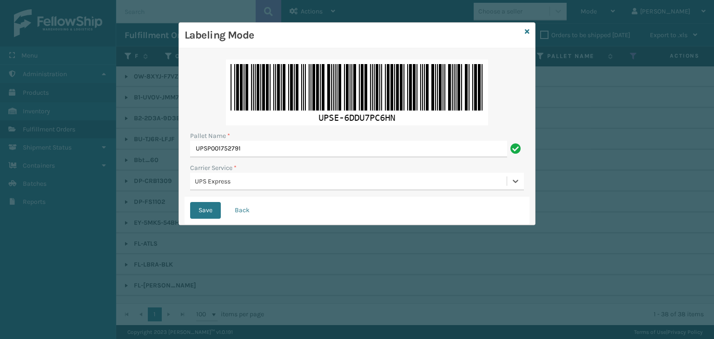
click at [203, 183] on div "UPS Express" at bounding box center [351, 182] width 313 height 10
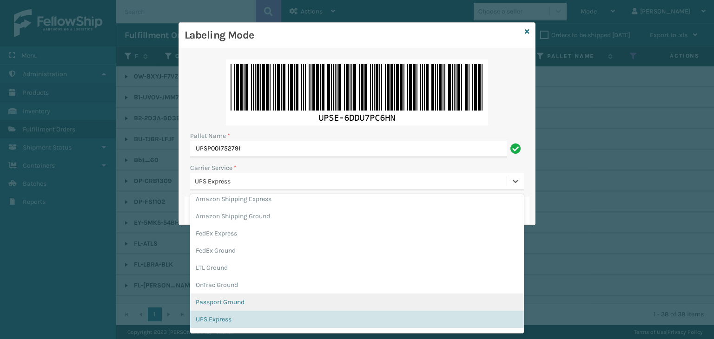
scroll to position [52, 0]
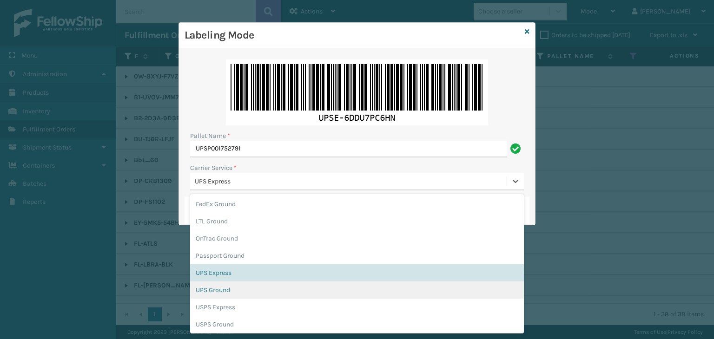
click at [233, 289] on div "UPS Ground" at bounding box center [357, 290] width 334 height 17
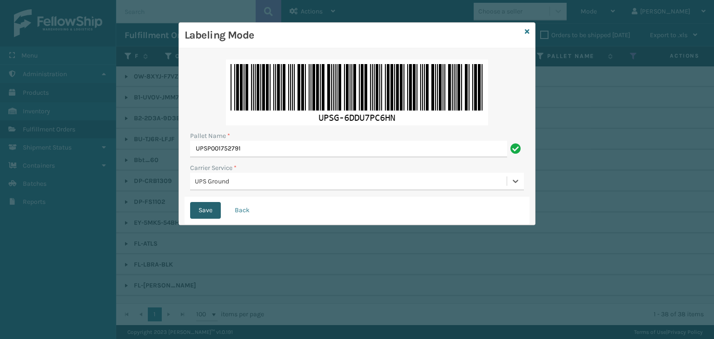
click at [201, 212] on button "Save" at bounding box center [205, 210] width 31 height 17
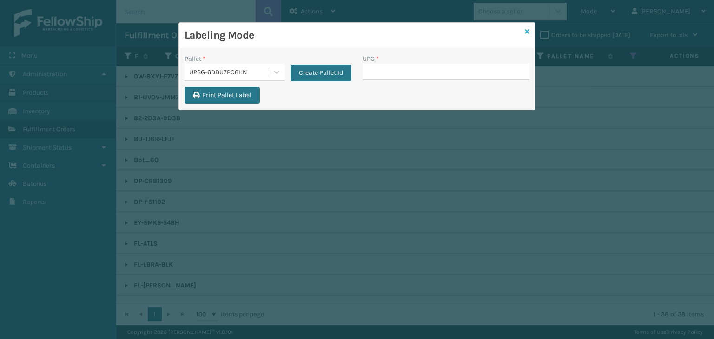
click at [525, 33] on icon at bounding box center [527, 31] width 5 height 7
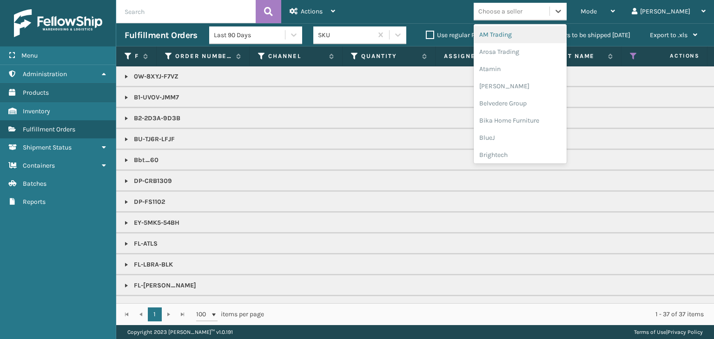
click at [522, 16] on div "Choose a seller" at bounding box center [500, 12] width 44 height 10
type input "LI"
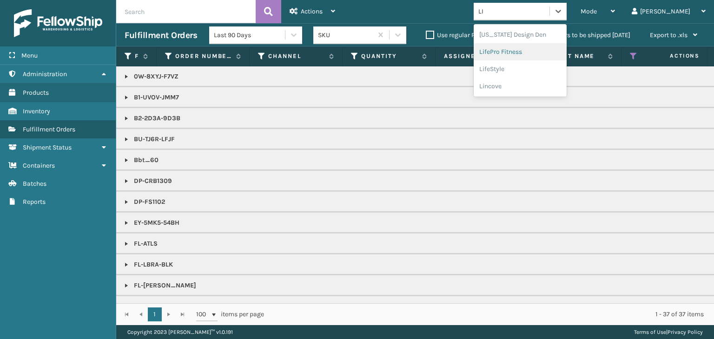
click at [535, 54] on div "LifePro Fitness" at bounding box center [519, 51] width 93 height 17
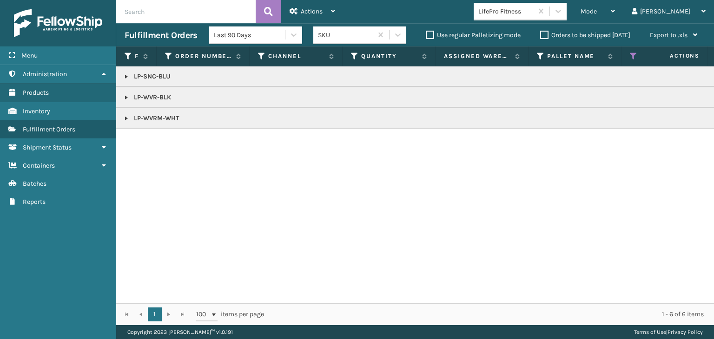
click at [126, 77] on link at bounding box center [126, 76] width 7 height 7
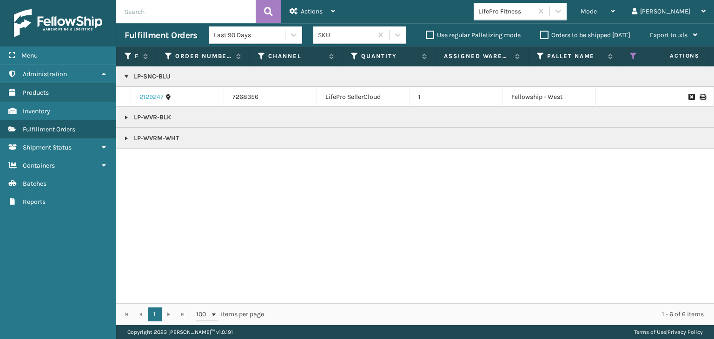
click at [145, 99] on link "2129247" at bounding box center [151, 96] width 24 height 9
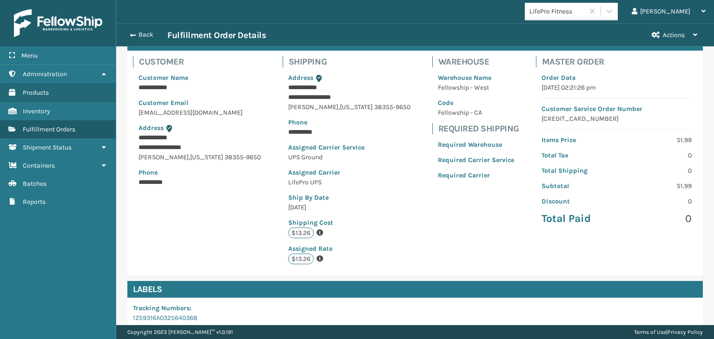
scroll to position [194, 0]
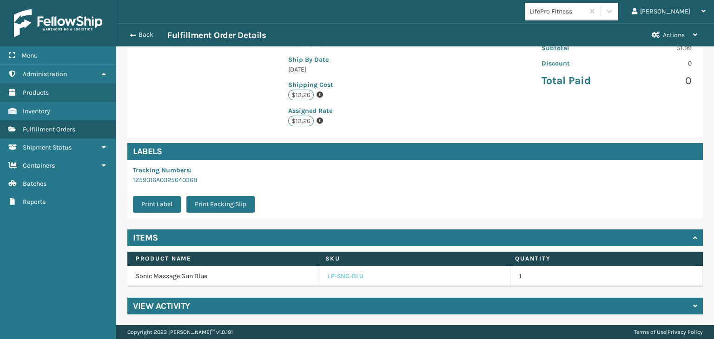
click at [329, 282] on td "LP-SNC-BLU" at bounding box center [415, 276] width 192 height 20
click at [333, 274] on link "LP-SNC-BLU" at bounding box center [346, 276] width 36 height 9
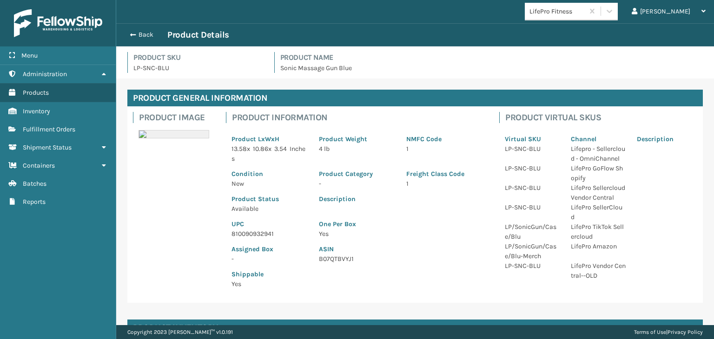
click at [237, 233] on p "810090932941" at bounding box center [269, 234] width 76 height 10
copy p "810090932941"
click at [143, 39] on button "Back" at bounding box center [146, 35] width 43 height 8
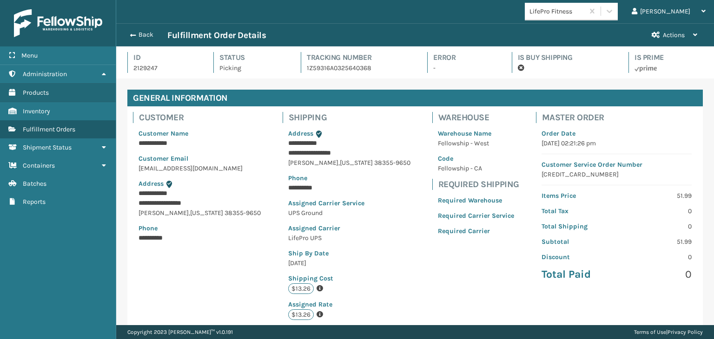
click at [141, 37] on button "Back" at bounding box center [146, 35] width 43 height 8
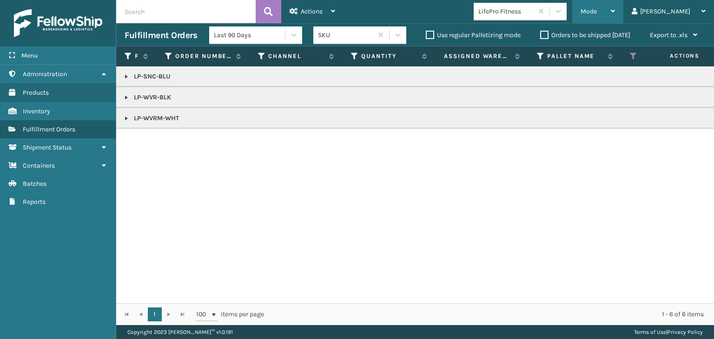
click at [615, 15] on div "Mode" at bounding box center [597, 11] width 34 height 23
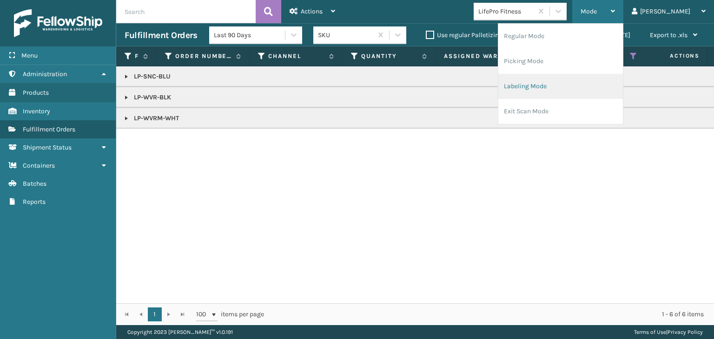
click at [591, 94] on li "Labeling Mode" at bounding box center [560, 86] width 125 height 25
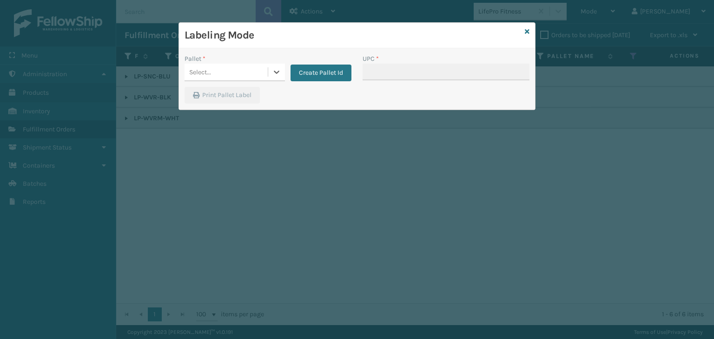
click at [237, 73] on div "Select..." at bounding box center [225, 72] width 83 height 15
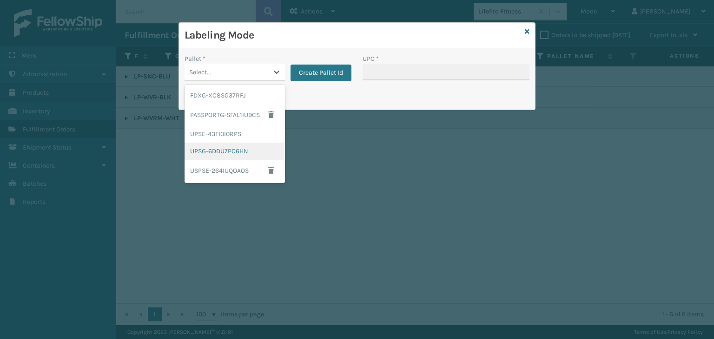
click at [236, 147] on div "UPSG-6DDU7PC6HN" at bounding box center [234, 151] width 100 height 17
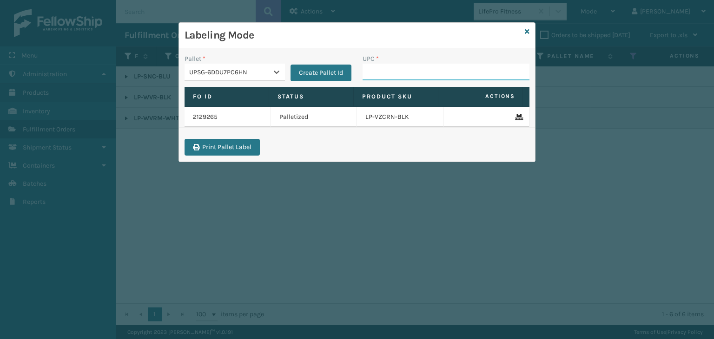
click at [399, 75] on input "UPC *" at bounding box center [445, 72] width 167 height 17
paste input "810090932941"
type input "810090932941"
type input "8100909"
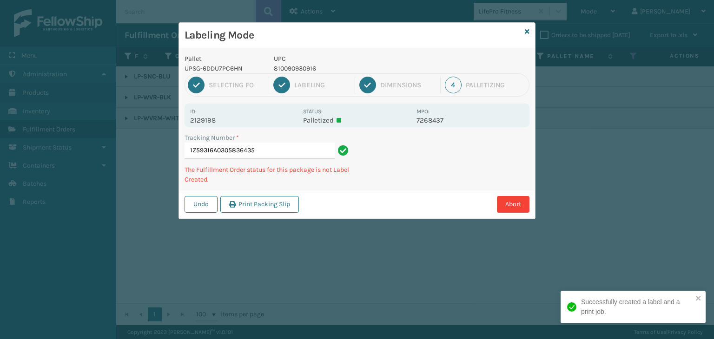
click at [288, 67] on p "810090930916" at bounding box center [342, 69] width 137 height 10
click at [289, 67] on p "810090930916" at bounding box center [342, 69] width 137 height 10
copy p "810090930916"
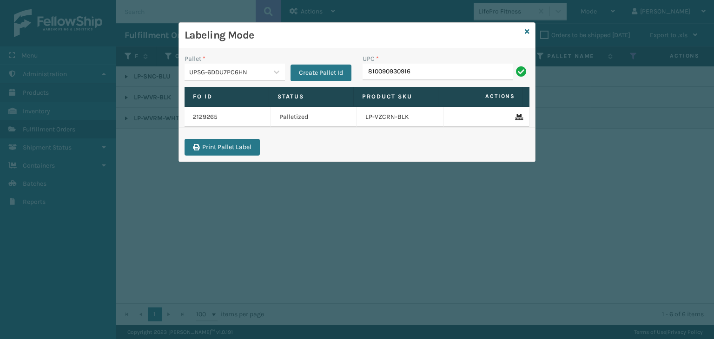
type input "810090930916"
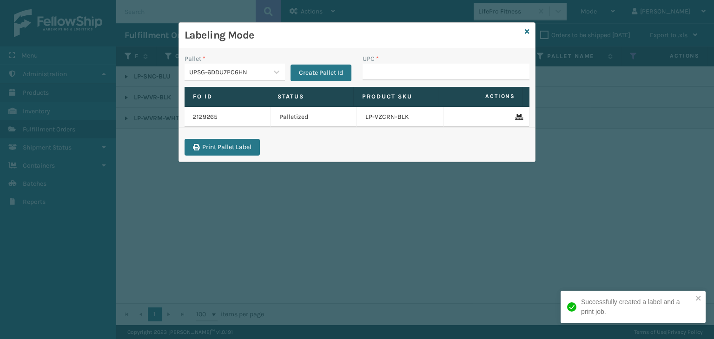
type input "810090930916"
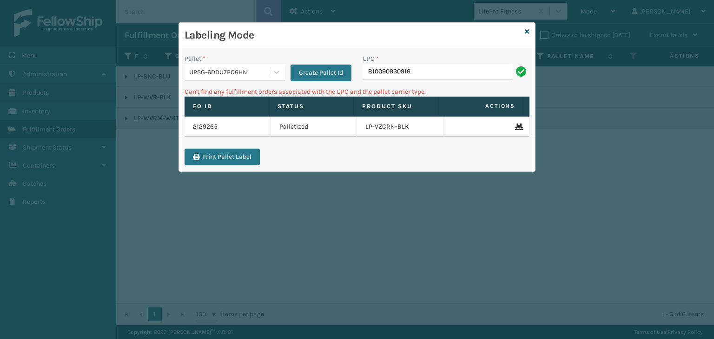
type input "810090930916"
click at [527, 33] on icon at bounding box center [527, 31] width 5 height 7
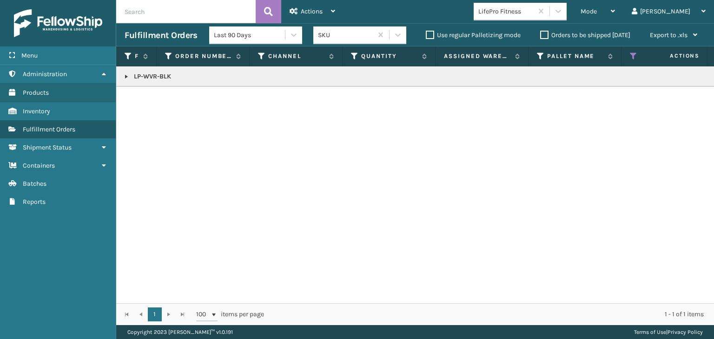
drag, startPoint x: 125, startPoint y: 77, endPoint x: 164, endPoint y: 84, distance: 40.2
click at [125, 77] on link at bounding box center [126, 76] width 7 height 7
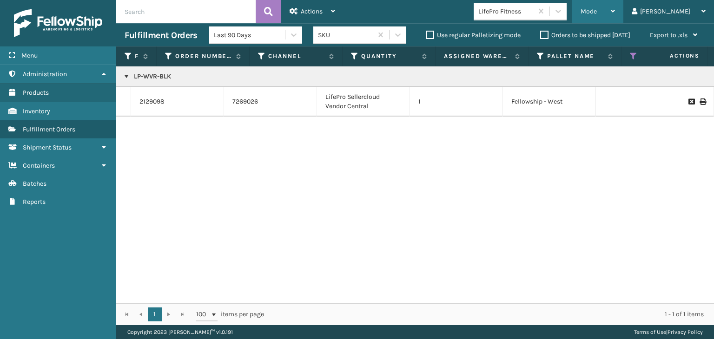
click at [597, 13] on span "Mode" at bounding box center [588, 11] width 16 height 8
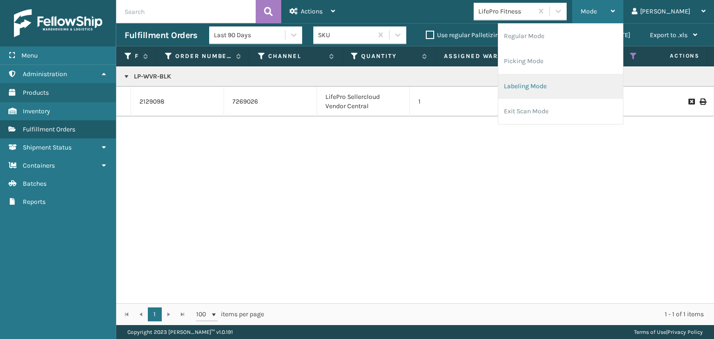
click at [623, 75] on li "Labeling Mode" at bounding box center [560, 86] width 125 height 25
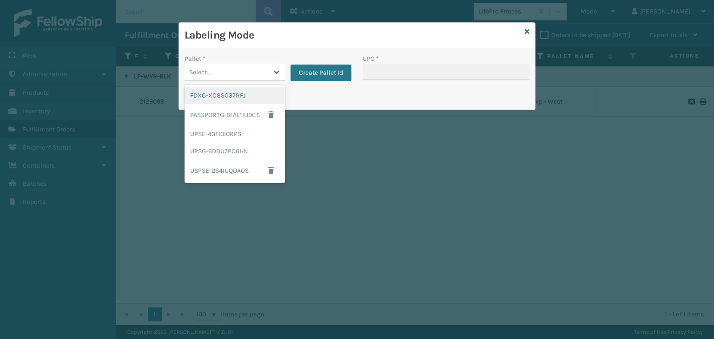
click at [240, 65] on div "Select..." at bounding box center [225, 72] width 83 height 15
click at [240, 136] on div "UPSE-43FI0I0RPS" at bounding box center [234, 133] width 100 height 17
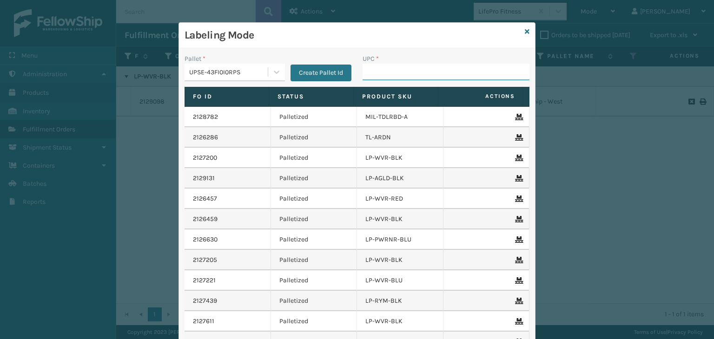
click at [405, 75] on input "UPC *" at bounding box center [445, 72] width 167 height 17
type input "81009093091"
type input "850064526"
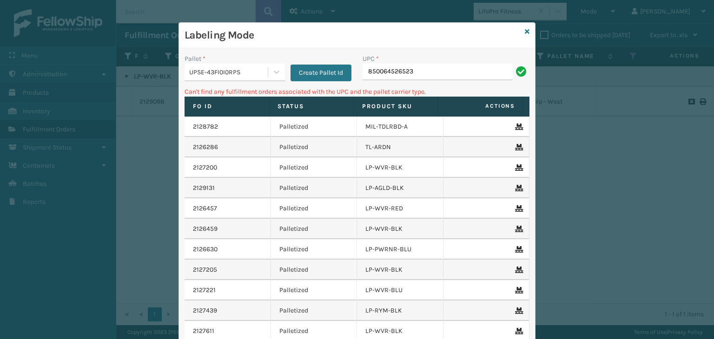
click at [225, 73] on div "UPSE-43FI0I0RPS" at bounding box center [228, 72] width 79 height 10
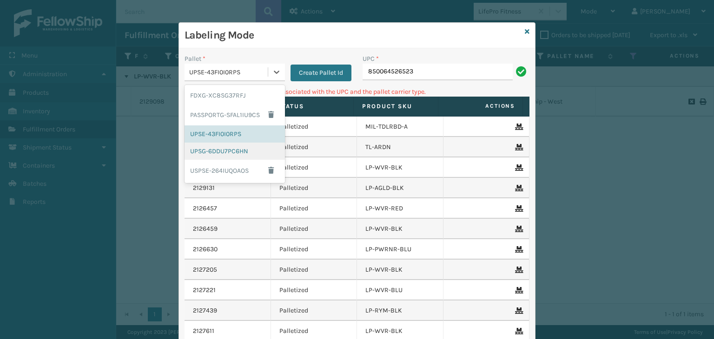
click at [237, 150] on div "UPSG-6DDU7PC6HN" at bounding box center [234, 151] width 100 height 17
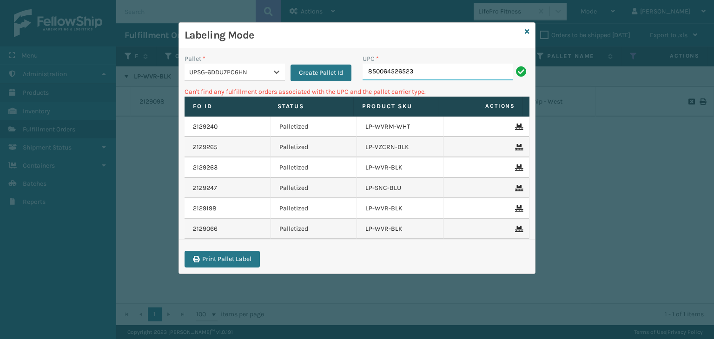
click at [431, 74] on input "850064526523" at bounding box center [437, 72] width 150 height 17
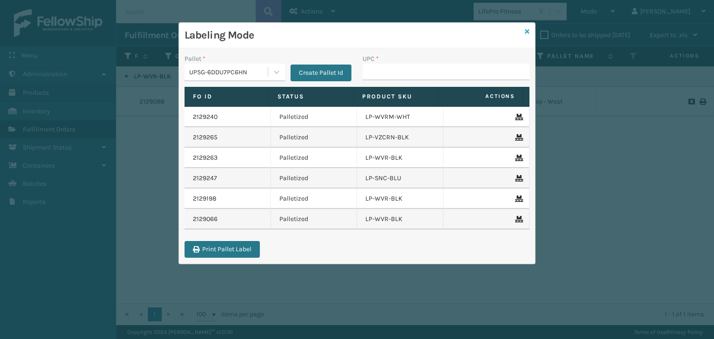
click at [527, 30] on icon at bounding box center [527, 31] width 5 height 7
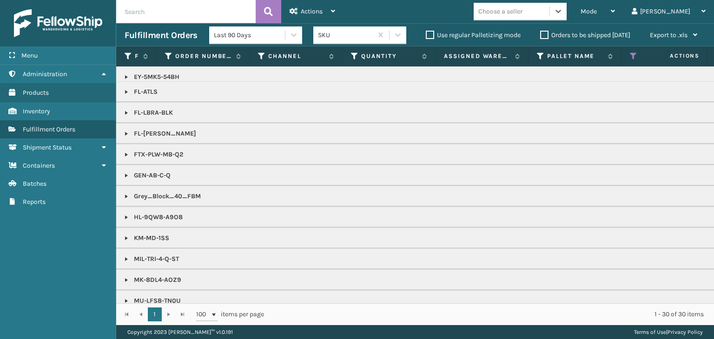
scroll to position [227, 0]
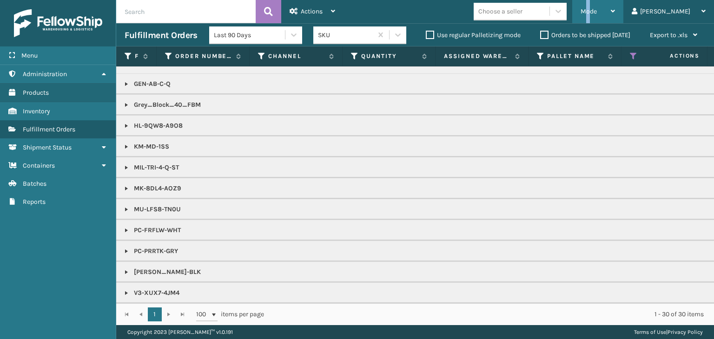
click at [597, 12] on span "Mode" at bounding box center [588, 11] width 16 height 8
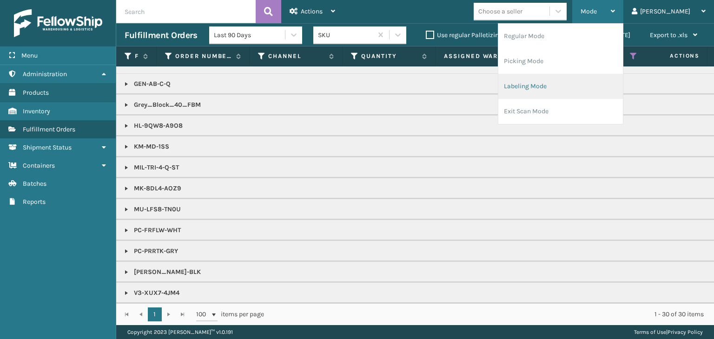
click at [594, 92] on li "Labeling Mode" at bounding box center [560, 86] width 125 height 25
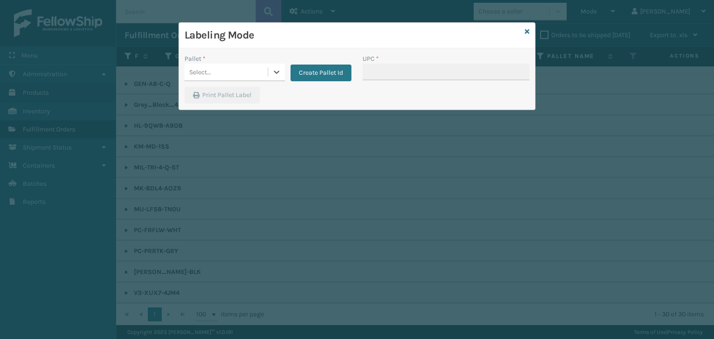
click at [243, 71] on div "Select..." at bounding box center [225, 72] width 83 height 15
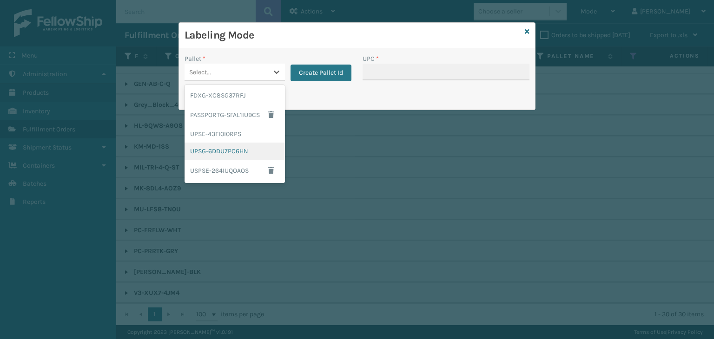
click at [236, 151] on div "UPSG-6DDU7PC6HN" at bounding box center [234, 151] width 100 height 17
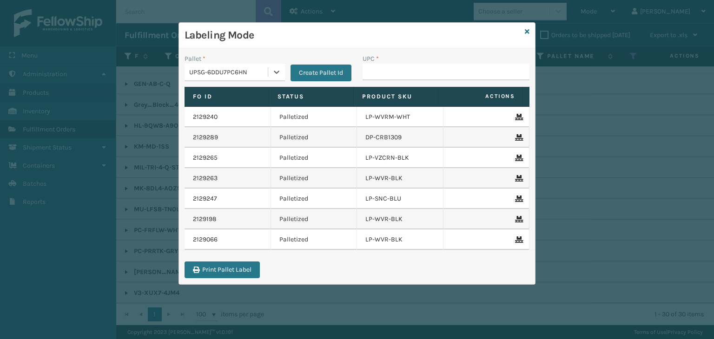
click at [241, 69] on div "UPSG-6DDU7PC6HN" at bounding box center [228, 72] width 79 height 10
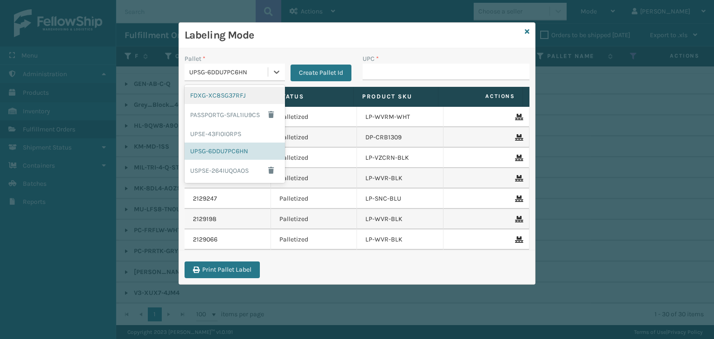
click at [247, 92] on div "FDXG-XC8SG37RFJ" at bounding box center [234, 95] width 100 height 17
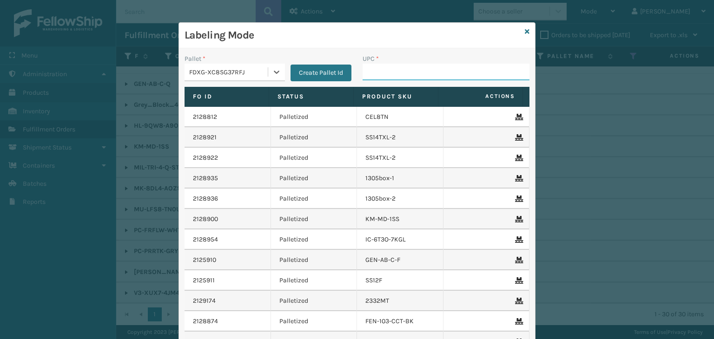
click at [389, 74] on input "UPC *" at bounding box center [445, 72] width 167 height 17
type input "8500530"
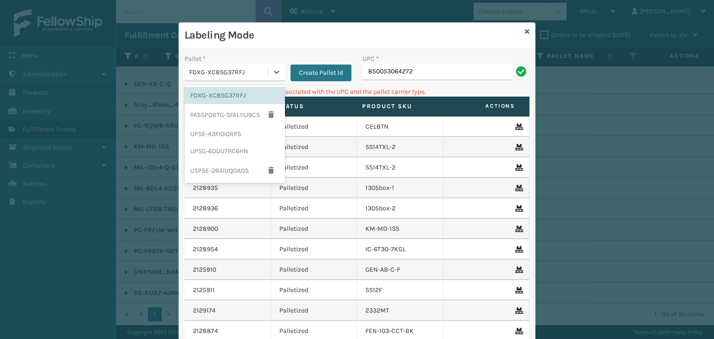
click at [241, 68] on div "FDXG-XC8SG37RFJ" at bounding box center [228, 72] width 79 height 10
click at [213, 151] on div "UPSG-6DDU7PC6HN" at bounding box center [234, 151] width 100 height 17
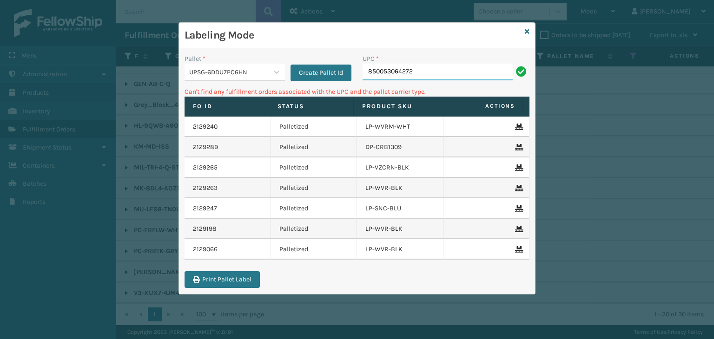
drag, startPoint x: 434, startPoint y: 72, endPoint x: 65, endPoint y: 134, distance: 374.2
click at [65, 134] on div "Labeling Mode Pallet * UPSG-6DDU7PC6HN Create Pallet Id UPC * 850053064272 Can'…" at bounding box center [357, 169] width 714 height 339
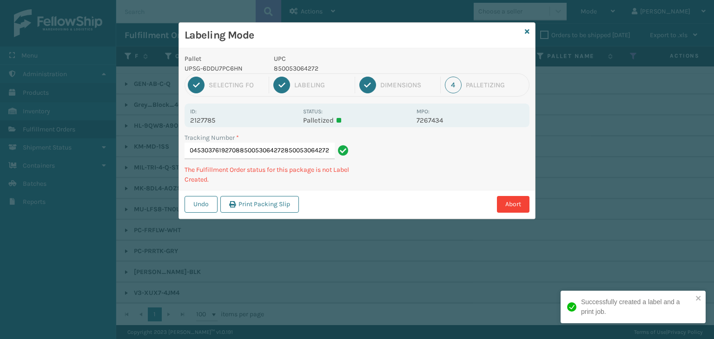
type input "1ZXH04530376192708850053064272850053064272850053064272"
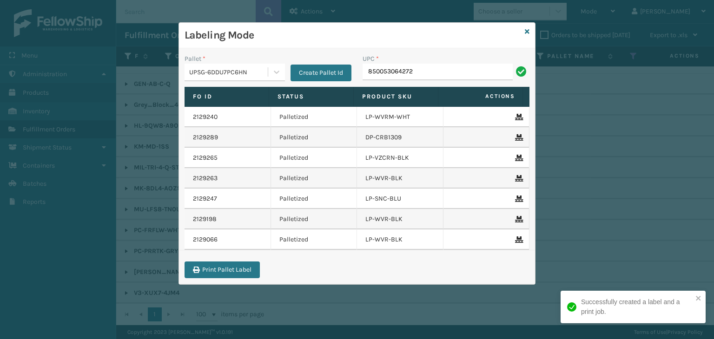
type input "850053064272"
type input "8500530"
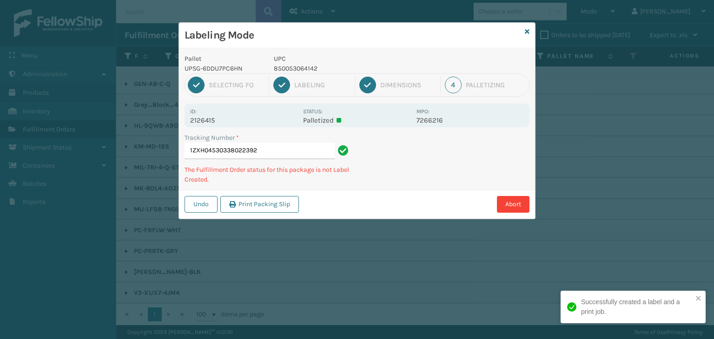
click at [296, 67] on p "850053064142" at bounding box center [342, 69] width 137 height 10
click at [294, 67] on p "850053064142" at bounding box center [342, 69] width 137 height 10
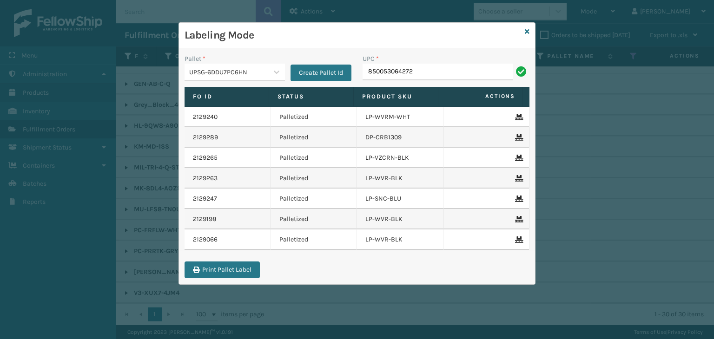
type input "850053064272"
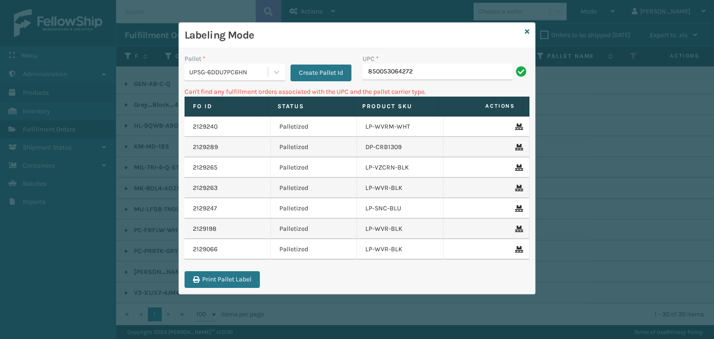
drag, startPoint x: 439, startPoint y: 72, endPoint x: 85, endPoint y: 52, distance: 353.7
click at [85, 54] on div "Labeling Mode Pallet * UPSG-6DDU7PC6HN Create Pallet Id UPC * 850053064272 Can'…" at bounding box center [357, 169] width 714 height 339
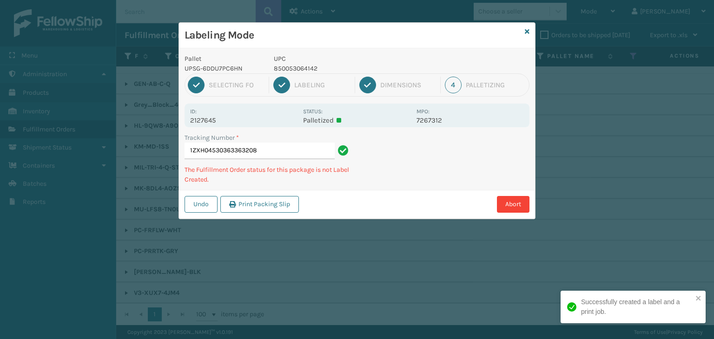
click at [315, 69] on p "850053064142" at bounding box center [342, 69] width 137 height 10
copy p "850053064142"
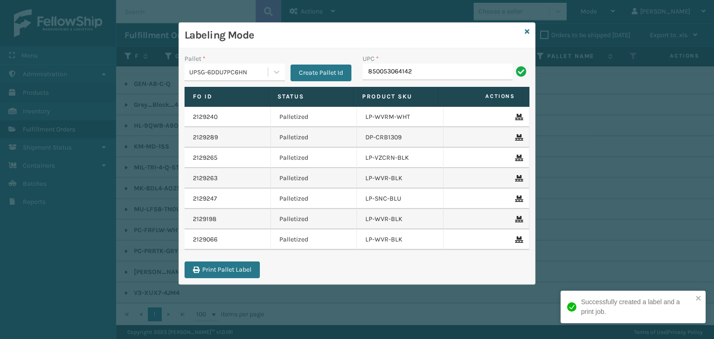
type input "850053064142"
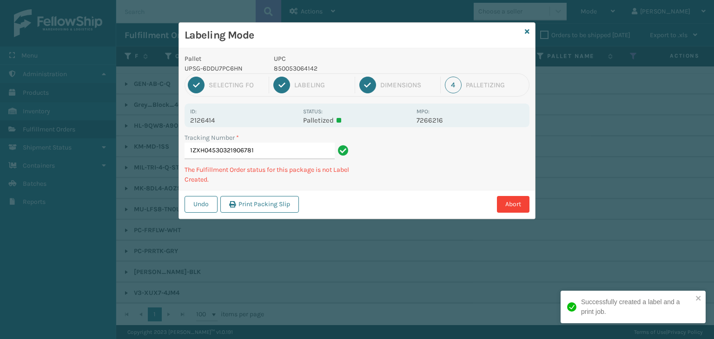
type input "1ZXH04530321906781850053064142"
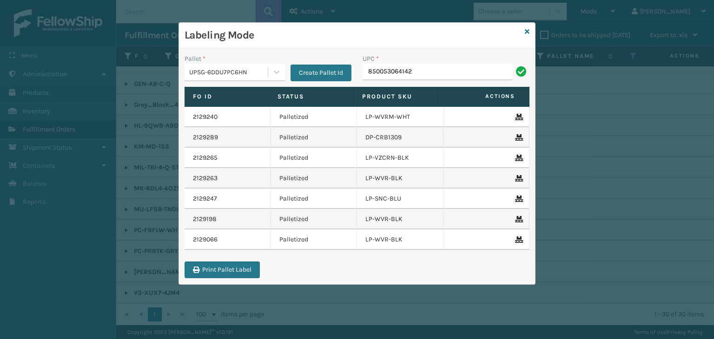
type input "850053064142"
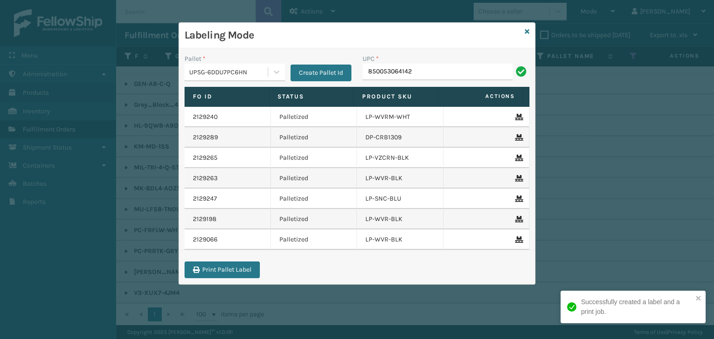
type input "850053064142"
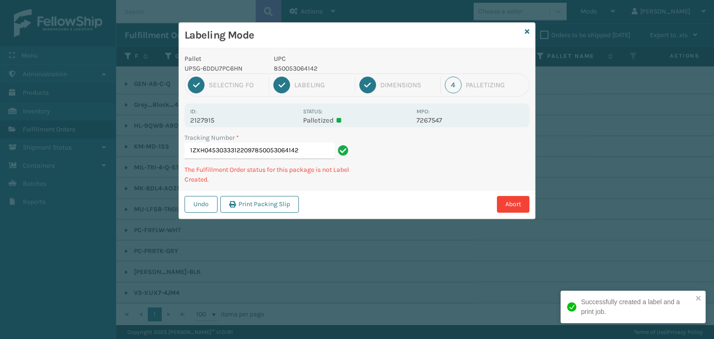
type input "1ZXH04530333122097850053064142850053064142"
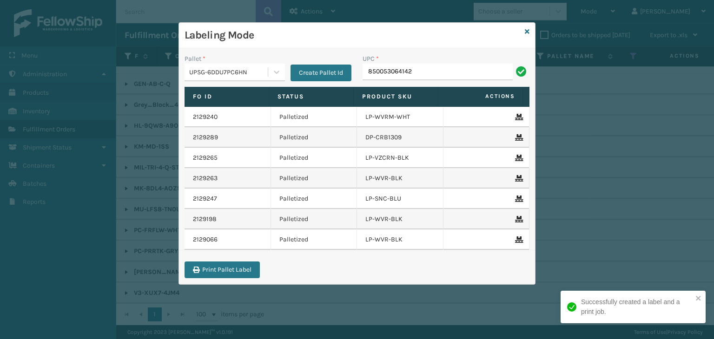
type input "850053064142"
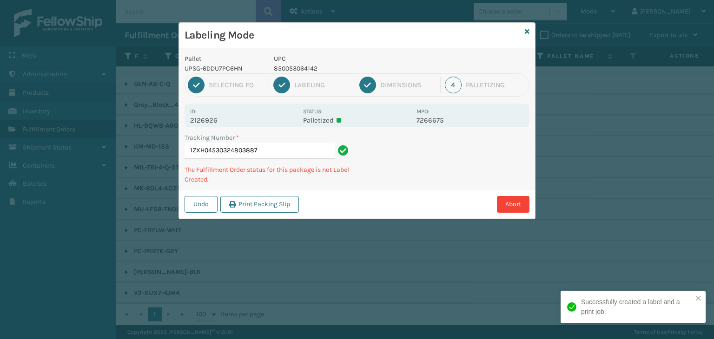
type input "1ZXH04530324803887850053064142"
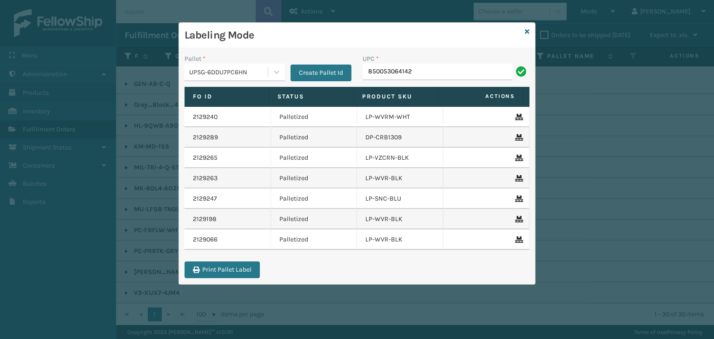
type input "850053064142"
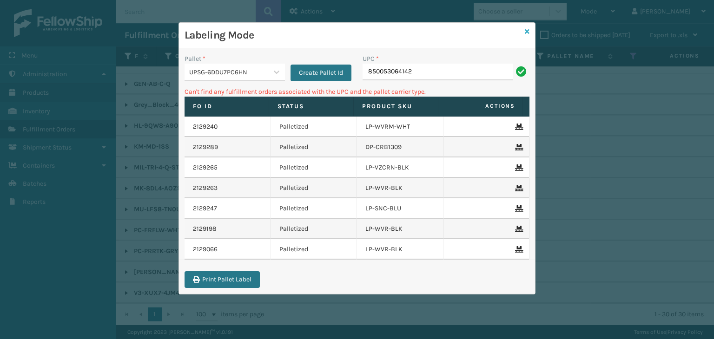
click at [525, 28] on icon at bounding box center [527, 31] width 5 height 7
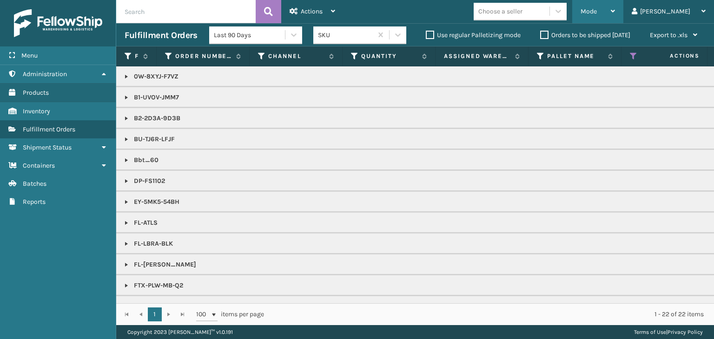
click at [597, 8] on span "Mode" at bounding box center [588, 11] width 16 height 8
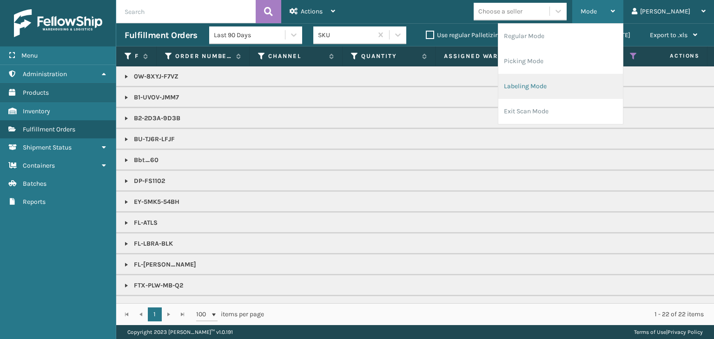
click at [550, 97] on li "Labeling Mode" at bounding box center [560, 86] width 125 height 25
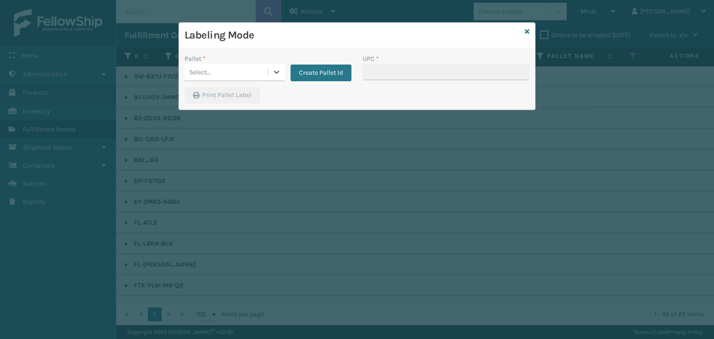
drag, startPoint x: 222, startPoint y: 75, endPoint x: 217, endPoint y: 81, distance: 7.9
click at [221, 75] on div "Select..." at bounding box center [225, 72] width 83 height 15
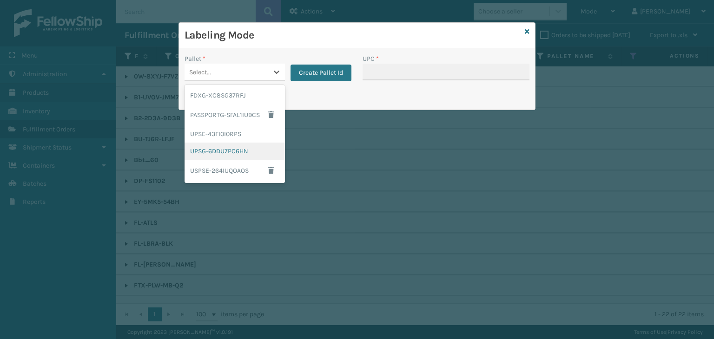
click at [198, 153] on div "UPSG-6DDU7PC6HN" at bounding box center [234, 151] width 100 height 17
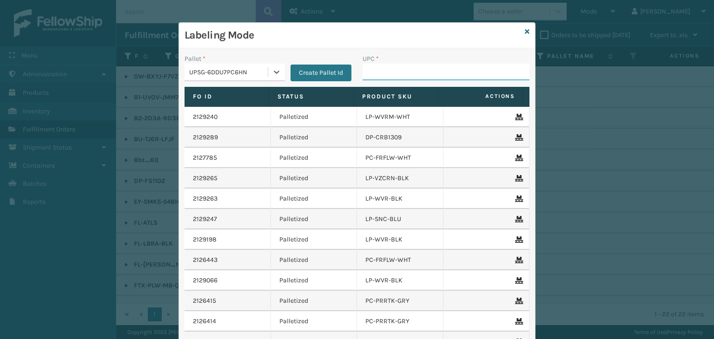
drag, startPoint x: 419, startPoint y: 72, endPoint x: 422, endPoint y: 67, distance: 5.6
click at [419, 72] on input "UPC *" at bounding box center [445, 72] width 167 height 17
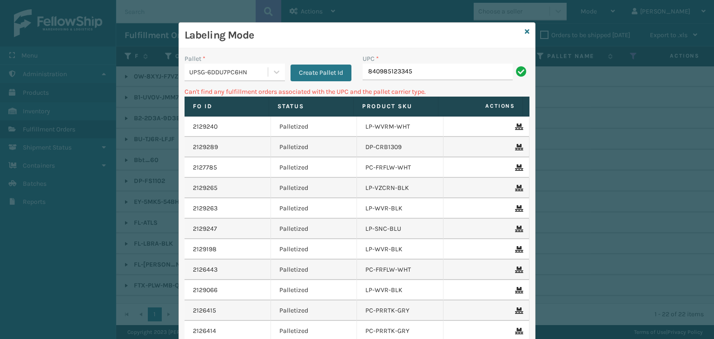
click at [363, 72] on input "840985123345" at bounding box center [437, 72] width 150 height 17
type input "00840985123345"
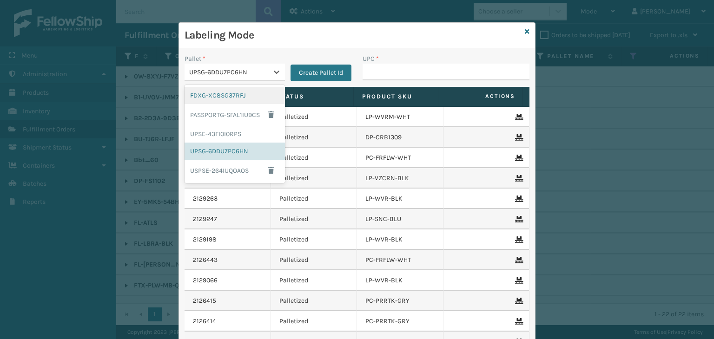
click at [220, 70] on div "UPSG-6DDU7PC6HN" at bounding box center [228, 72] width 79 height 10
drag, startPoint x: 228, startPoint y: 136, endPoint x: 227, endPoint y: 129, distance: 7.0
click at [227, 129] on div "UPSE-43FI0I0RPS" at bounding box center [234, 133] width 100 height 17
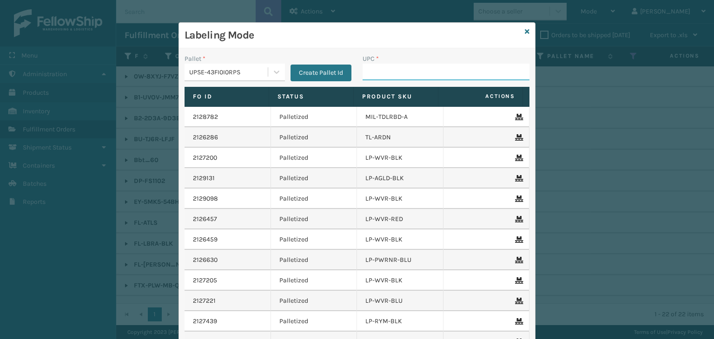
click at [370, 72] on input "UPC *" at bounding box center [445, 72] width 167 height 17
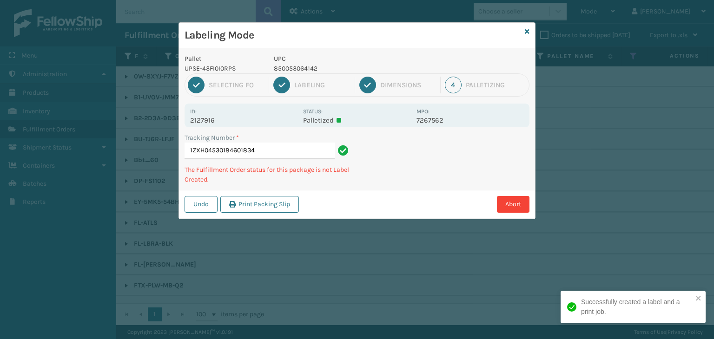
click at [309, 66] on p "850053064142" at bounding box center [342, 69] width 137 height 10
copy p "850053064142"
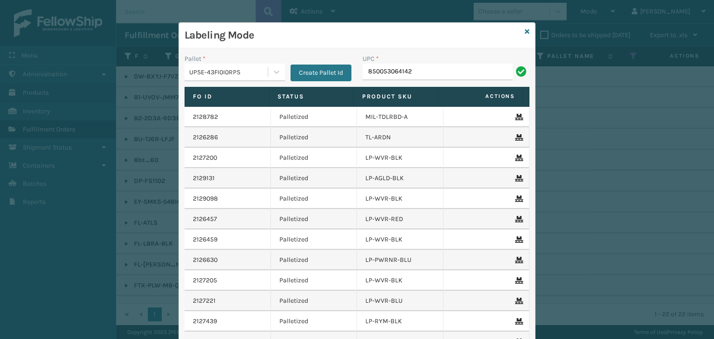
type input "850053064142"
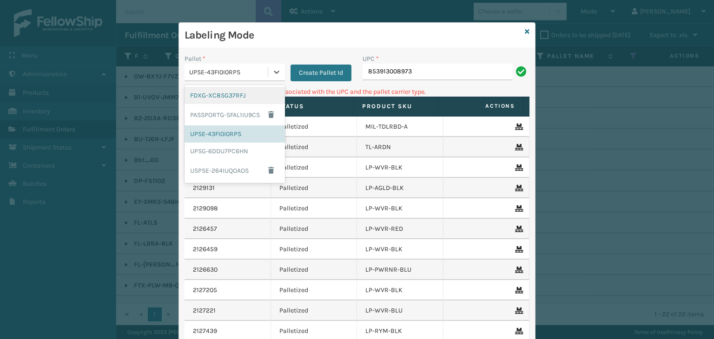
click at [230, 68] on div "UPSE-43FI0I0RPS" at bounding box center [228, 72] width 79 height 10
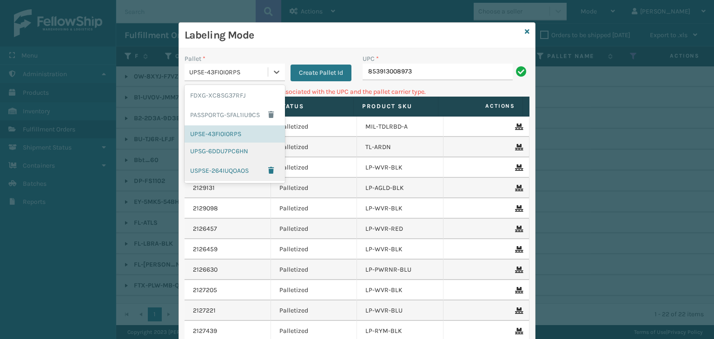
click at [237, 158] on div "UPSG-6DDU7PC6HN" at bounding box center [234, 151] width 100 height 17
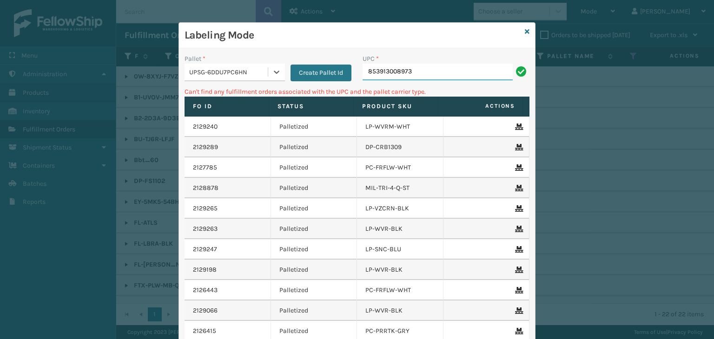
click at [437, 69] on input "853913008973" at bounding box center [437, 72] width 150 height 17
click at [272, 72] on icon at bounding box center [276, 71] width 9 height 9
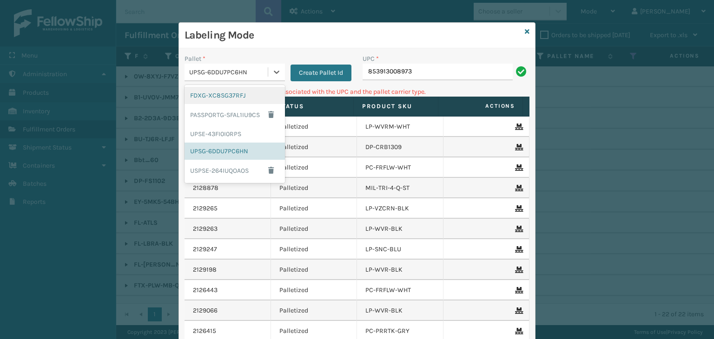
click at [255, 95] on div "FDXG-XC8SG37RFJ" at bounding box center [234, 95] width 100 height 17
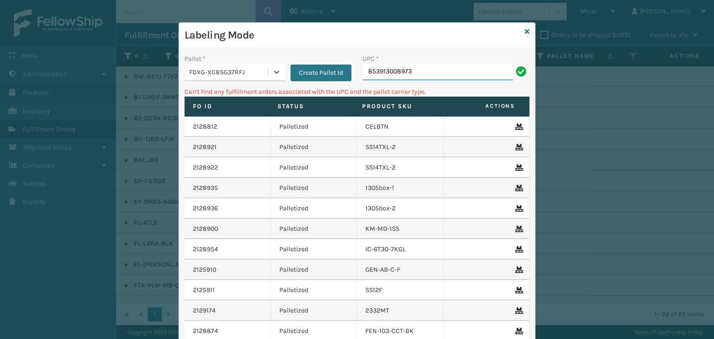
click at [431, 64] on input "853913008973" at bounding box center [437, 72] width 150 height 17
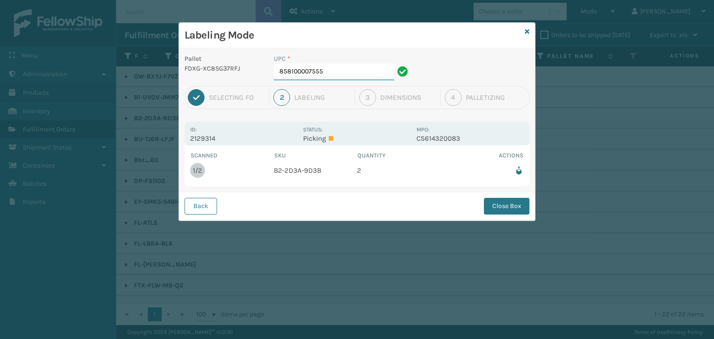
click at [338, 73] on input "858100007555" at bounding box center [334, 72] width 120 height 17
click at [507, 207] on button "Close Box" at bounding box center [507, 206] width 46 height 17
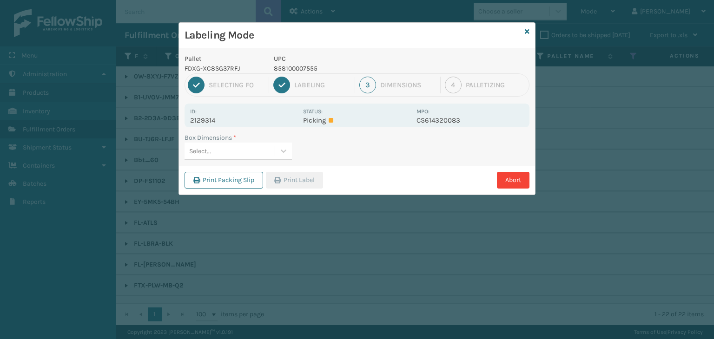
click at [234, 145] on div "Select..." at bounding box center [229, 151] width 90 height 15
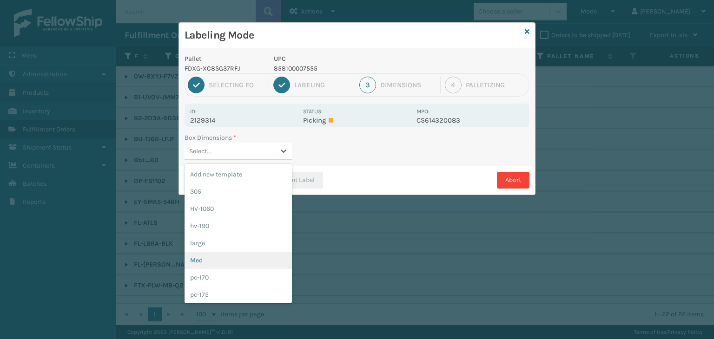
click at [217, 257] on div "Med" at bounding box center [237, 260] width 107 height 17
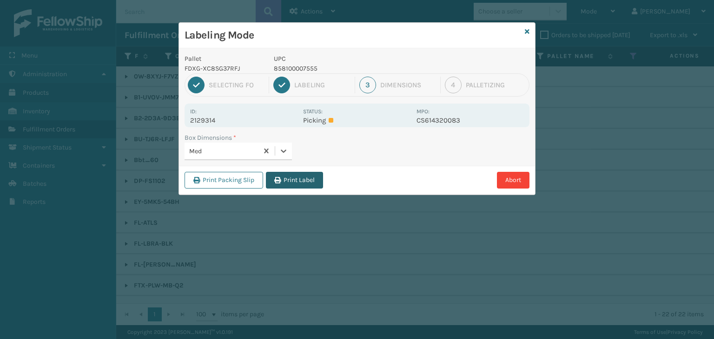
click at [290, 183] on button "Print Label" at bounding box center [294, 180] width 57 height 17
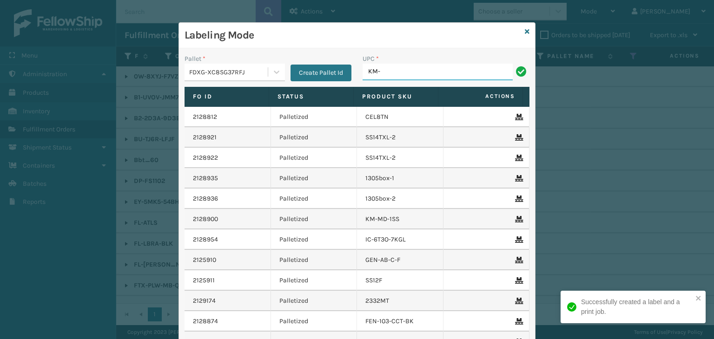
type input "KM-MD-1SS"
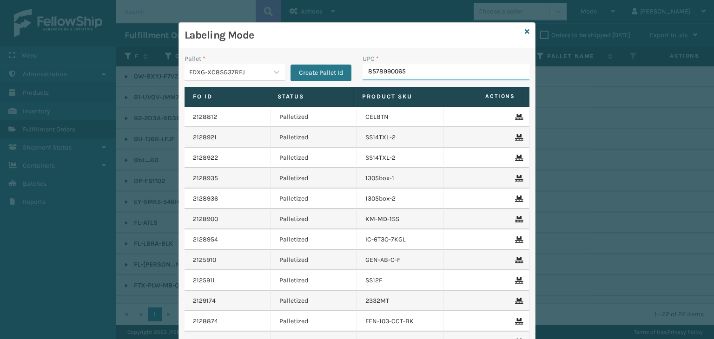
type input "85789900656"
type input "8581000"
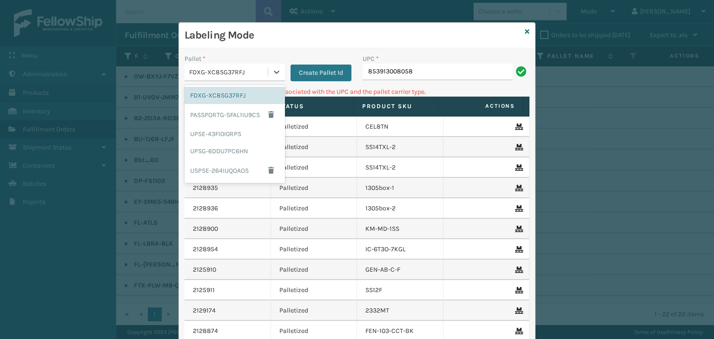
click at [225, 68] on div "FDXG-XC8SG37RFJ" at bounding box center [228, 72] width 79 height 10
click at [227, 147] on div "UPSG-6DDU7PC6HN" at bounding box center [234, 151] width 100 height 17
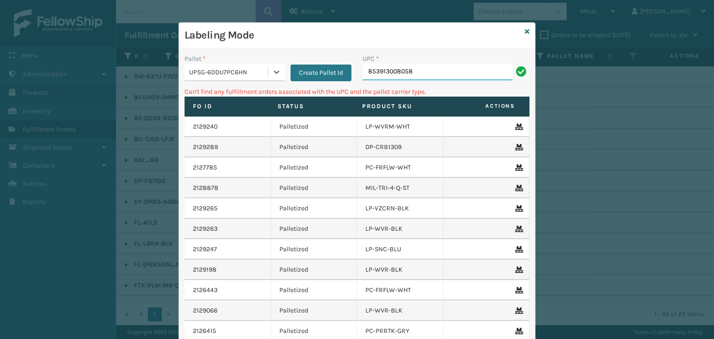
click at [422, 74] on input "853913008058" at bounding box center [437, 72] width 150 height 17
click at [197, 71] on div "UPSG-6DDU7PC6HN" at bounding box center [228, 72] width 79 height 10
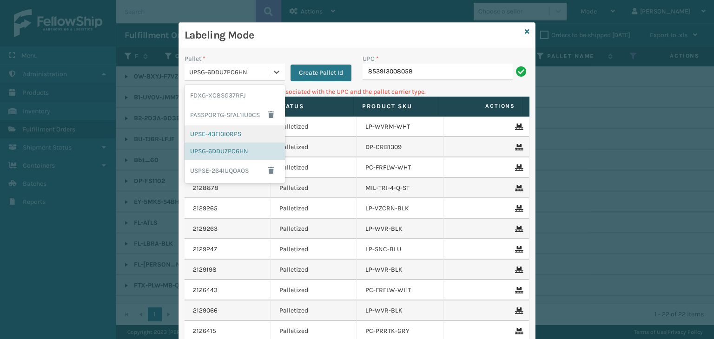
click at [207, 133] on div "UPSE-43FI0I0RPS" at bounding box center [234, 133] width 100 height 17
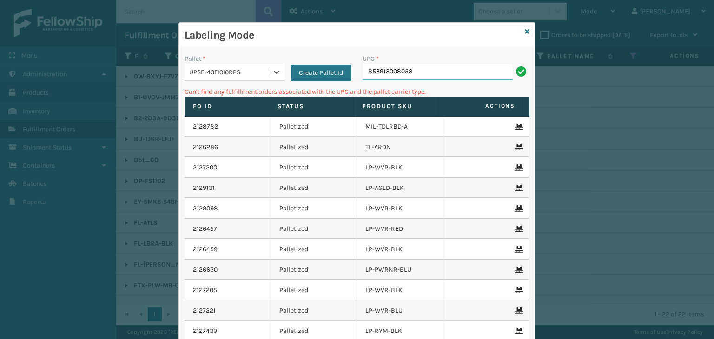
click at [422, 67] on input "853913008058" at bounding box center [437, 72] width 150 height 17
click at [525, 30] on icon at bounding box center [527, 31] width 5 height 7
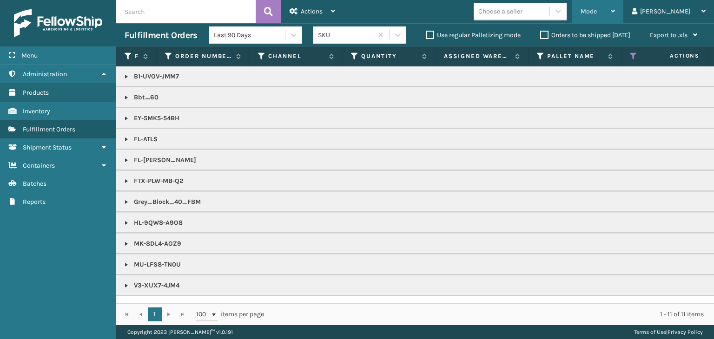
click at [597, 9] on span "Mode" at bounding box center [588, 11] width 16 height 8
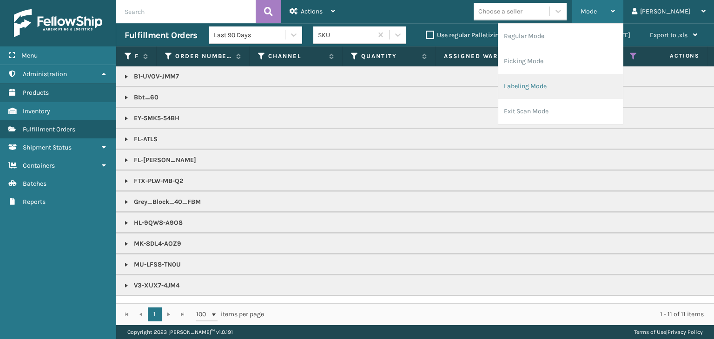
click at [584, 80] on li "Labeling Mode" at bounding box center [560, 86] width 125 height 25
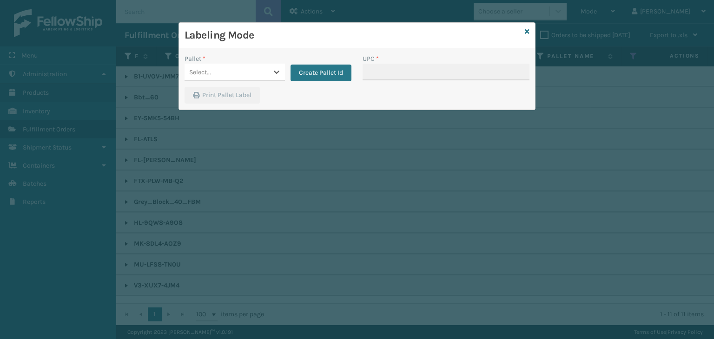
click at [206, 70] on div "Select..." at bounding box center [200, 72] width 22 height 10
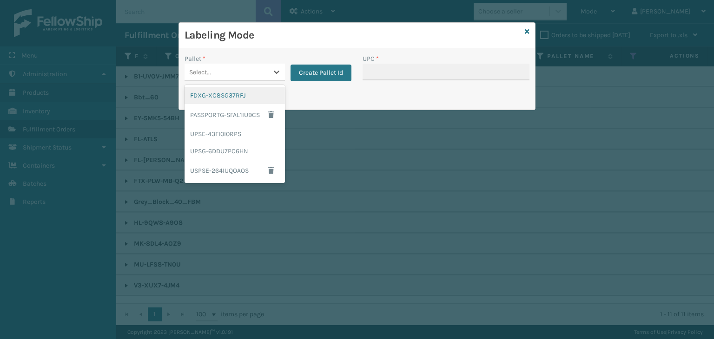
click at [249, 91] on div "FDXG-XC8SG37RFJ" at bounding box center [234, 95] width 100 height 17
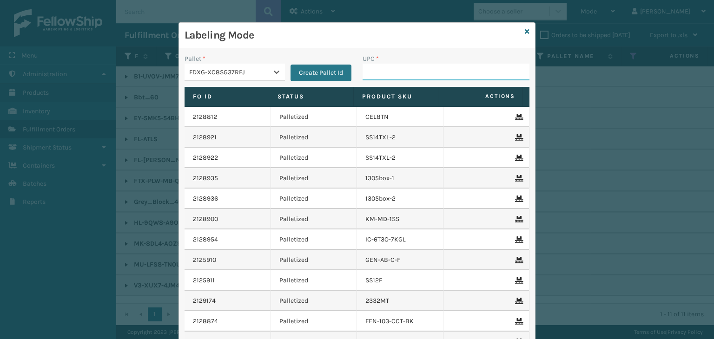
click at [419, 66] on input "UPC *" at bounding box center [445, 72] width 167 height 17
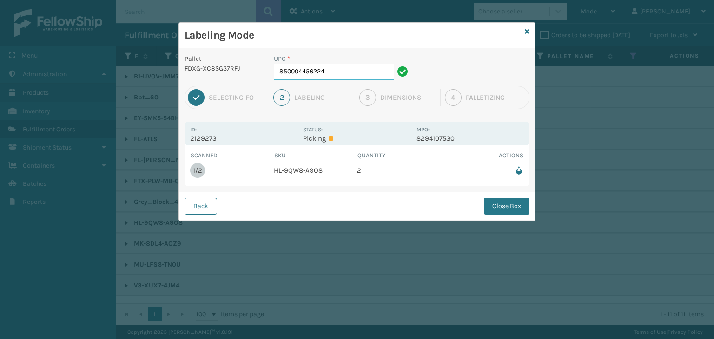
click at [350, 77] on input "850004456224" at bounding box center [334, 72] width 120 height 17
click at [492, 206] on button "Close Box" at bounding box center [507, 206] width 46 height 17
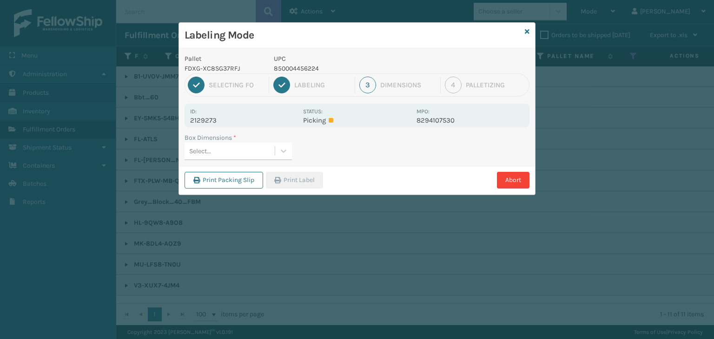
click at [250, 148] on div "Select..." at bounding box center [229, 151] width 90 height 15
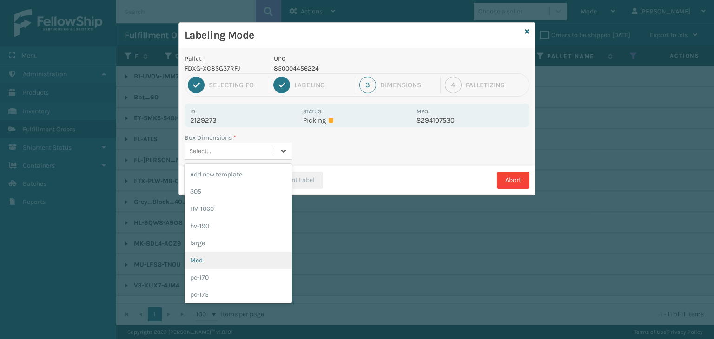
click at [228, 257] on div "Med" at bounding box center [237, 260] width 107 height 17
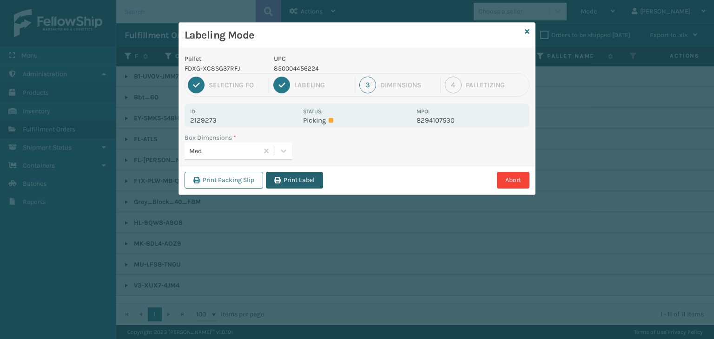
click at [282, 182] on button "Print Label" at bounding box center [294, 180] width 57 height 17
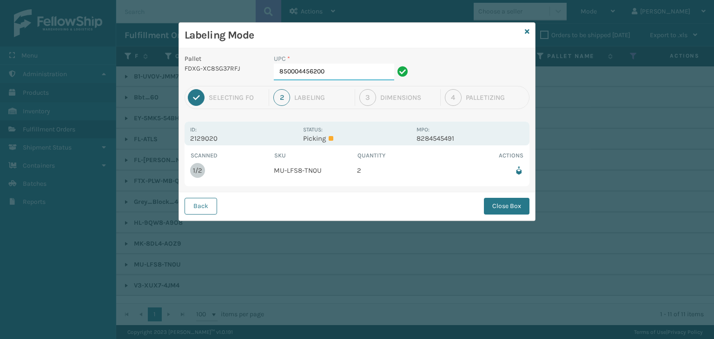
click at [341, 69] on input "850004456200" at bounding box center [334, 72] width 120 height 17
click at [497, 208] on button "Close Box" at bounding box center [507, 206] width 46 height 17
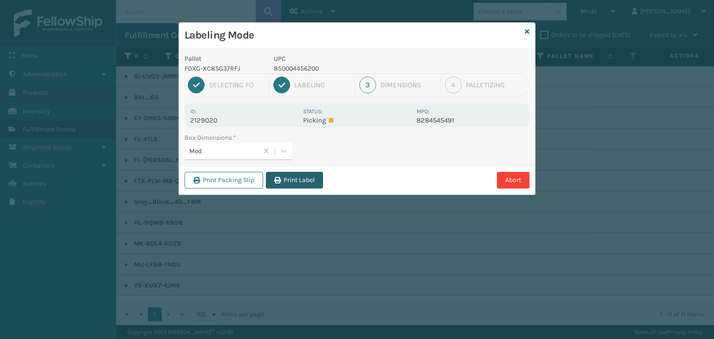
click at [292, 175] on button "Print Label" at bounding box center [294, 180] width 57 height 17
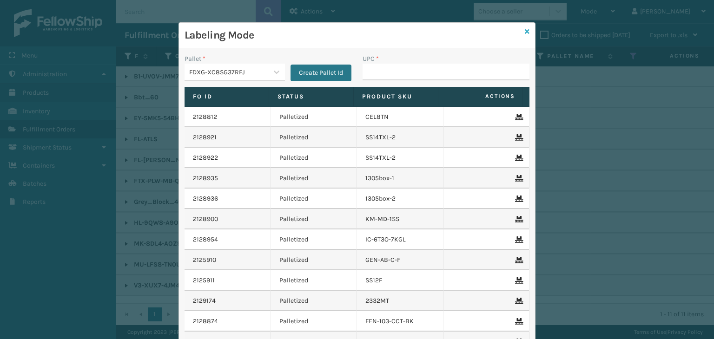
click at [525, 34] on icon at bounding box center [527, 31] width 5 height 7
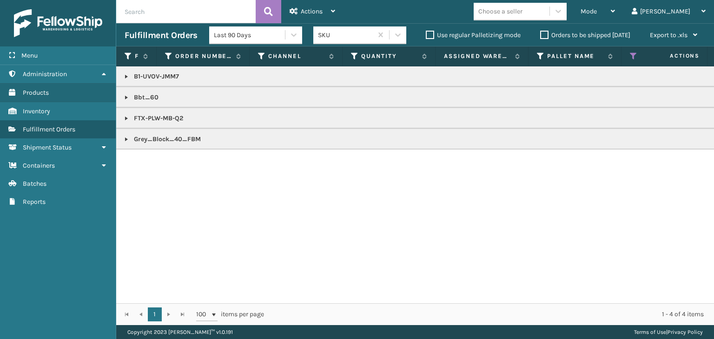
click at [128, 78] on link at bounding box center [126, 76] width 7 height 7
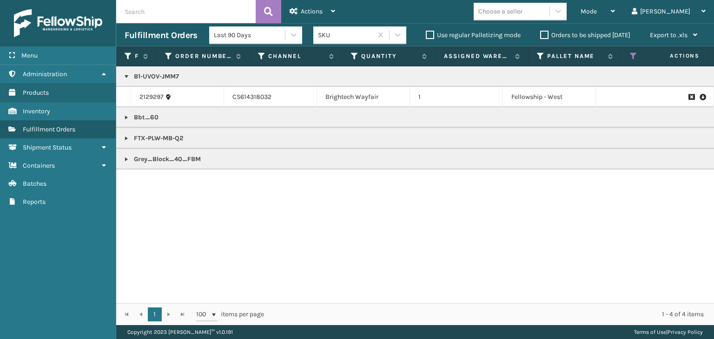
drag, startPoint x: 310, startPoint y: 304, endPoint x: 411, endPoint y: 296, distance: 101.1
click at [473, 313] on div "1 1 100 items per page 1 - 4 of 4 items" at bounding box center [415, 314] width 598 height 22
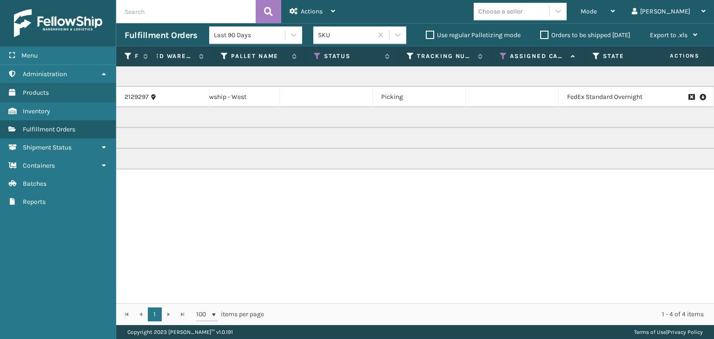
scroll to position [0, 0]
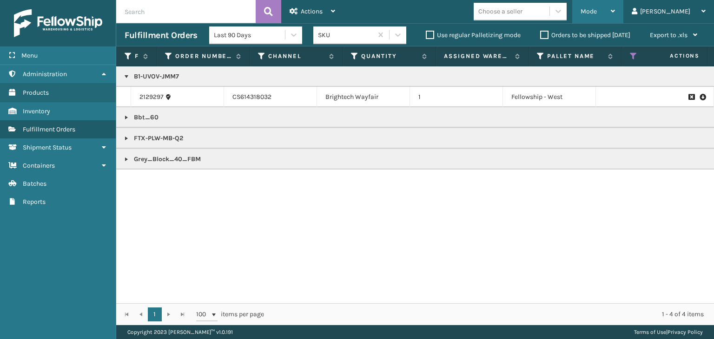
click at [597, 13] on span "Mode" at bounding box center [588, 11] width 16 height 8
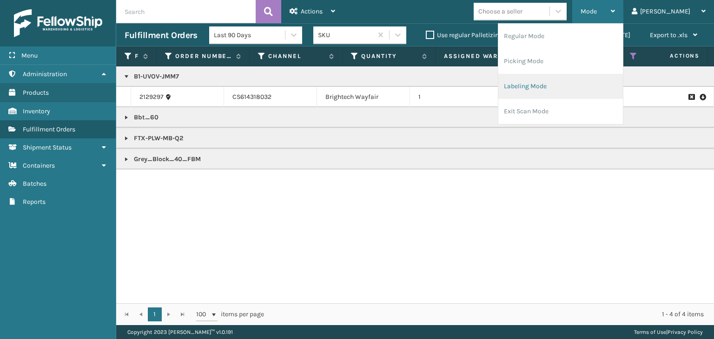
click at [589, 89] on li "Labeling Mode" at bounding box center [560, 86] width 125 height 25
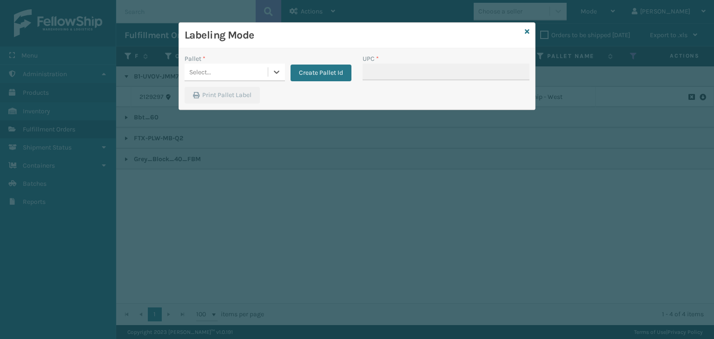
click at [203, 70] on div "Select..." at bounding box center [200, 72] width 22 height 10
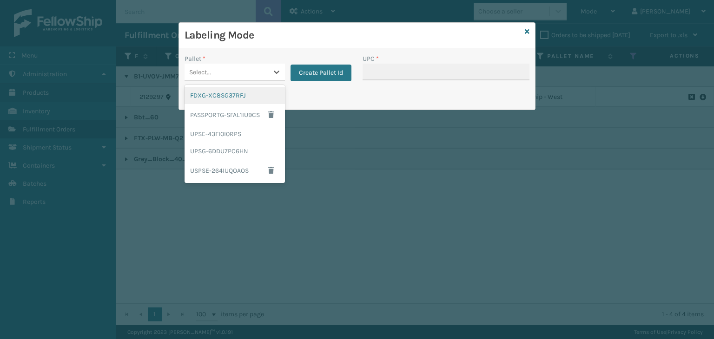
click at [343, 61] on div "Create Pallet Id" at bounding box center [318, 67] width 66 height 27
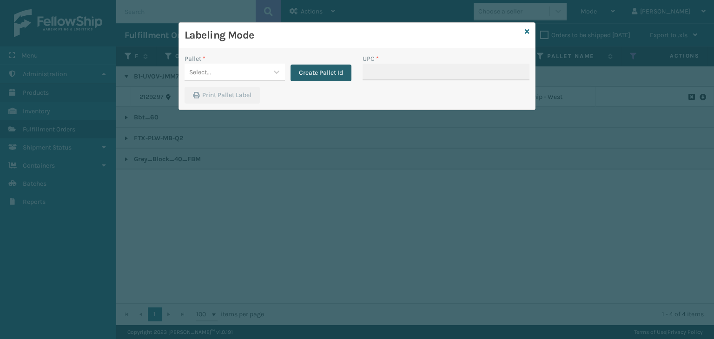
click at [322, 67] on button "Create Pallet Id" at bounding box center [320, 73] width 61 height 17
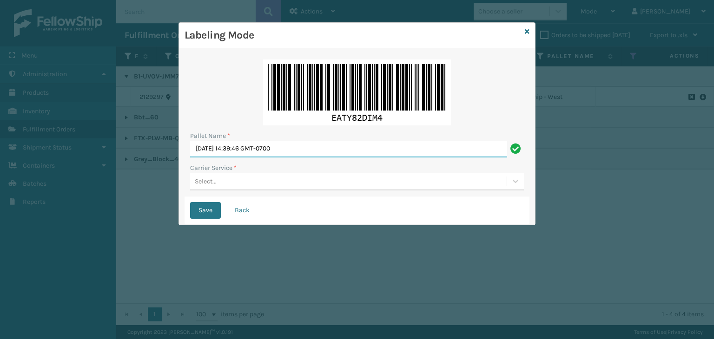
drag, startPoint x: 326, startPoint y: 153, endPoint x: 0, endPoint y: 179, distance: 327.2
click at [0, 176] on div "Labeling Mode Pallet Name * [DATE] 14:39:46 GMT-0700 Carrier Service * Select..…" at bounding box center [357, 169] width 714 height 339
click at [236, 147] on input "BO" at bounding box center [348, 149] width 317 height 17
type input "402830"
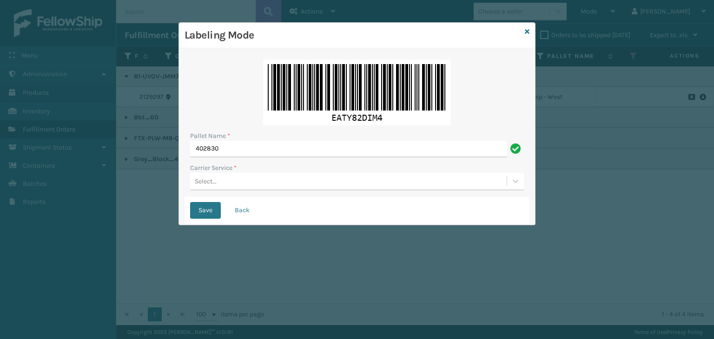
click at [244, 184] on div "Select..." at bounding box center [348, 181] width 316 height 15
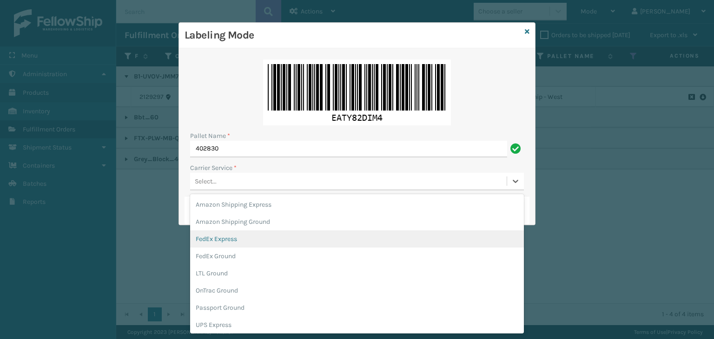
drag, startPoint x: 242, startPoint y: 242, endPoint x: 220, endPoint y: 208, distance: 40.3
click at [242, 241] on div "FedEx Express" at bounding box center [357, 238] width 334 height 17
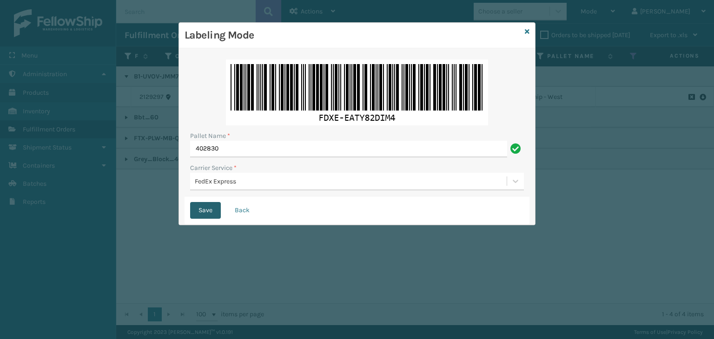
click at [208, 209] on button "Save" at bounding box center [205, 210] width 31 height 17
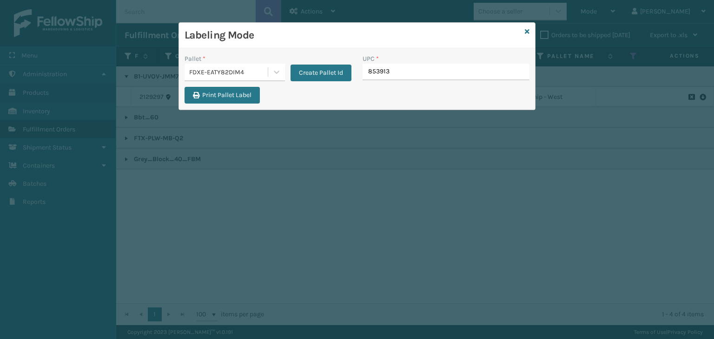
type input "8539130"
click at [528, 30] on icon at bounding box center [527, 31] width 5 height 7
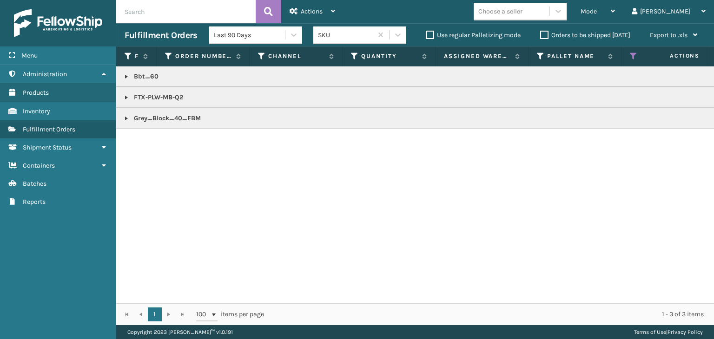
click at [140, 75] on p "Bbt_60" at bounding box center [716, 76] width 1183 height 9
click at [167, 117] on p "Grey_Block_40_FBM" at bounding box center [716, 118] width 1183 height 9
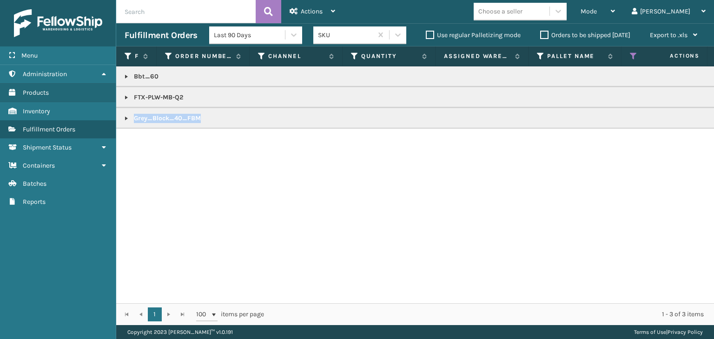
click at [167, 117] on p "Grey_Block_40_FBM" at bounding box center [716, 118] width 1183 height 9
click at [126, 95] on link at bounding box center [126, 97] width 7 height 7
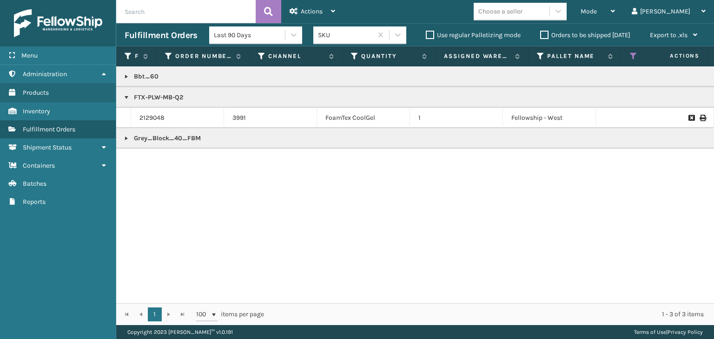
click at [165, 97] on p "FTX-PLW-MB-Q2" at bounding box center [716, 97] width 1183 height 9
click at [148, 74] on p "Bbt_60" at bounding box center [716, 76] width 1183 height 9
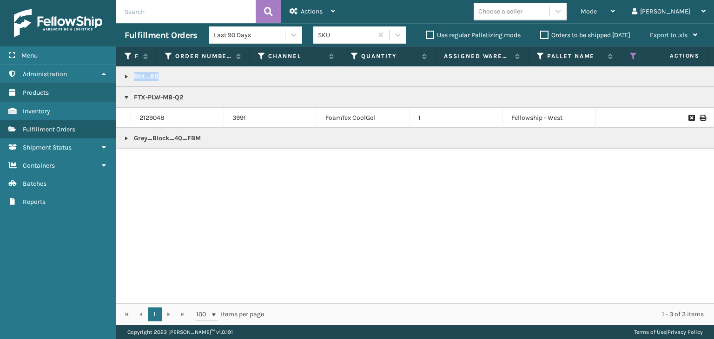
click at [148, 74] on p "Bbt_60" at bounding box center [716, 76] width 1183 height 9
click at [165, 138] on p "Grey_Block_40_FBM" at bounding box center [716, 138] width 1183 height 9
click at [123, 140] on link at bounding box center [126, 138] width 7 height 7
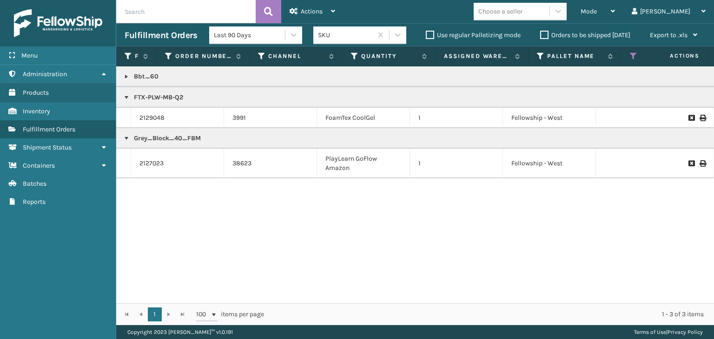
click at [139, 75] on p "Bbt_60" at bounding box center [716, 76] width 1183 height 9
click at [127, 73] on link at bounding box center [126, 76] width 7 height 7
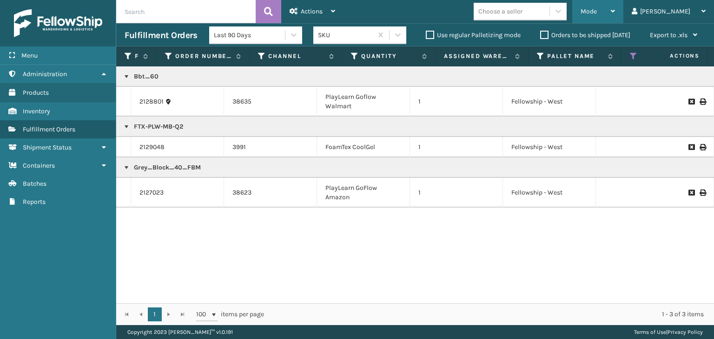
click at [615, 10] on div "Mode" at bounding box center [597, 11] width 34 height 23
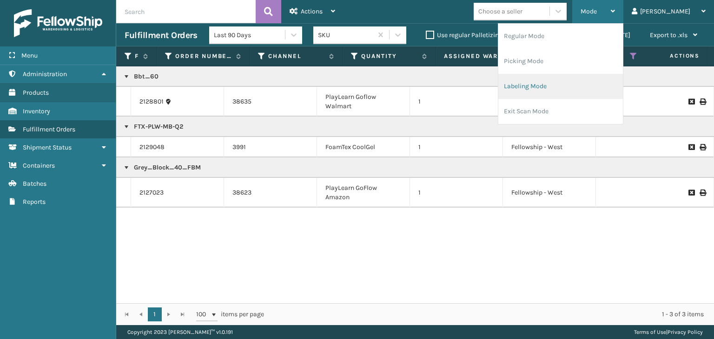
click at [596, 87] on li "Labeling Mode" at bounding box center [560, 86] width 125 height 25
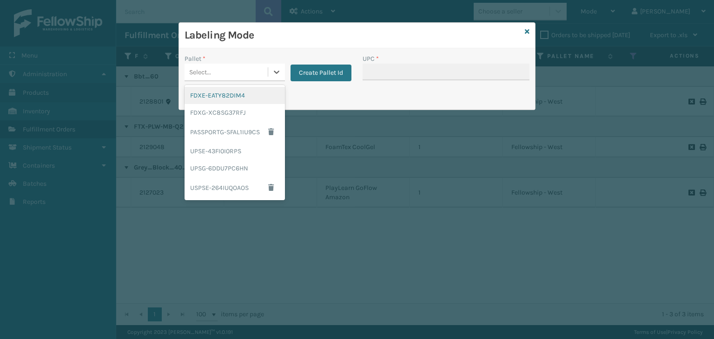
click at [214, 74] on div "Select..." at bounding box center [225, 72] width 83 height 15
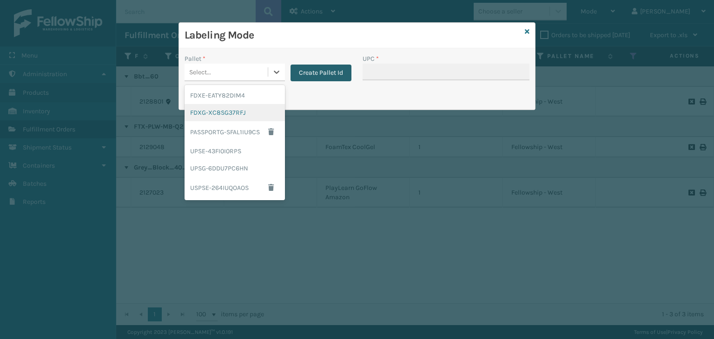
click at [331, 75] on button "Create Pallet Id" at bounding box center [320, 73] width 61 height 17
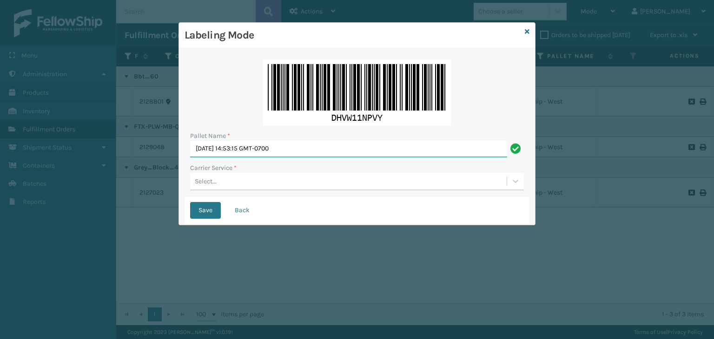
drag, startPoint x: 322, startPoint y: 150, endPoint x: 0, endPoint y: 132, distance: 322.0
click at [0, 132] on div "Labeling Mode Pallet Name * [DATE] 14:53:15 GMT-0700 Carrier Service * Select..…" at bounding box center [357, 169] width 714 height 339
type input "BOXTRUCK"
click at [251, 183] on div "Select..." at bounding box center [348, 181] width 316 height 15
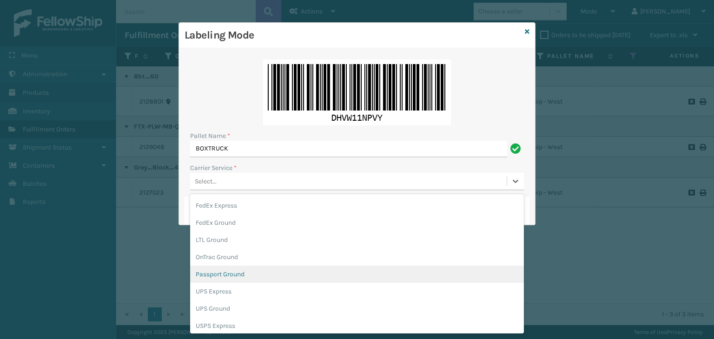
scroll to position [53, 0]
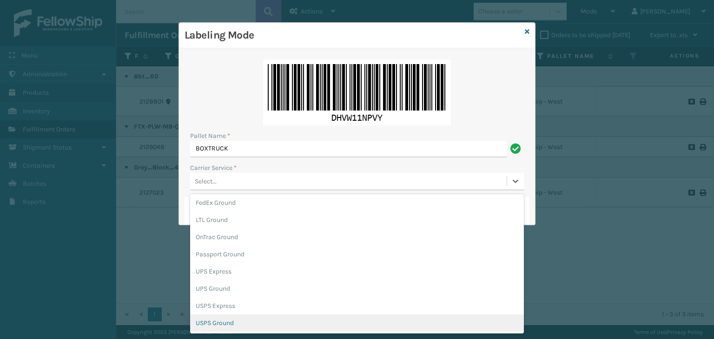
click at [243, 324] on div "USPS Ground" at bounding box center [357, 323] width 334 height 17
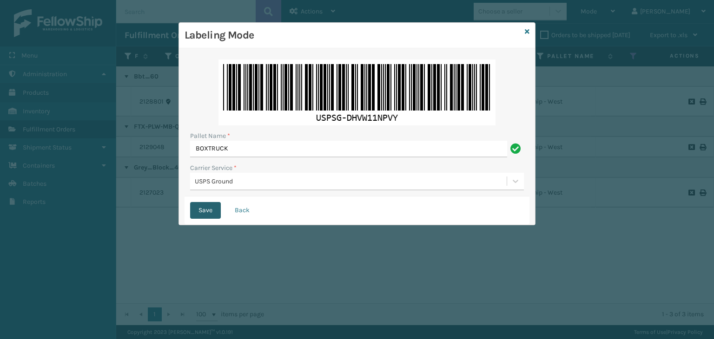
click at [211, 203] on button "Save" at bounding box center [205, 210] width 31 height 17
click at [211, 207] on div "Labeling Mode Pallet Name * BOXTRUCK Carrier Service * USPS Ground Save Back" at bounding box center [357, 169] width 714 height 339
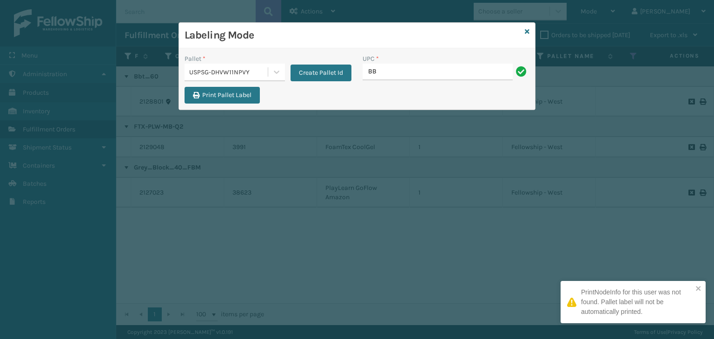
type input "Bbt_60"
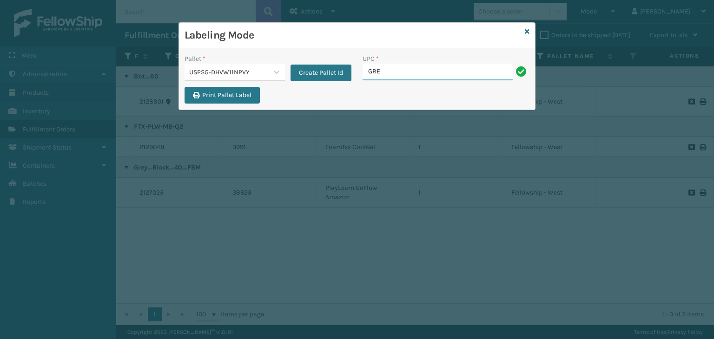
type input "Grey_Block_40_FBM"
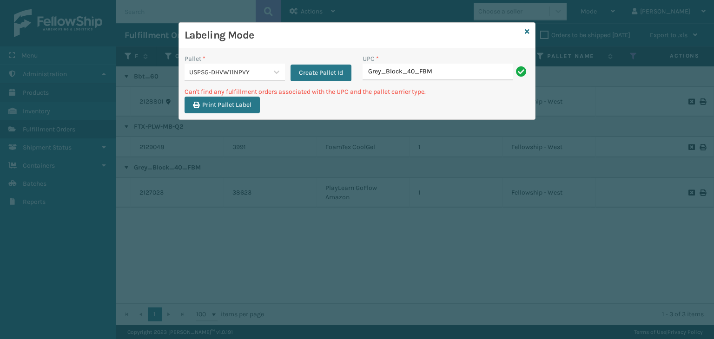
click at [212, 75] on div "USPSG-DHVW11NPVY" at bounding box center [228, 72] width 79 height 10
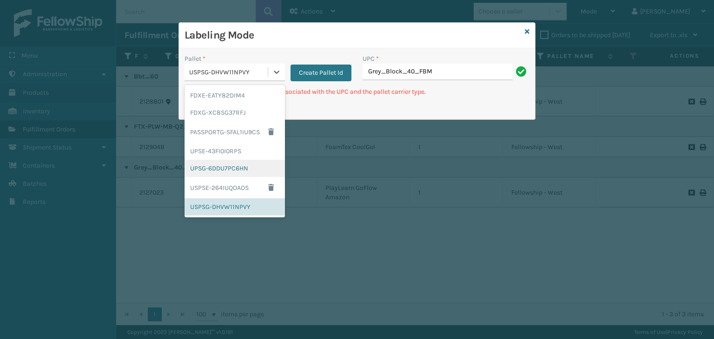
click at [223, 168] on div "UPSG-6DDU7PC6HN" at bounding box center [234, 168] width 100 height 17
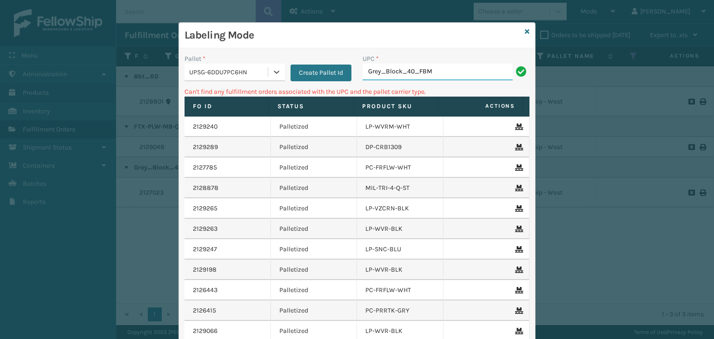
click at [444, 70] on input "Grey_Block_40_FBM" at bounding box center [437, 72] width 150 height 17
click at [244, 73] on div "UPSG-6DDU7PC6HN" at bounding box center [228, 72] width 79 height 10
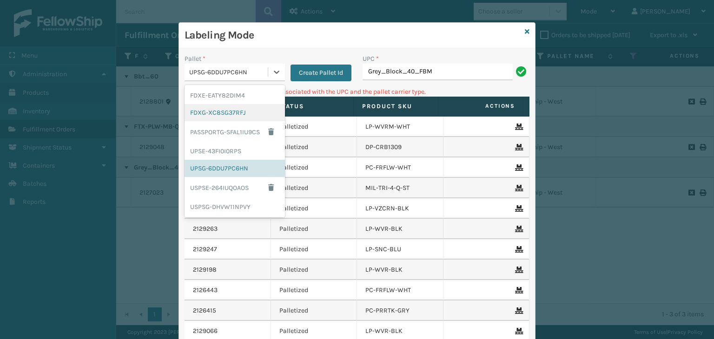
click at [237, 112] on div "FDXG-XC8SG37RFJ" at bounding box center [234, 112] width 100 height 17
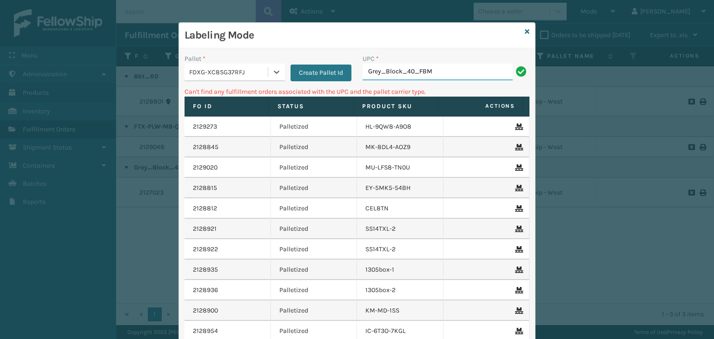
click at [463, 73] on input "Grey_Block_40_FBM" at bounding box center [437, 72] width 150 height 17
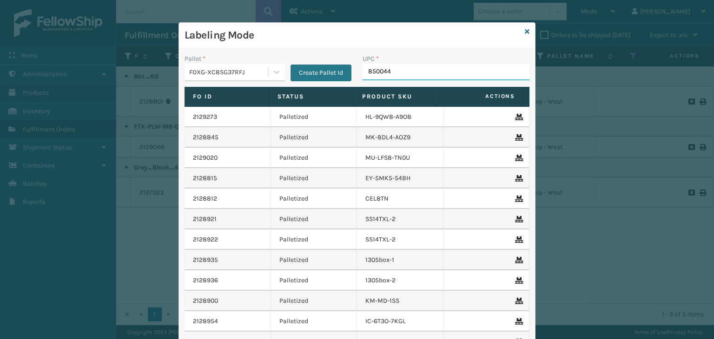
type input "8500442"
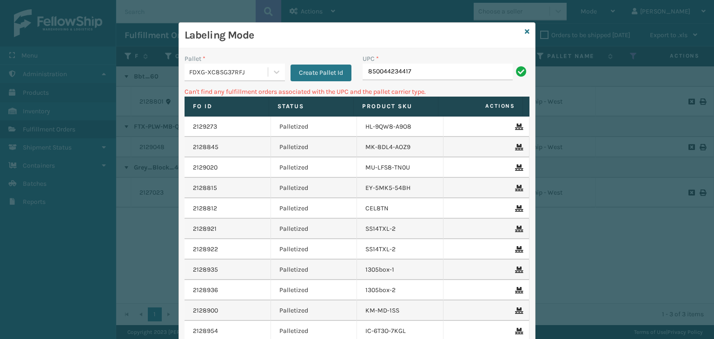
click at [221, 67] on div "FDXG-XC8SG37RFJ" at bounding box center [228, 72] width 79 height 10
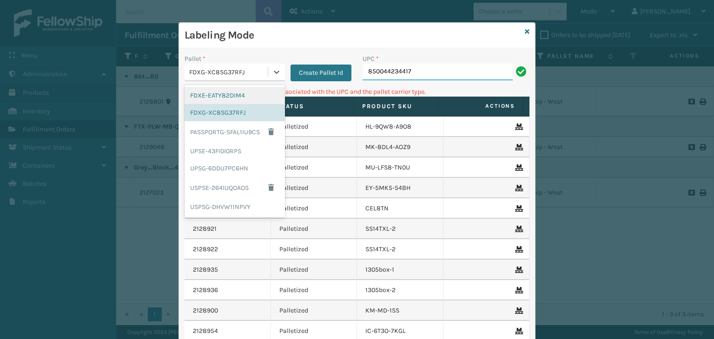
click at [366, 73] on input "850044234417" at bounding box center [437, 72] width 150 height 17
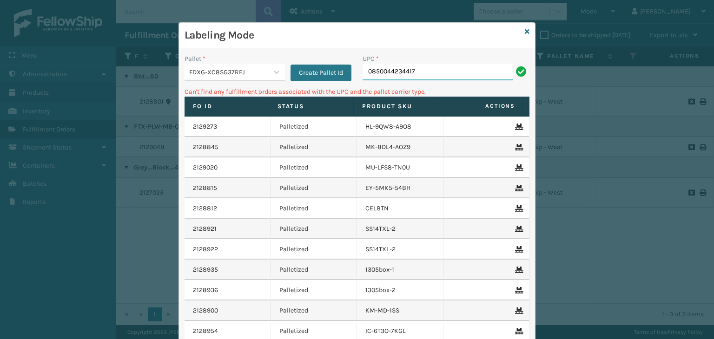
type input "0850044234417"
click at [525, 30] on icon at bounding box center [527, 31] width 5 height 7
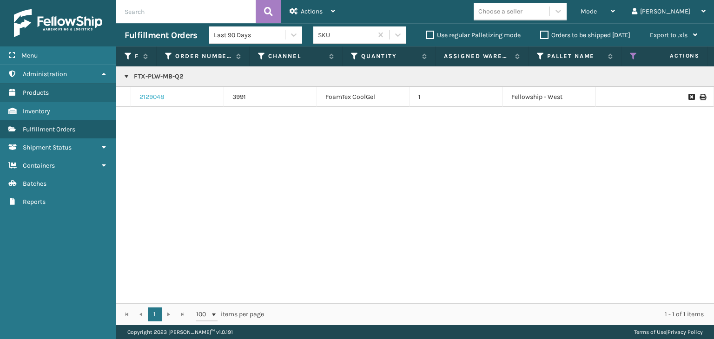
click at [158, 99] on link "2129048" at bounding box center [151, 96] width 25 height 9
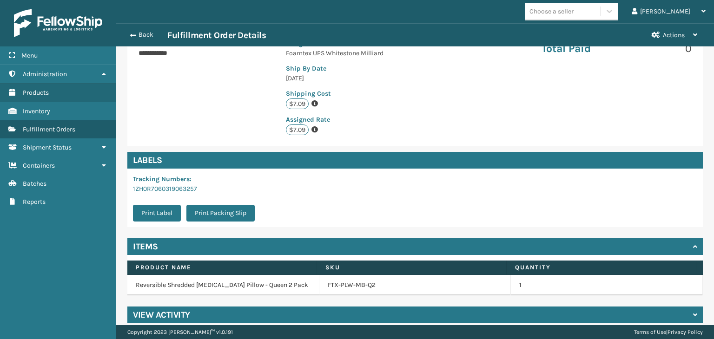
scroll to position [204, 0]
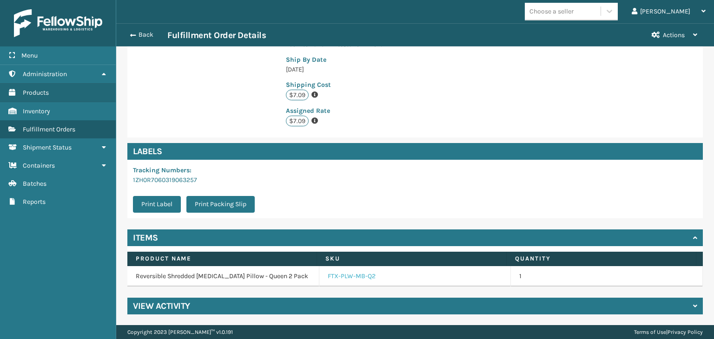
click at [354, 275] on link "FTX-PLW-MB-Q2" at bounding box center [352, 276] width 48 height 9
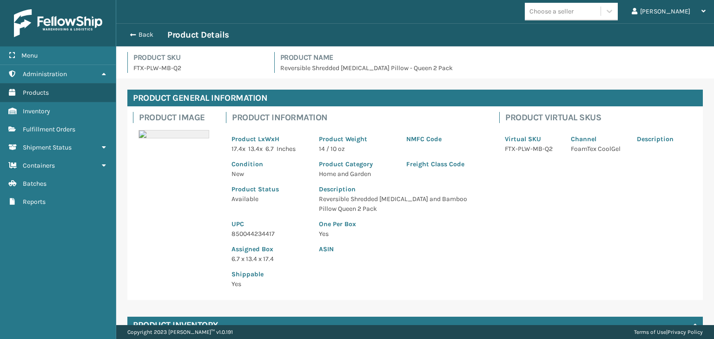
click at [257, 234] on p "850044234417" at bounding box center [269, 234] width 76 height 10
click at [151, 37] on button "Back" at bounding box center [146, 35] width 43 height 8
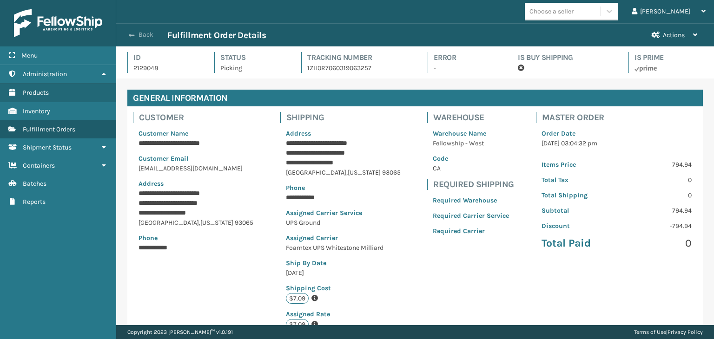
scroll to position [22, 597]
click at [149, 36] on button "Back" at bounding box center [146, 35] width 43 height 8
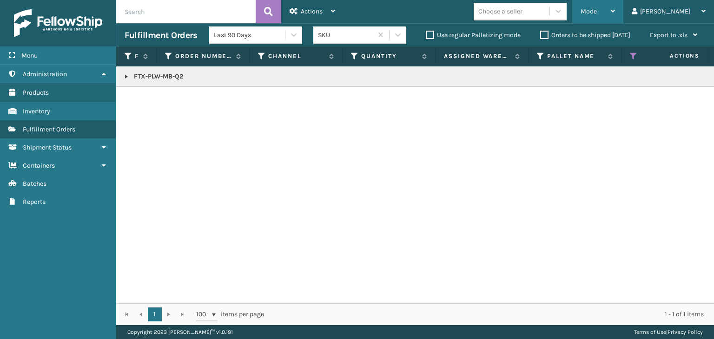
click at [615, 9] on div "Mode" at bounding box center [597, 11] width 34 height 23
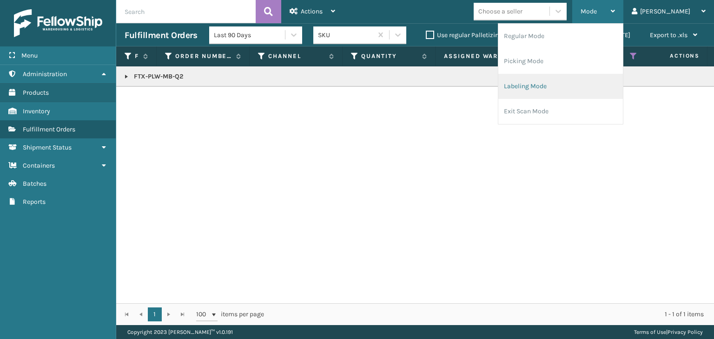
click at [599, 84] on li "Labeling Mode" at bounding box center [560, 86] width 125 height 25
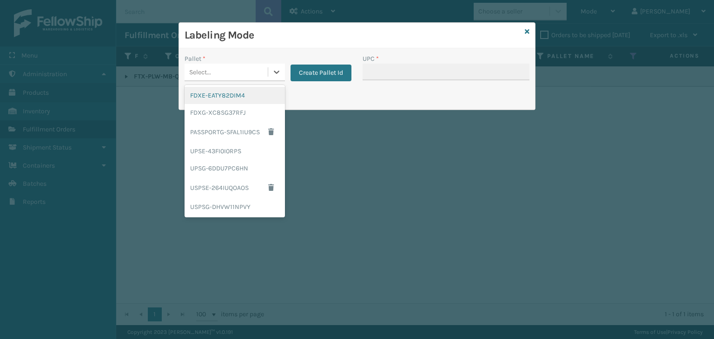
click at [246, 73] on div "Select..." at bounding box center [225, 72] width 83 height 15
click at [237, 170] on div "UPSG-6DDU7PC6HN" at bounding box center [234, 168] width 100 height 17
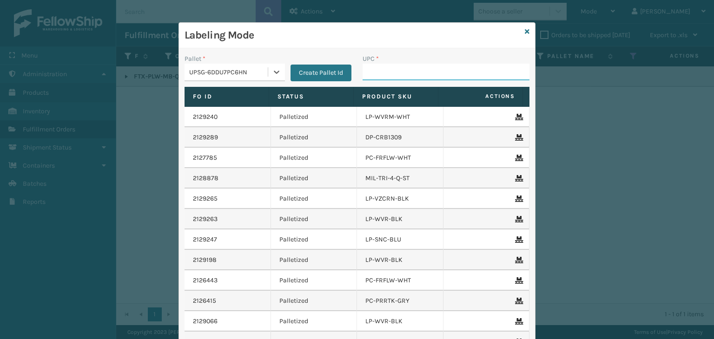
click at [378, 73] on input "UPC *" at bounding box center [445, 72] width 167 height 17
paste input "850044234417"
type input "850044234417"
click at [525, 32] on icon at bounding box center [527, 31] width 5 height 7
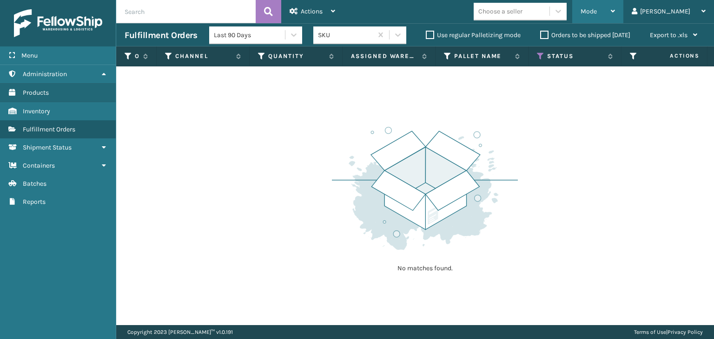
click at [597, 14] on span "Mode" at bounding box center [588, 11] width 16 height 8
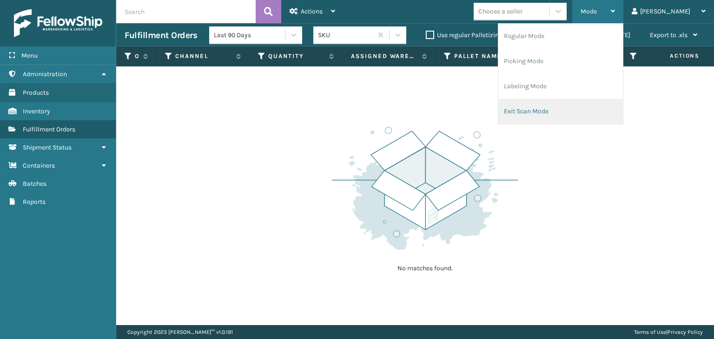
click at [563, 109] on li "Exit Scan Mode" at bounding box center [560, 111] width 125 height 25
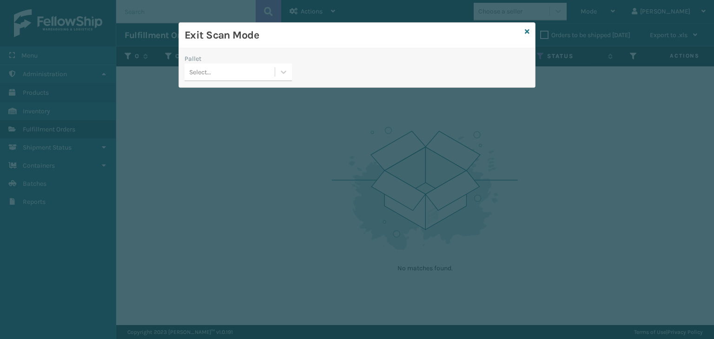
click at [244, 67] on div "Select..." at bounding box center [229, 72] width 90 height 15
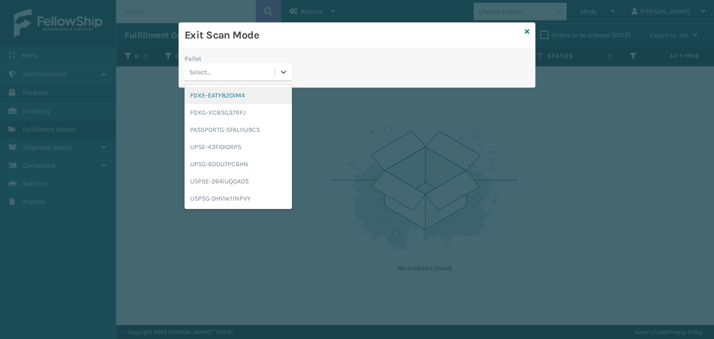
click at [239, 97] on div "FDXE-EATY82DIM4" at bounding box center [237, 95] width 107 height 17
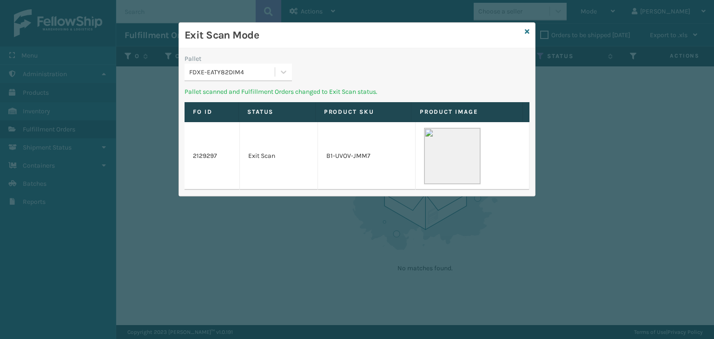
click at [243, 73] on div "FDXE-EATY82DIM4" at bounding box center [232, 72] width 86 height 10
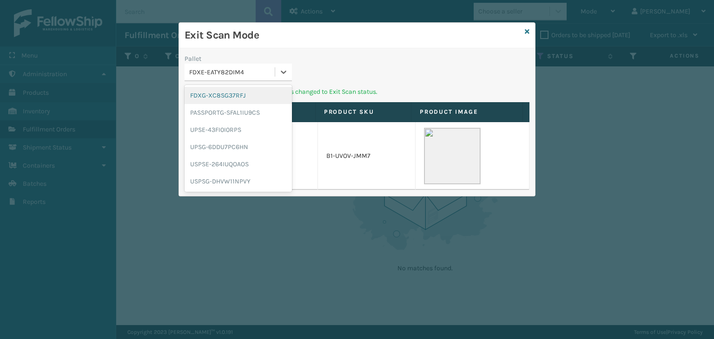
click at [242, 92] on div "FDXG-XC8SG37RFJ" at bounding box center [237, 95] width 107 height 17
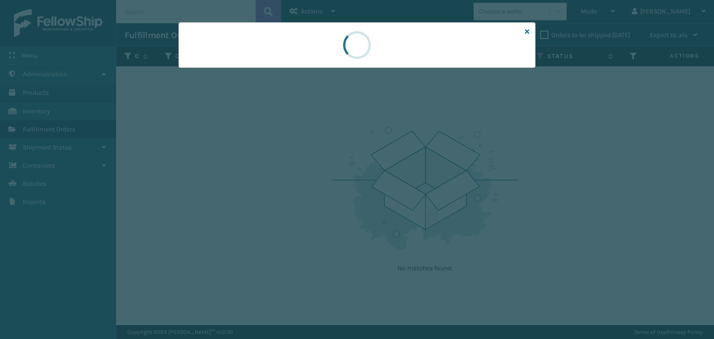
click at [242, 76] on div at bounding box center [357, 169] width 714 height 339
click at [240, 76] on div at bounding box center [357, 169] width 714 height 339
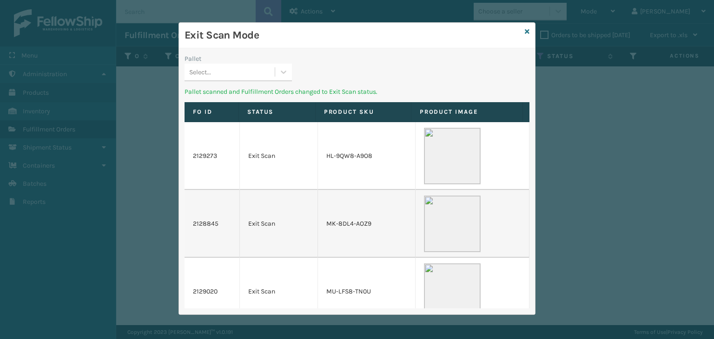
click at [277, 54] on div "Pallet" at bounding box center [237, 59] width 107 height 10
click at [271, 69] on div "Select..." at bounding box center [229, 72] width 90 height 15
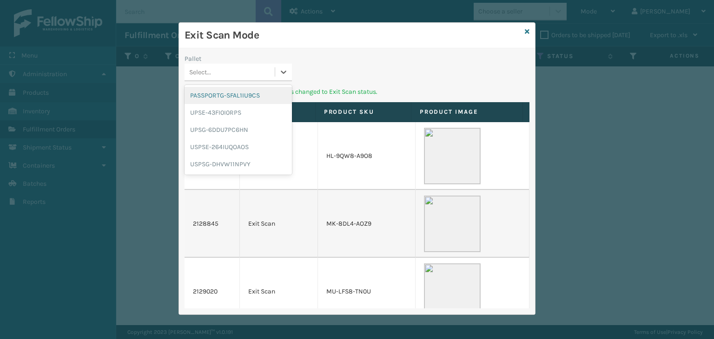
click at [256, 95] on div "PASSPORTG-SFAL1IU9CS" at bounding box center [237, 95] width 107 height 17
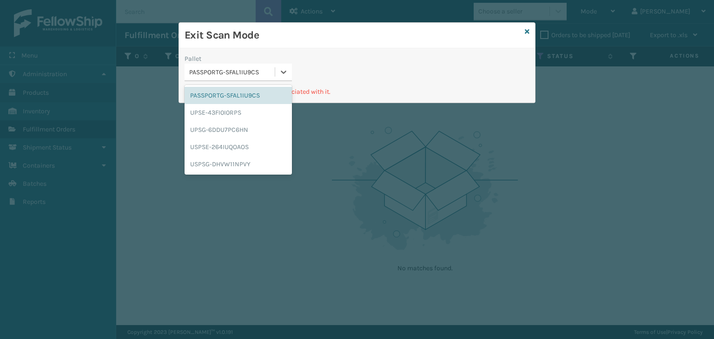
click at [261, 77] on div "PASSPORTG-SFAL1IU9CS" at bounding box center [232, 72] width 86 height 10
click at [270, 110] on div "UPSE-43FI0I0RPS" at bounding box center [237, 112] width 107 height 17
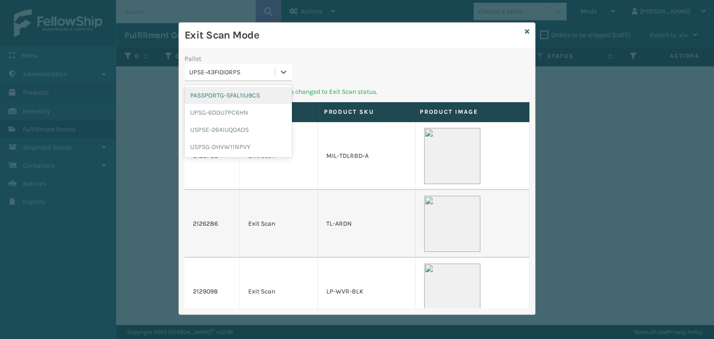
click at [246, 71] on div "UPSE-43FI0I0RPS" at bounding box center [232, 72] width 86 height 10
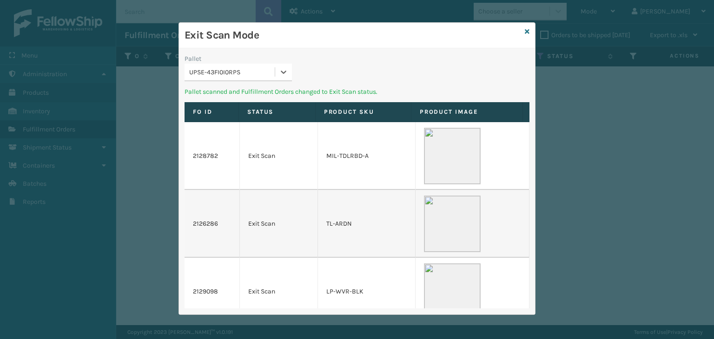
click at [246, 71] on div "UPSE-43FI0I0RPS" at bounding box center [232, 72] width 86 height 10
click at [241, 74] on div "UPSE-43FI0I0RPS" at bounding box center [232, 72] width 86 height 10
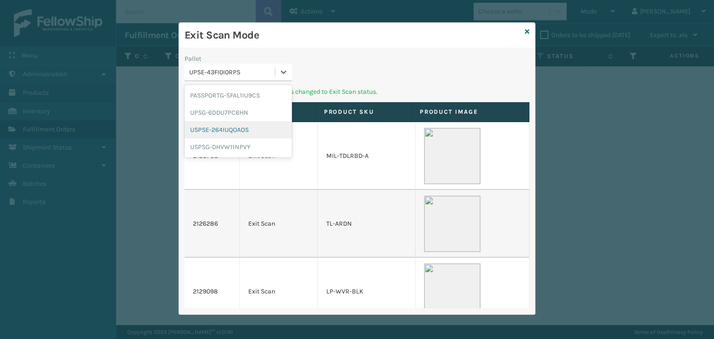
click at [237, 131] on div "USPSE-264IUQOAOS" at bounding box center [237, 129] width 107 height 17
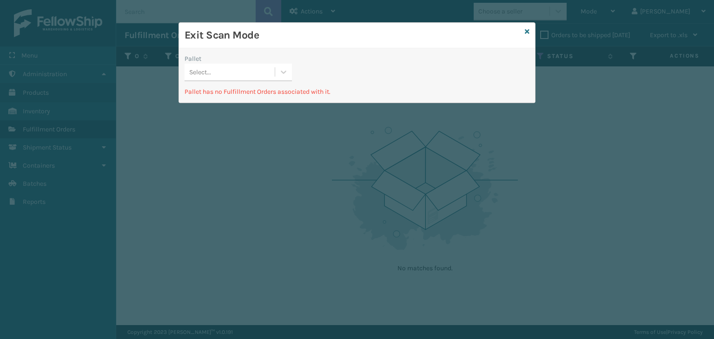
click at [247, 72] on div "Select..." at bounding box center [229, 72] width 90 height 15
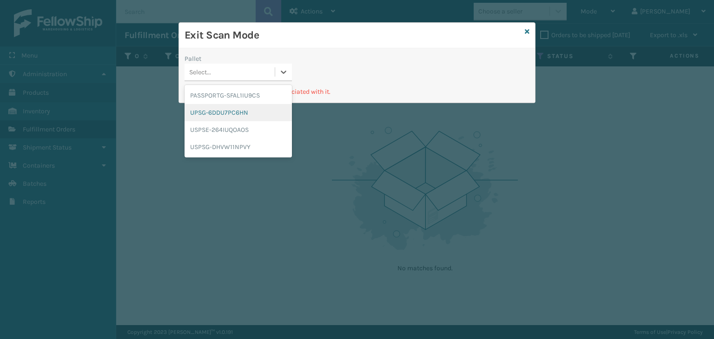
click at [240, 115] on div "UPSG-6DDU7PC6HN" at bounding box center [237, 112] width 107 height 17
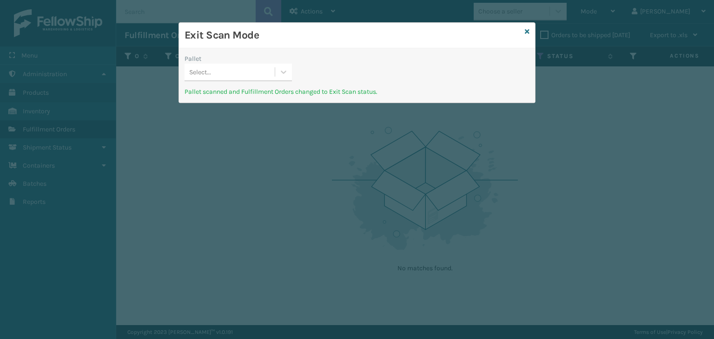
click at [247, 71] on div "Select..." at bounding box center [229, 72] width 90 height 15
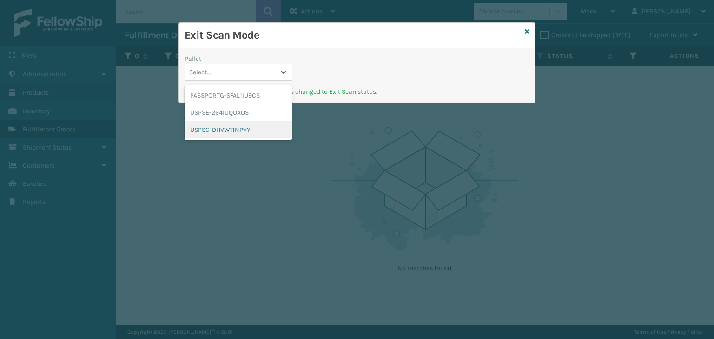
click at [245, 135] on div "USPSG-DHVW11NPVY" at bounding box center [237, 129] width 107 height 17
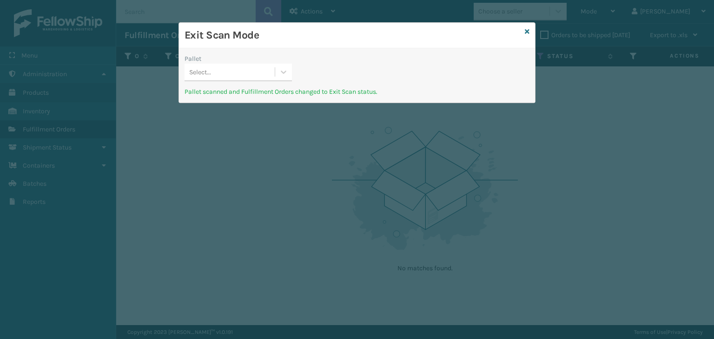
click at [247, 75] on div "Select..." at bounding box center [229, 72] width 90 height 15
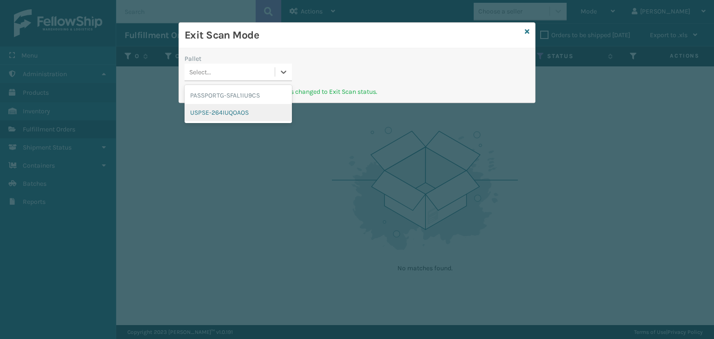
click at [246, 107] on div "USPSE-264IUQOAOS" at bounding box center [237, 112] width 107 height 17
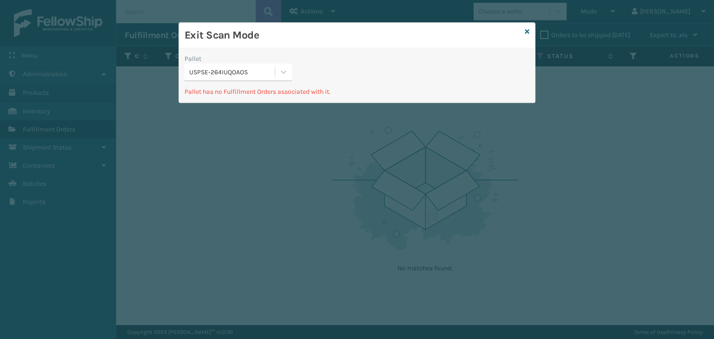
click at [238, 74] on div "USPSE-264IUQOAOS" at bounding box center [232, 72] width 86 height 10
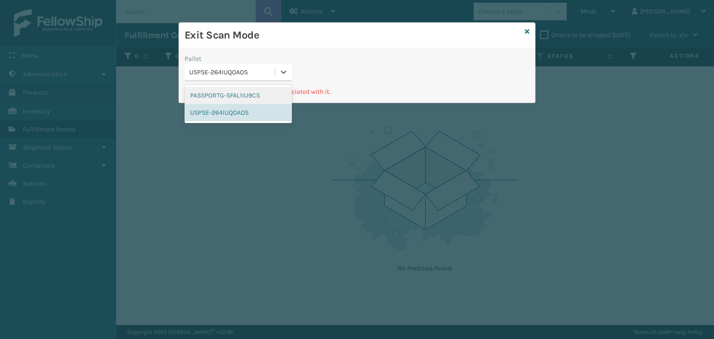
click at [238, 92] on div "PASSPORTG-SFAL1IU9CS" at bounding box center [237, 95] width 107 height 17
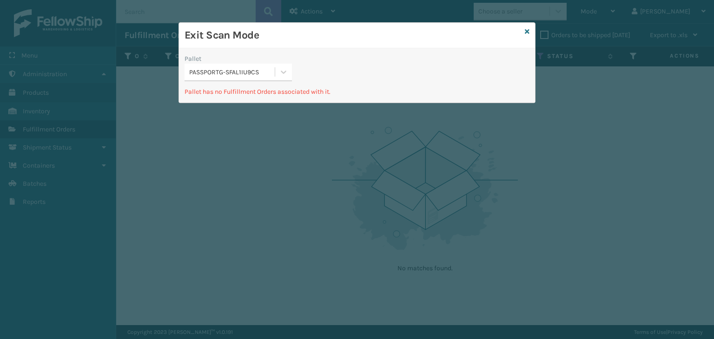
click at [240, 81] on div "Pallet PASSPORTG-SFAL1IU9CS" at bounding box center [238, 70] width 118 height 33
click at [241, 69] on div "PASSPORTG-SFAL1IU9CS" at bounding box center [232, 72] width 86 height 10
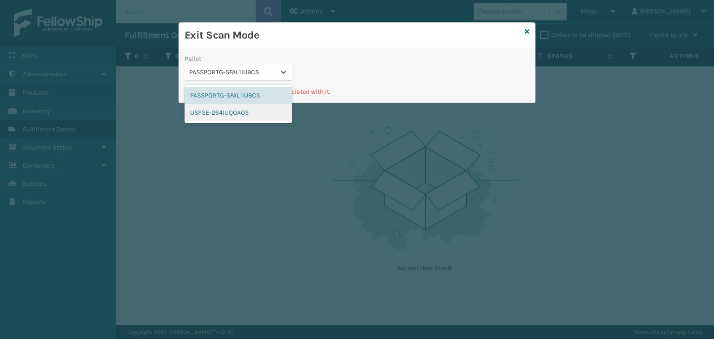
click at [255, 109] on div "USPSE-264IUQOAOS" at bounding box center [237, 112] width 107 height 17
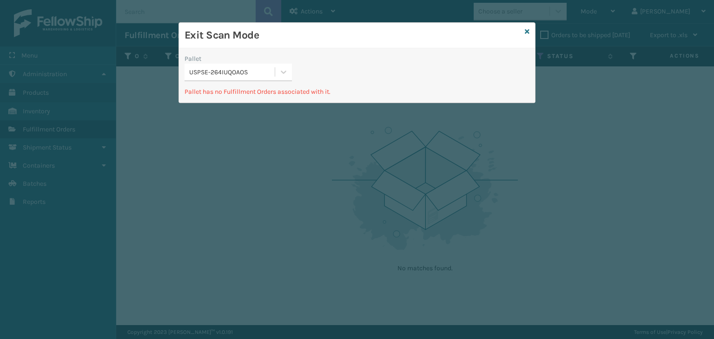
click at [251, 78] on div "USPSE-264IUQOAOS" at bounding box center [229, 72] width 90 height 15
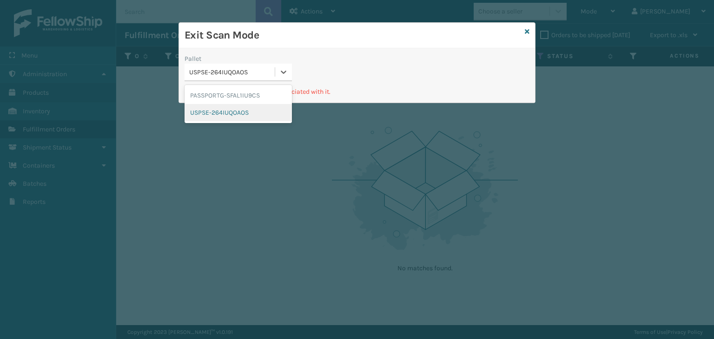
click at [256, 105] on div "USPSE-264IUQOAOS" at bounding box center [237, 112] width 107 height 17
click at [246, 77] on div "USPSE-264IUQOAOS" at bounding box center [229, 72] width 90 height 15
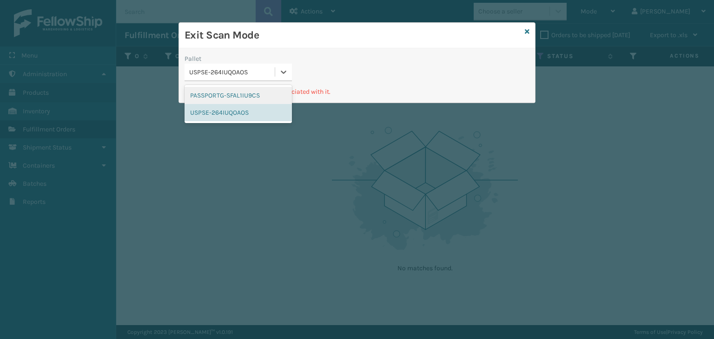
click at [247, 94] on div "PASSPORTG-SFAL1IU9CS" at bounding box center [237, 95] width 107 height 17
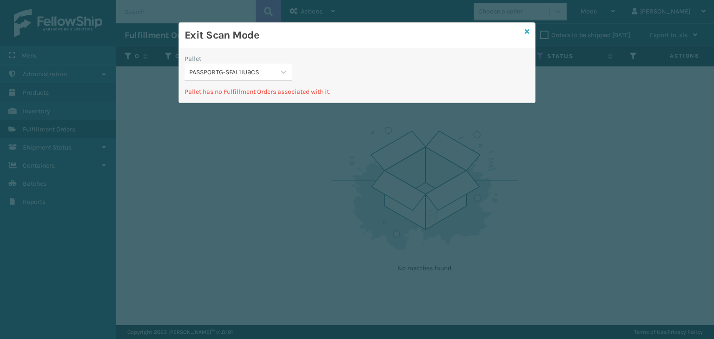
click at [527, 29] on icon at bounding box center [527, 31] width 5 height 7
